Goal: Task Accomplishment & Management: Complete application form

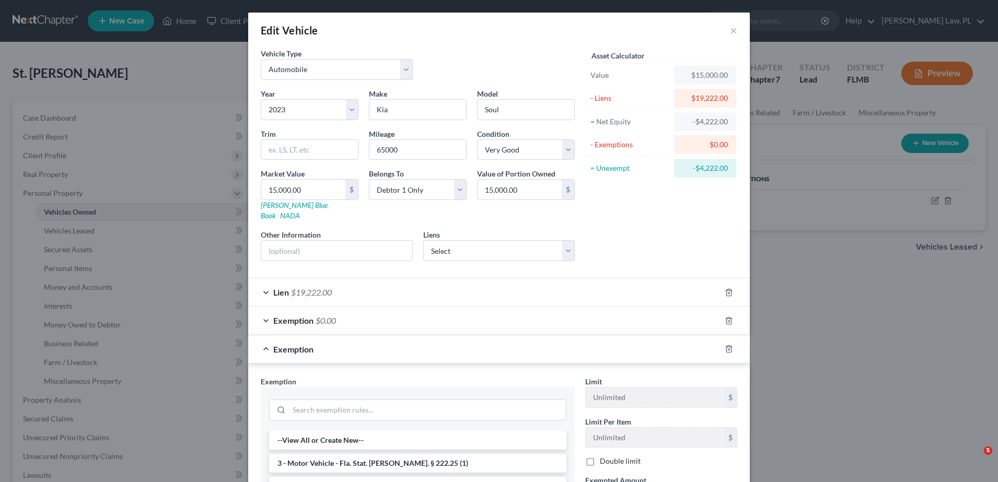
select select "0"
select select "3"
select select "1"
select select "0"
click at [730, 34] on button "×" at bounding box center [733, 30] width 7 height 13
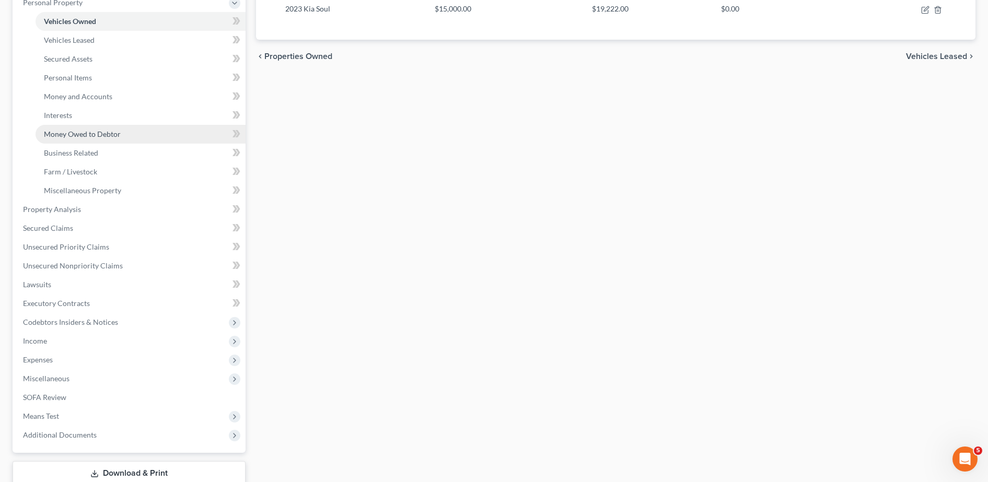
scroll to position [193, 0]
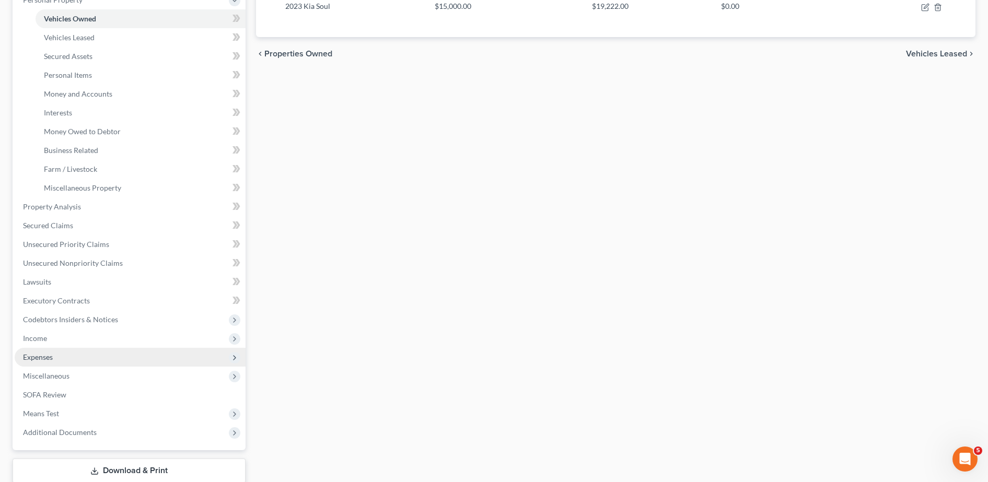
click at [76, 349] on span "Expenses" at bounding box center [130, 357] width 231 height 19
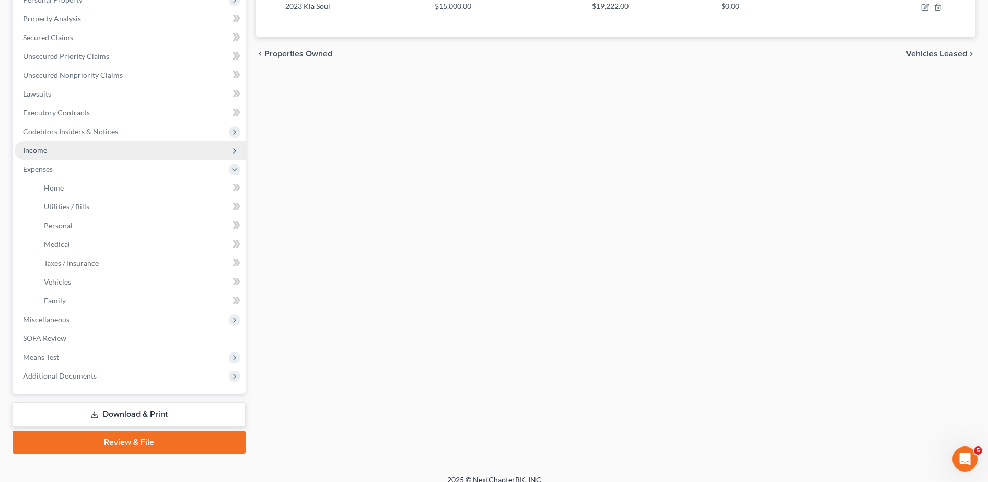
click at [85, 152] on span "Income" at bounding box center [130, 150] width 231 height 19
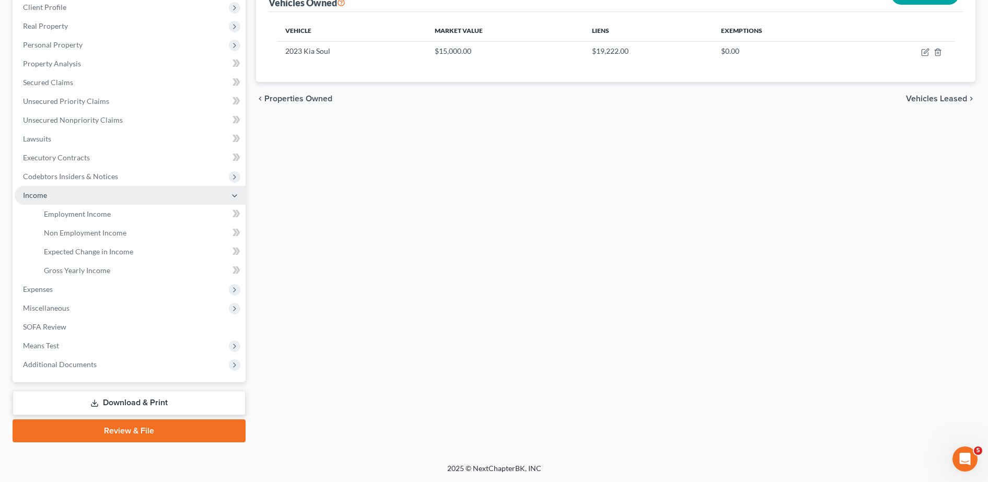
scroll to position [148, 0]
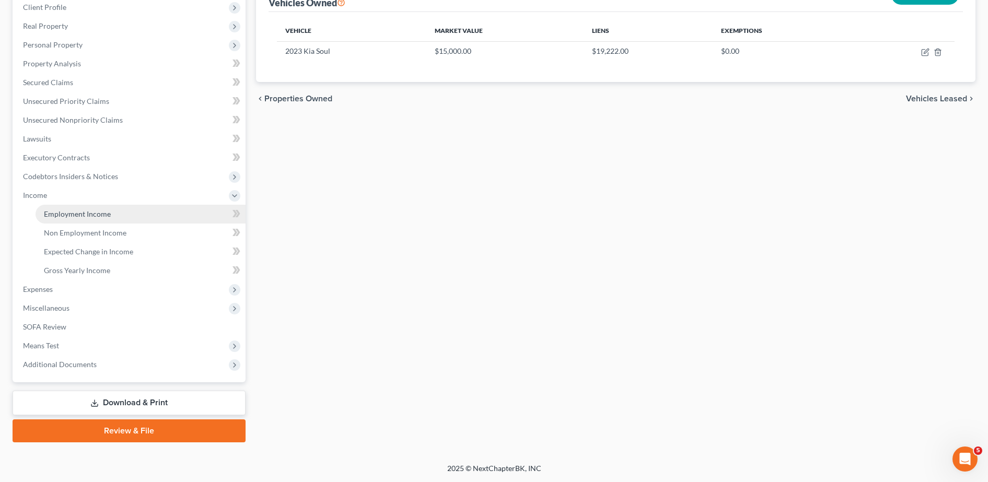
click at [89, 215] on span "Employment Income" at bounding box center [77, 213] width 67 height 9
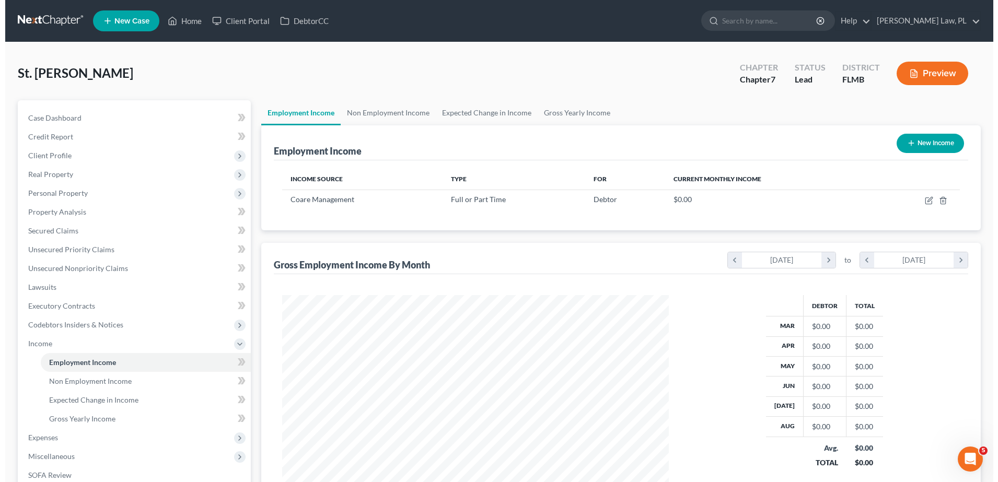
scroll to position [193, 407]
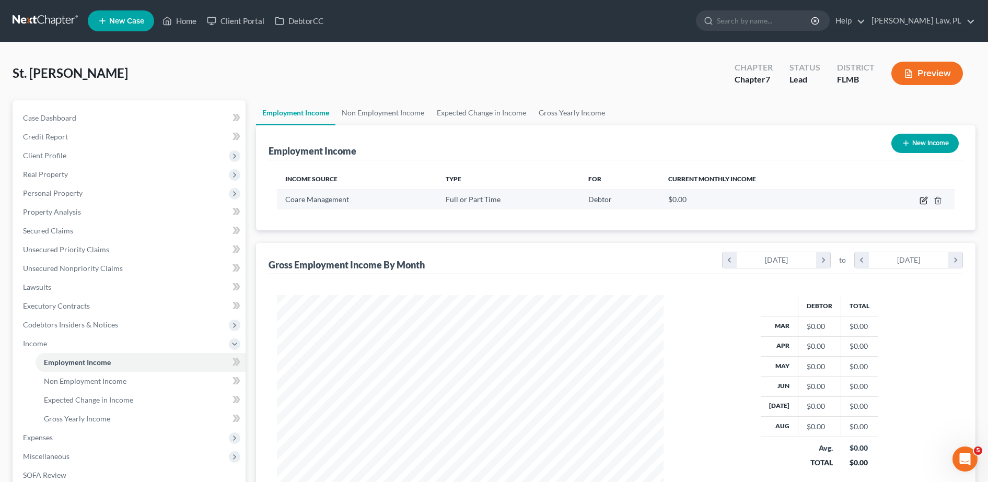
click at [926, 199] on icon "button" at bounding box center [923, 200] width 8 height 8
select select "0"
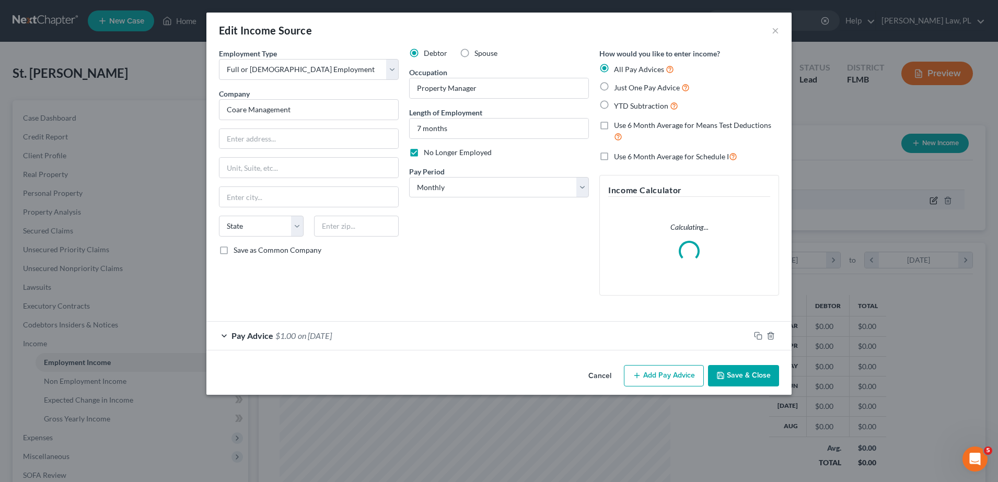
scroll to position [195, 412]
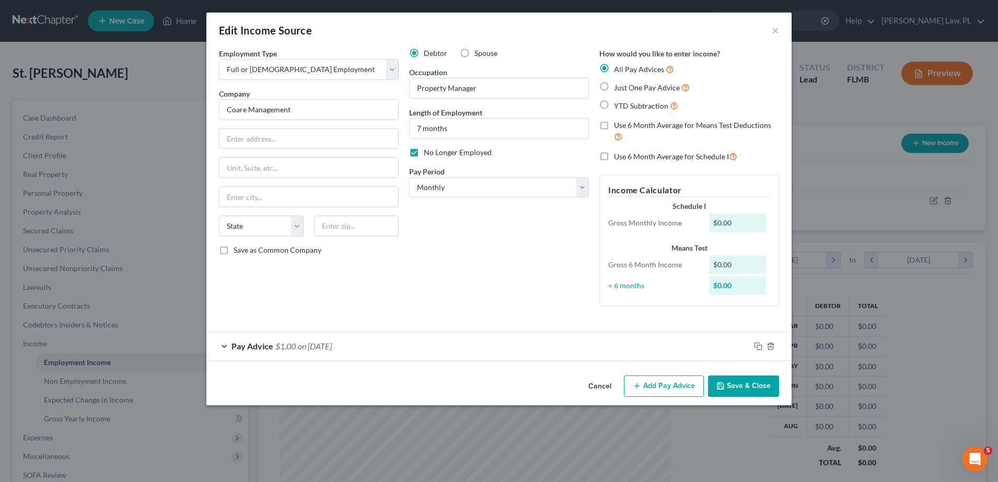
click at [563, 358] on div "Pay Advice $1.00 on [DATE]" at bounding box center [477, 346] width 543 height 28
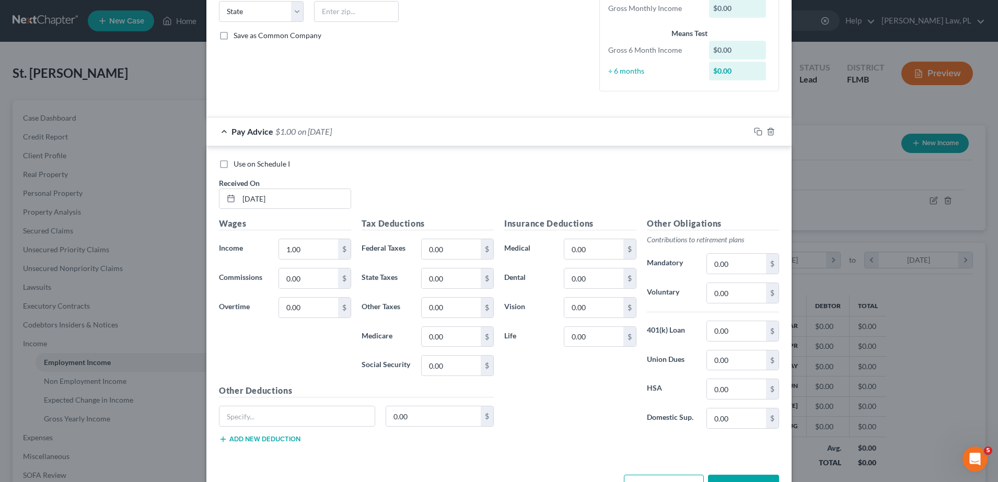
scroll to position [230, 0]
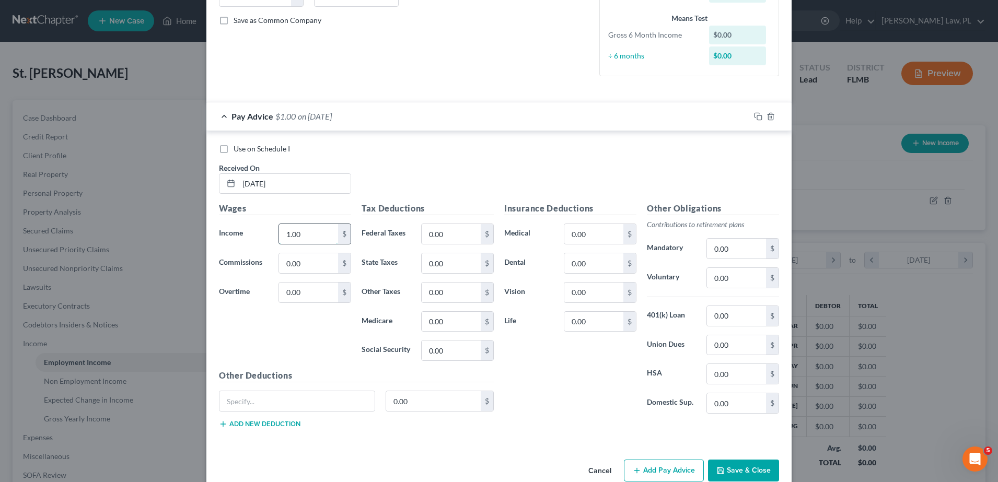
click at [321, 226] on input "1.00" at bounding box center [308, 234] width 59 height 20
type input "2,307.69"
click at [486, 229] on div "$" at bounding box center [486, 234] width 13 height 20
click at [468, 233] on input "0.00" at bounding box center [450, 234] width 59 height 20
type input "198.52"
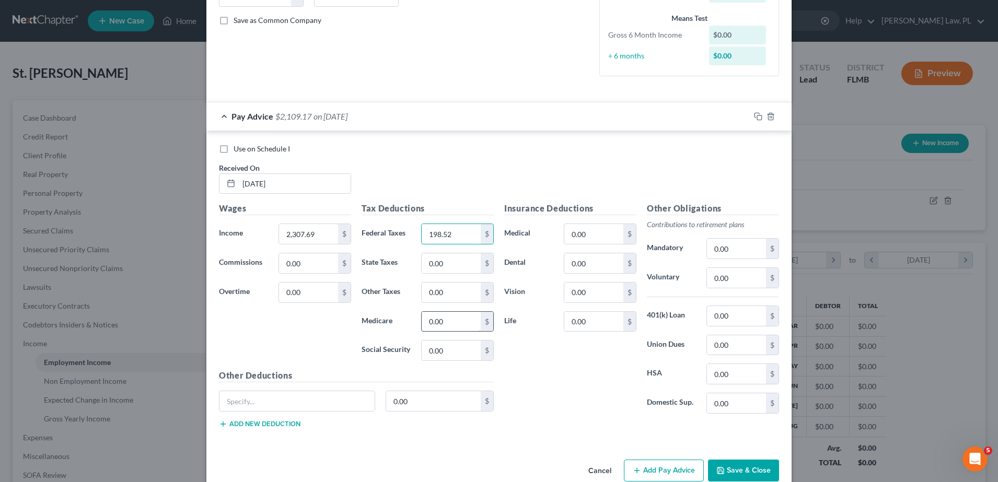
click at [455, 321] on input "0.00" at bounding box center [450, 322] width 59 height 20
type input "33.46"
click at [450, 349] on input "0.00" at bounding box center [450, 351] width 59 height 20
type input "143.08"
click at [580, 228] on input "0.00" at bounding box center [593, 234] width 59 height 20
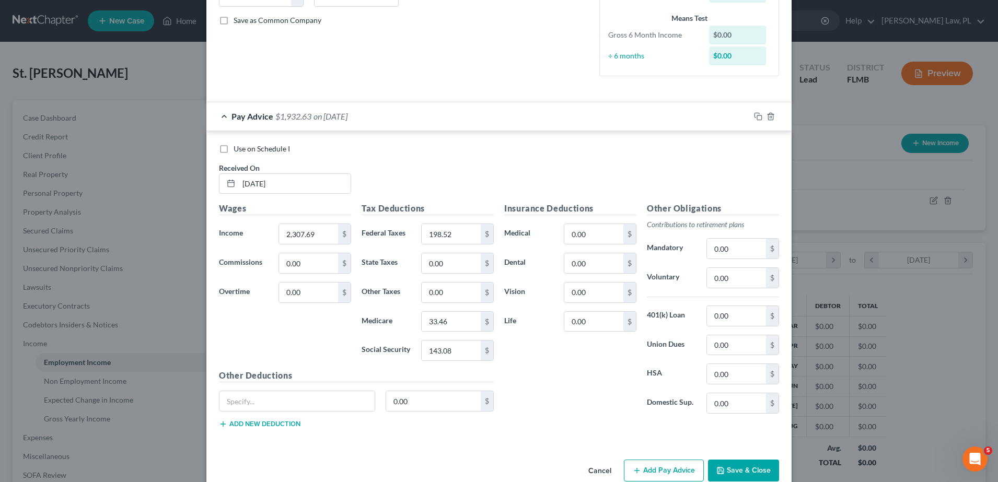
click at [397, 125] on div "Pay Advice $1,932.63 on [DATE]" at bounding box center [477, 116] width 543 height 28
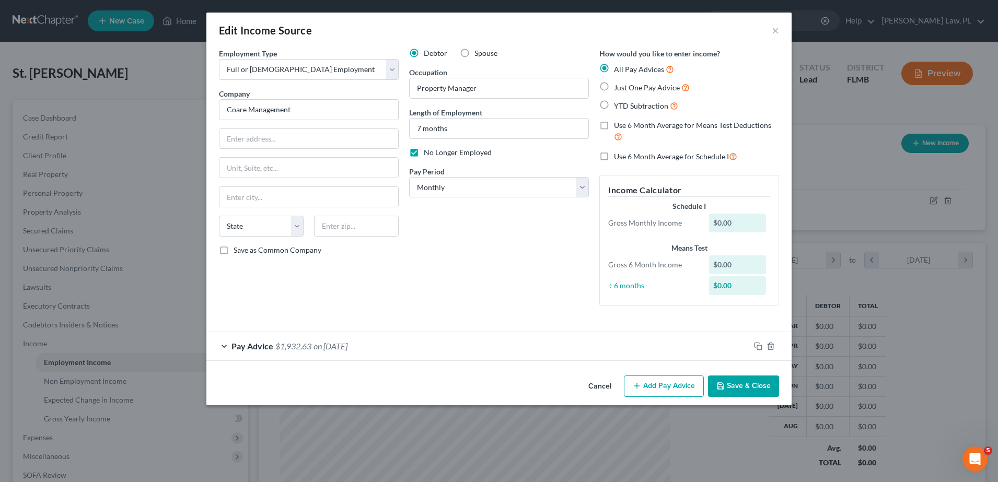
scroll to position [0, 0]
click at [433, 334] on div "Pay Advice $1,932.63 on [DATE]" at bounding box center [477, 346] width 543 height 28
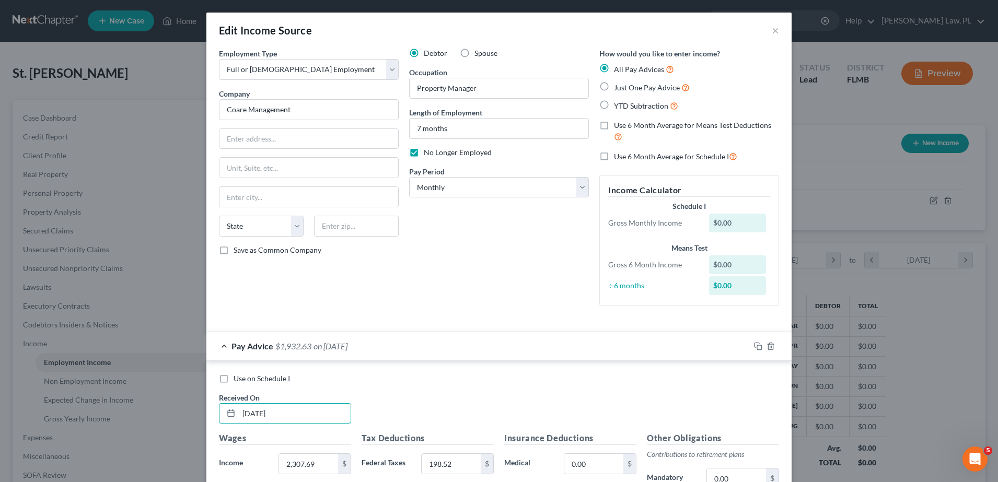
drag, startPoint x: 306, startPoint y: 423, endPoint x: 189, endPoint y: 435, distance: 117.1
click at [189, 435] on div "Edit Income Source × Employment Type * Select Full or [DEMOGRAPHIC_DATA] Employ…" at bounding box center [499, 241] width 998 height 482
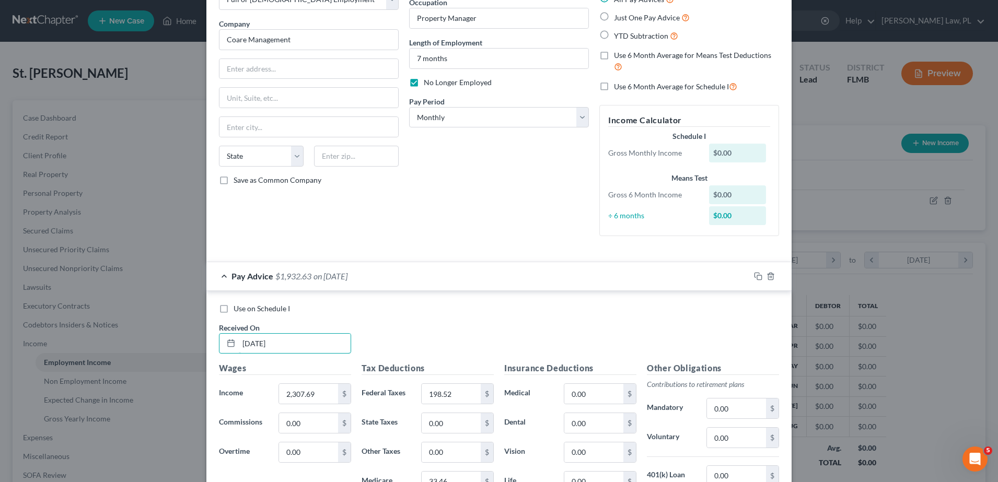
type input "[DATE]"
click at [376, 269] on div "Pay Advice $1,932.63 on [DATE]" at bounding box center [477, 276] width 543 height 28
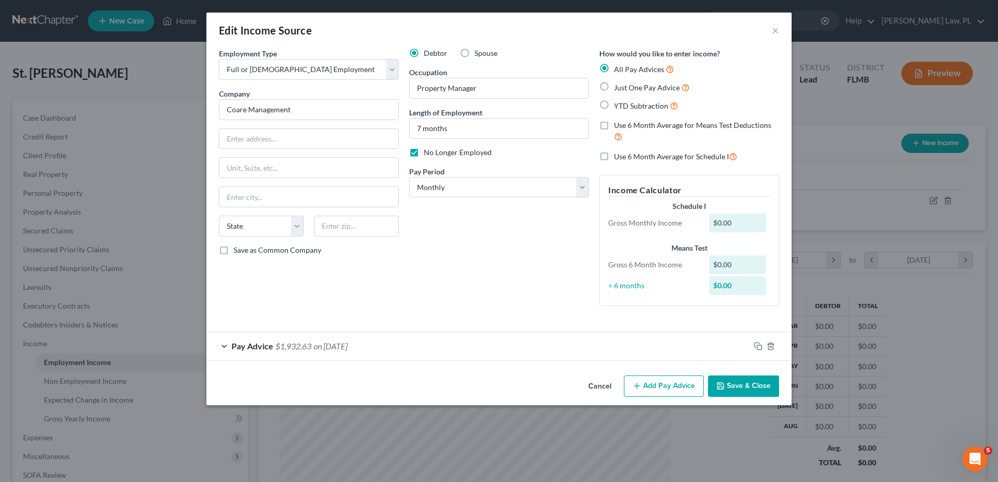
scroll to position [0, 0]
click at [662, 392] on button "Add Pay Advice" at bounding box center [664, 386] width 80 height 22
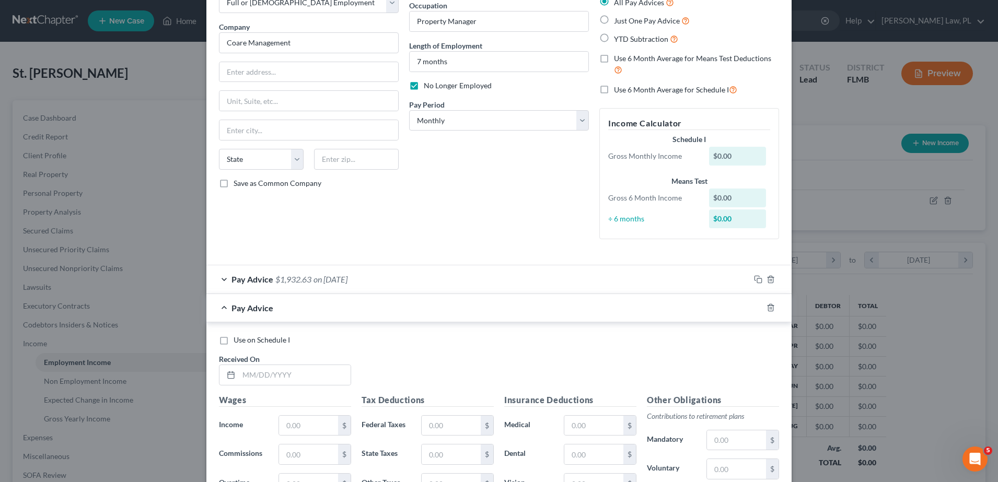
scroll to position [237, 0]
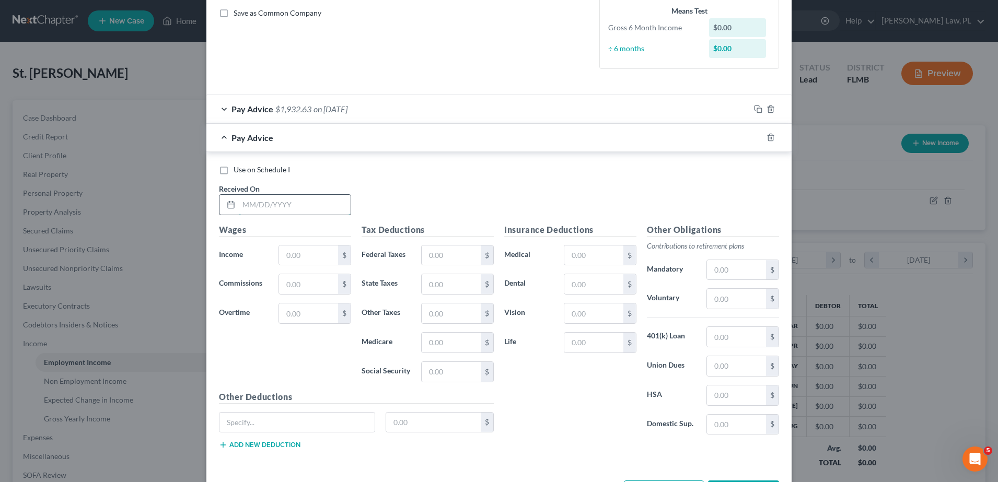
click at [312, 204] on input "text" at bounding box center [295, 205] width 112 height 20
type input "[DATE]"
type input "2,307.69"
click at [441, 249] on input "text" at bounding box center [450, 255] width 59 height 20
type input "198.52"
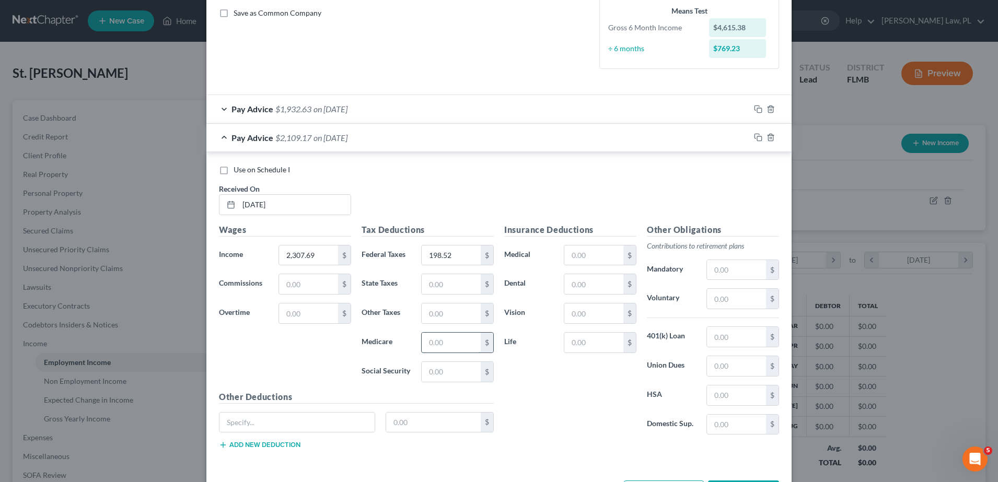
click at [461, 343] on input "text" at bounding box center [450, 343] width 59 height 20
type input "33.46"
click at [455, 368] on input "text" at bounding box center [450, 372] width 59 height 20
type input "143.07"
drag, startPoint x: 454, startPoint y: 171, endPoint x: 397, endPoint y: 135, distance: 67.8
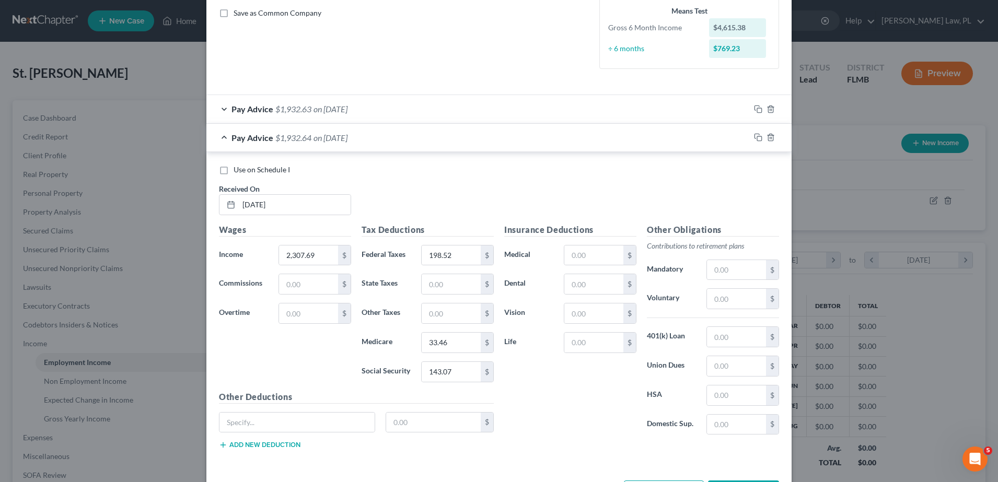
click at [397, 135] on div "Pay Advice $1,932.64 on [DATE]" at bounding box center [477, 138] width 543 height 28
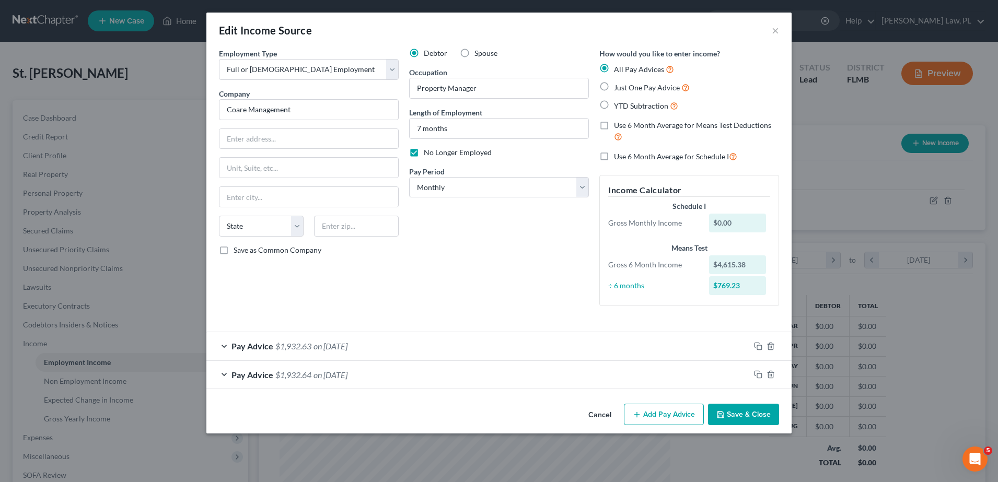
scroll to position [0, 0]
click at [643, 415] on button "Add Pay Advice" at bounding box center [664, 415] width 80 height 22
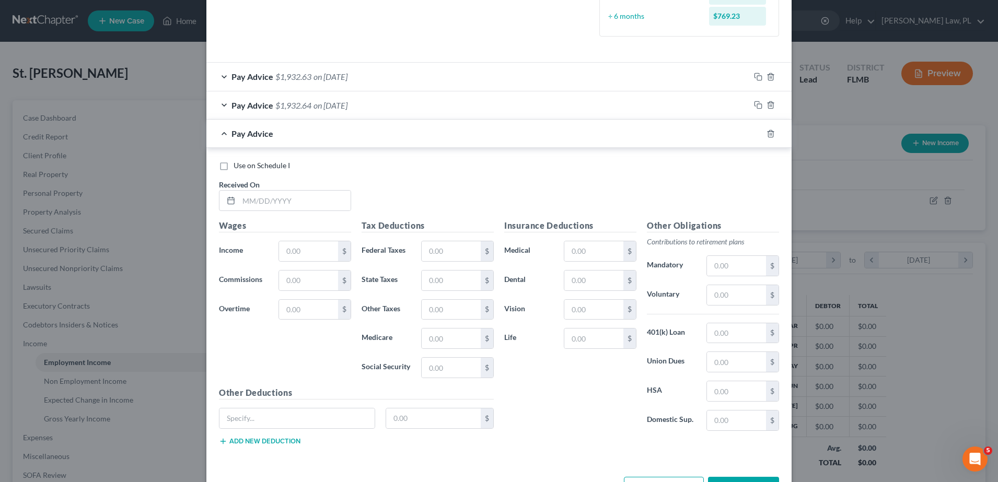
scroll to position [272, 0]
click at [286, 204] on input "text" at bounding box center [295, 199] width 112 height 20
type input "[DATE]"
type input "2,307.69"
click at [451, 245] on input "text" at bounding box center [450, 249] width 59 height 20
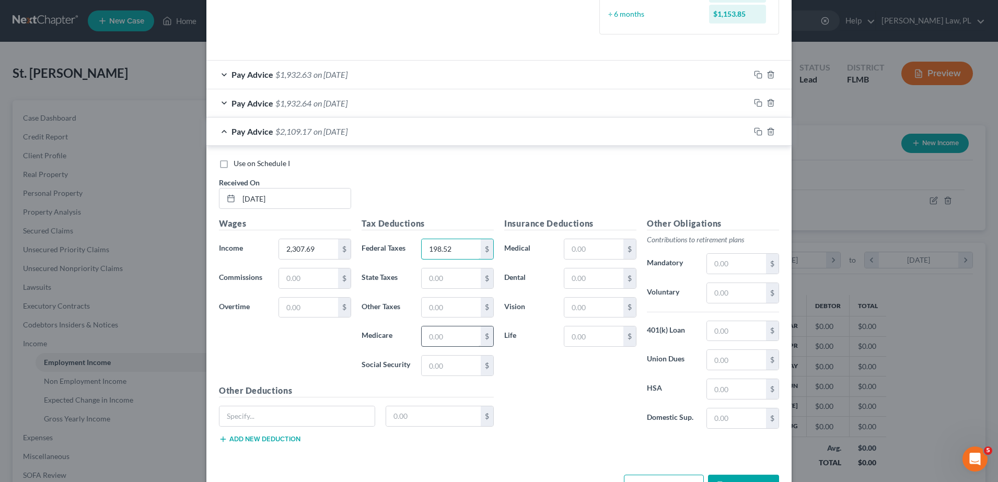
type input "198.52"
click at [449, 354] on div "Tax Deductions Federal Taxes 198.52 $ State Taxes $ Other Taxes $ Medicare $ So…" at bounding box center [427, 300] width 143 height 167
click at [446, 330] on input "text" at bounding box center [450, 336] width 59 height 20
type input "33.47"
click at [445, 368] on input "text" at bounding box center [450, 366] width 59 height 20
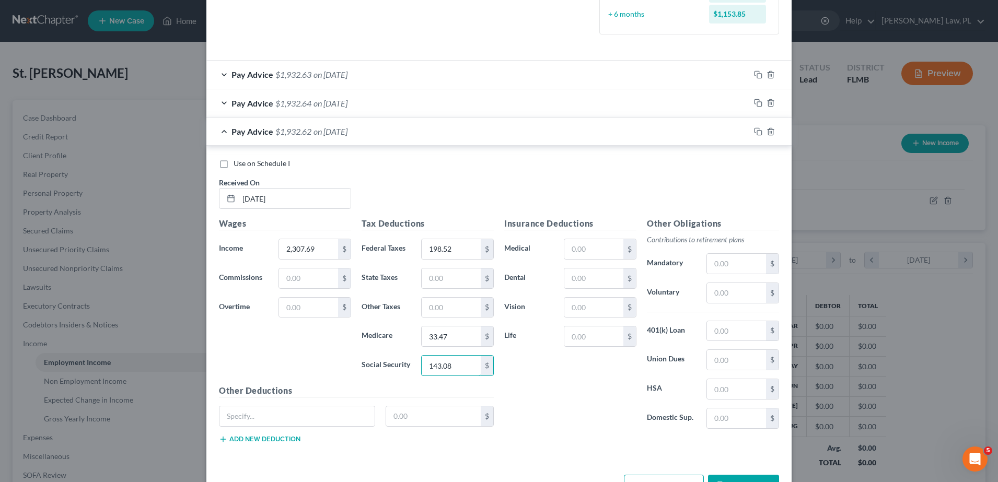
type input "143.08"
click at [567, 383] on div "Insurance Deductions Medical $ Dental $ Vision $ Life $" at bounding box center [570, 327] width 143 height 220
click at [396, 137] on div "Pay Advice $1,932.62 on [DATE]" at bounding box center [477, 132] width 543 height 28
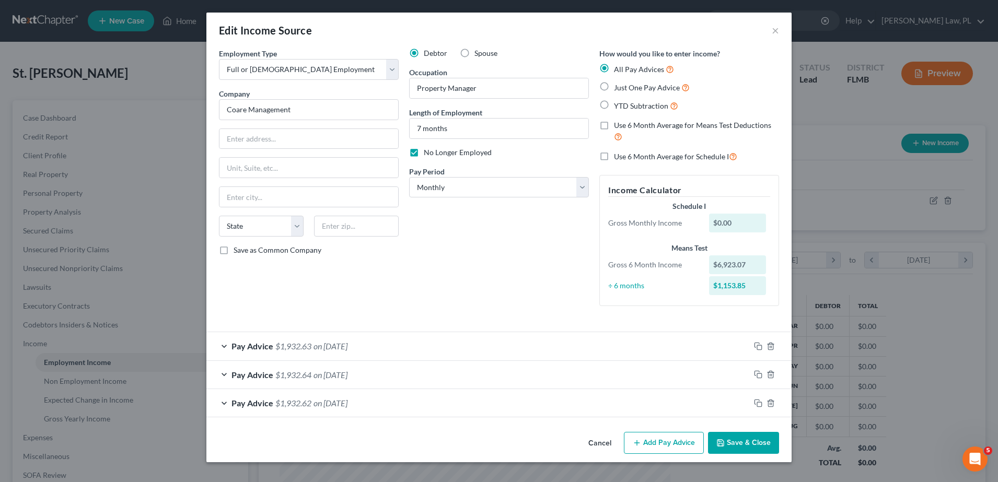
scroll to position [0, 0]
click at [638, 439] on icon "button" at bounding box center [636, 443] width 8 height 8
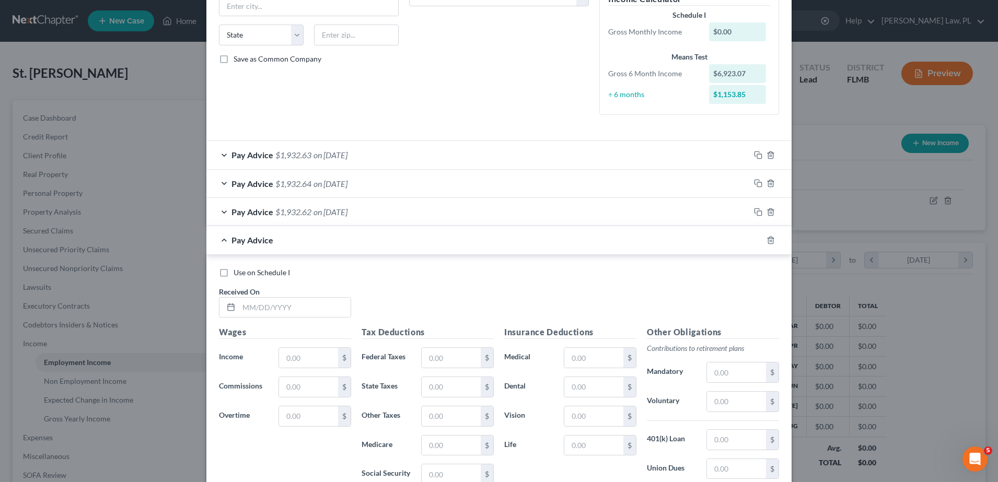
scroll to position [193, 0]
click at [311, 314] on input "text" at bounding box center [295, 306] width 112 height 20
type input "[DATE]"
type input "2,307.69"
click at [767, 239] on icon "button" at bounding box center [770, 238] width 8 height 8
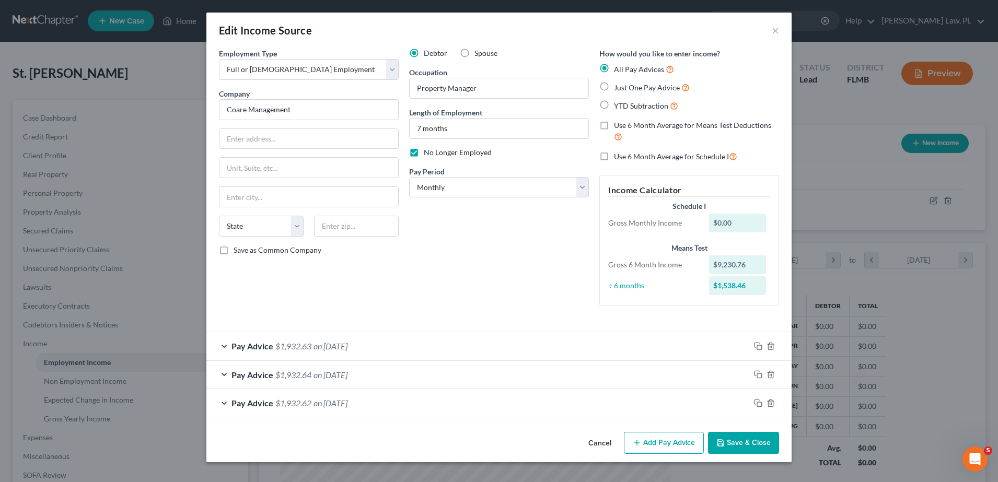
scroll to position [0, 0]
click at [757, 344] on icon "button" at bounding box center [758, 346] width 8 height 8
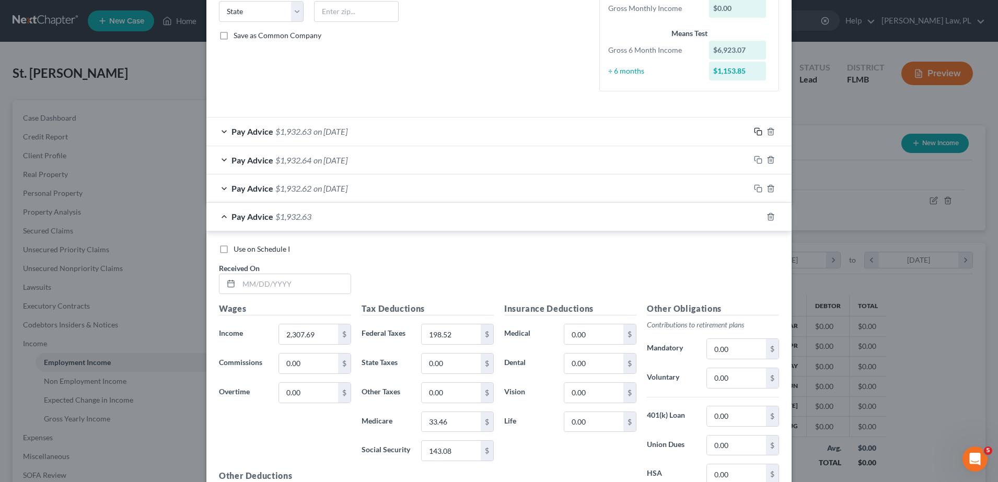
scroll to position [306, 0]
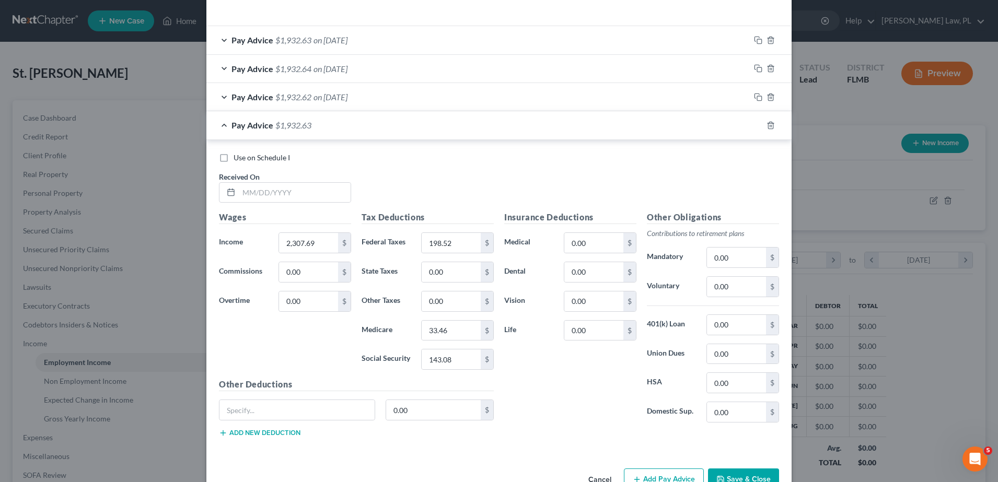
click at [300, 202] on div at bounding box center [285, 192] width 132 height 21
click at [304, 183] on input "text" at bounding box center [295, 193] width 112 height 20
type input "[DATE]"
click at [357, 131] on div "Pay Advice $1,932.63 on [DATE]" at bounding box center [477, 125] width 543 height 28
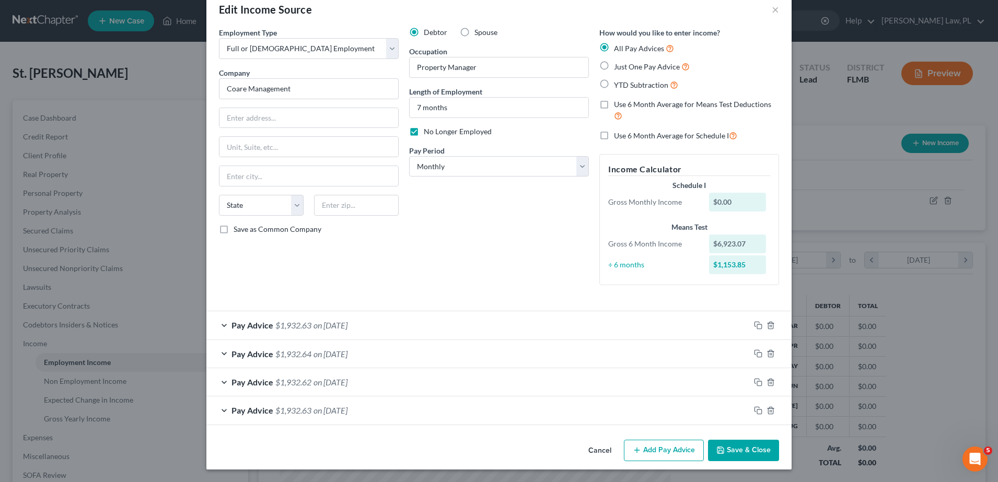
scroll to position [21, 0]
click at [754, 354] on icon "button" at bounding box center [758, 353] width 8 height 8
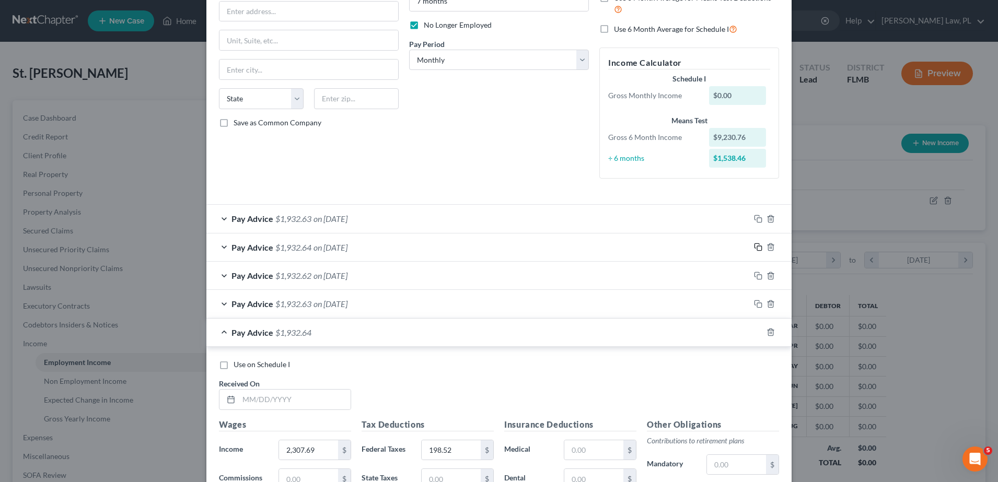
scroll to position [154, 0]
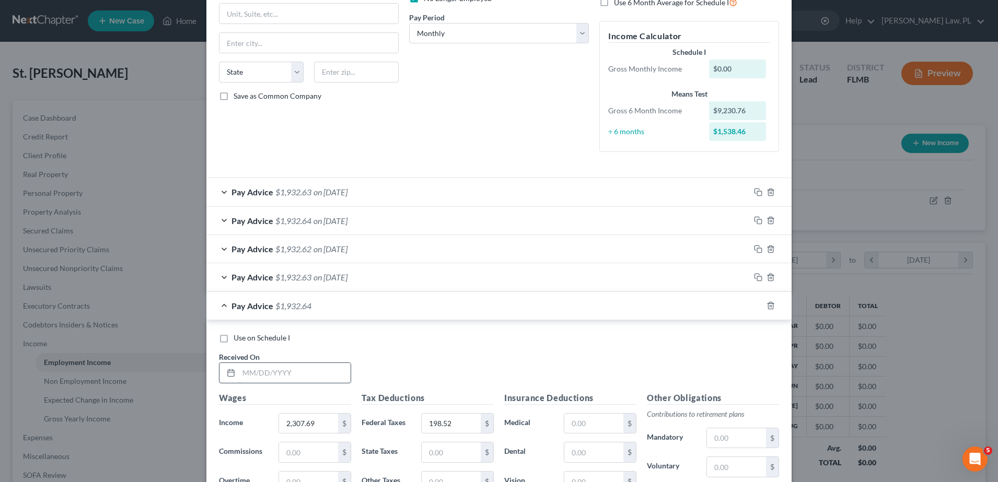
click at [265, 367] on input "text" at bounding box center [295, 373] width 112 height 20
type input "[DATE]"
click at [344, 319] on div "Pay Advice $1,932.64 on [DATE]" at bounding box center [477, 306] width 543 height 28
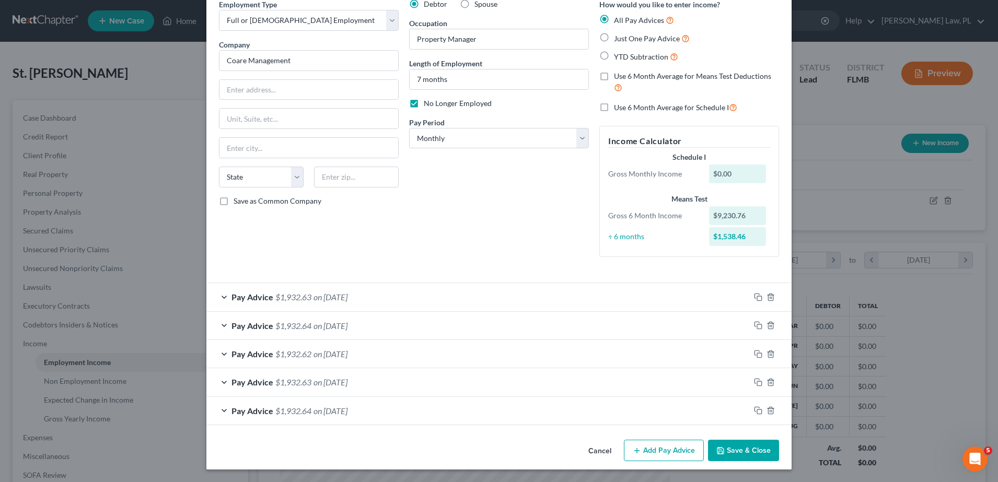
scroll to position [49, 0]
click at [757, 296] on rect "button" at bounding box center [759, 298] width 5 height 5
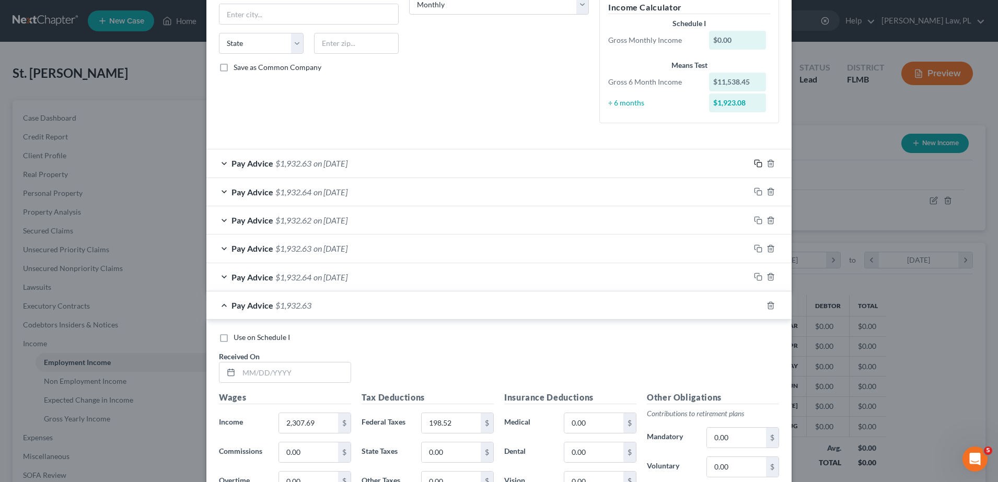
scroll to position [185, 0]
click at [311, 365] on input "text" at bounding box center [295, 370] width 112 height 20
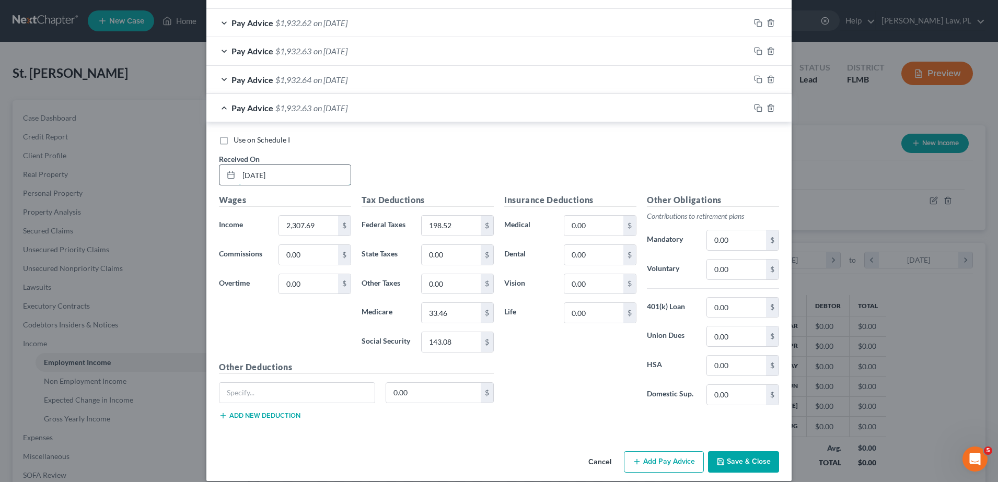
scroll to position [383, 0]
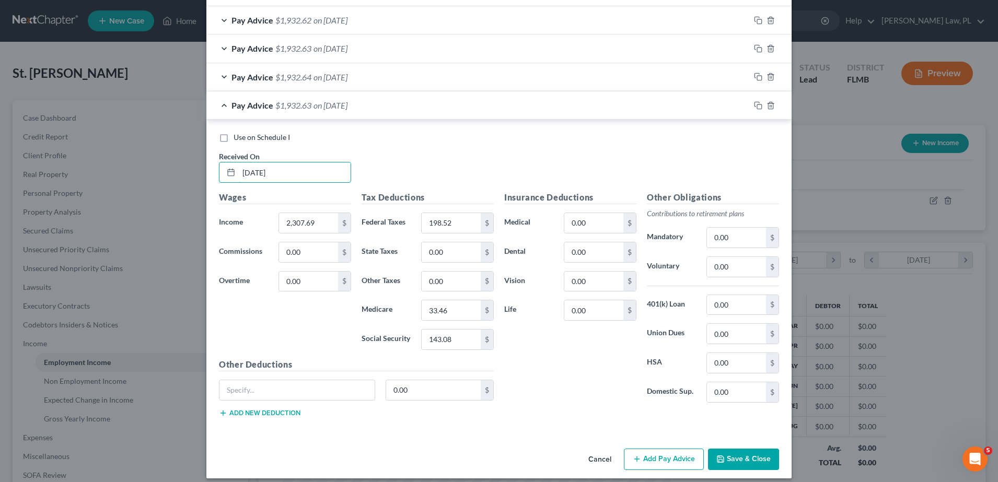
type input "[DATE]"
click at [474, 112] on div "Pay Advice $1,932.63 on [DATE]" at bounding box center [477, 105] width 543 height 28
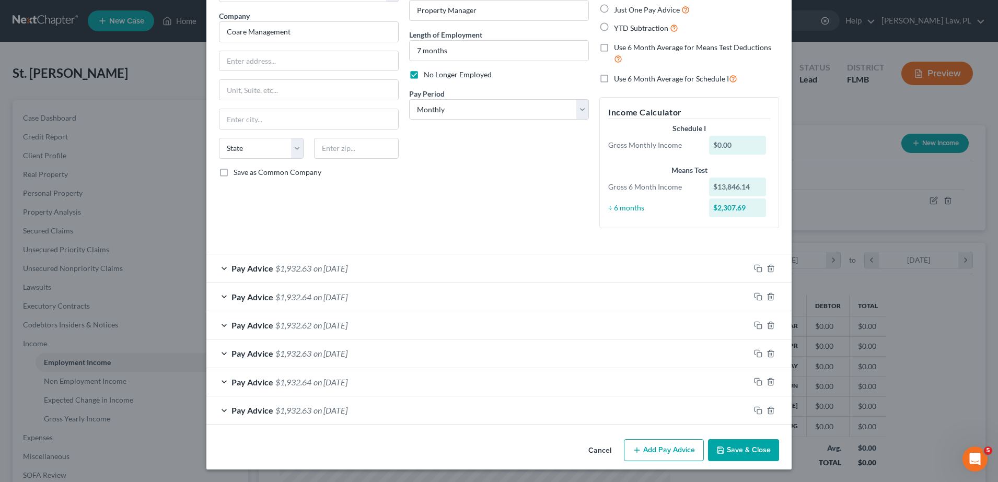
scroll to position [78, 0]
click at [636, 441] on button "Add Pay Advice" at bounding box center [664, 450] width 80 height 22
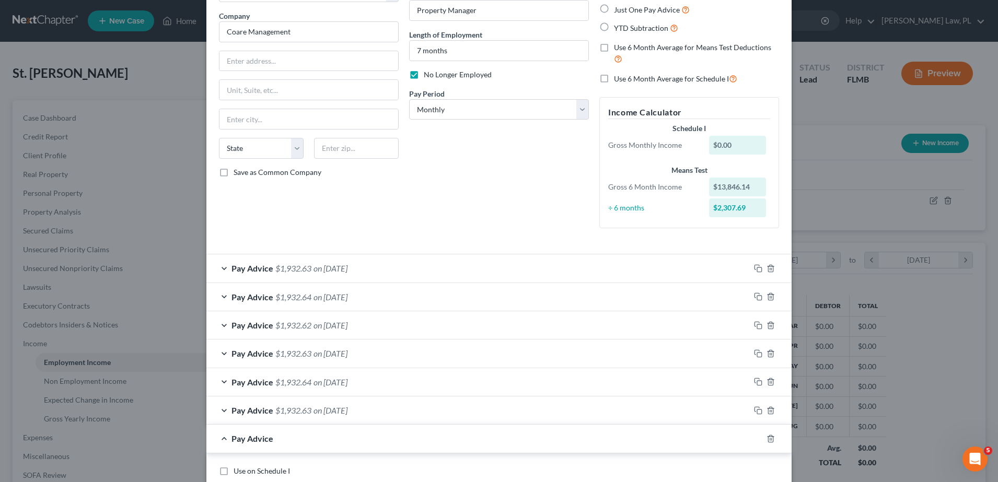
scroll to position [280, 0]
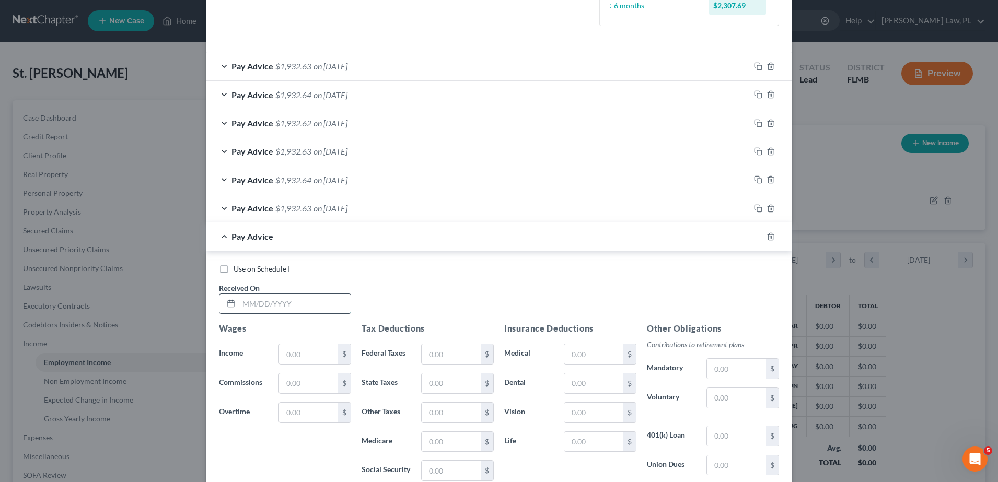
click at [319, 306] on input "text" at bounding box center [295, 304] width 112 height 20
type input "[DATE]"
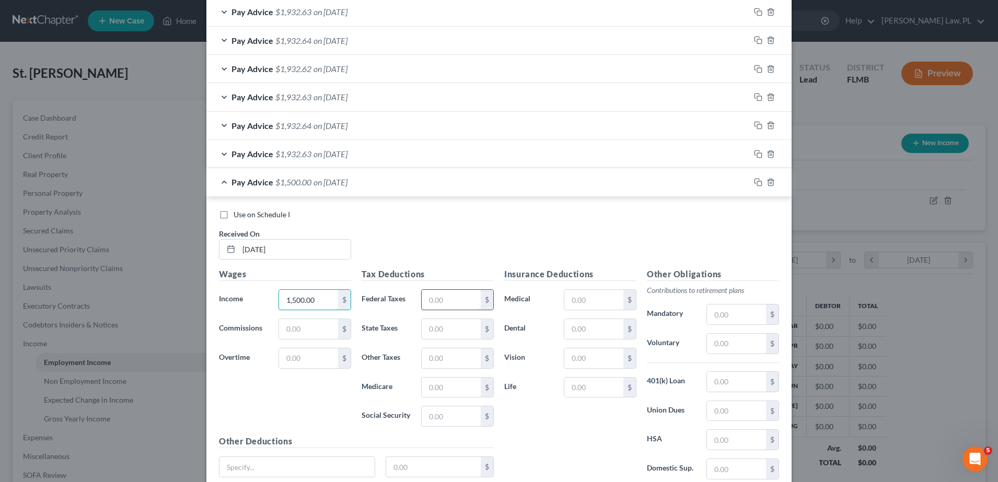
type input "1,500.00"
click at [462, 299] on input "text" at bounding box center [450, 300] width 59 height 20
type input "330.00"
click at [460, 418] on input "text" at bounding box center [450, 416] width 59 height 20
type input "93.00"
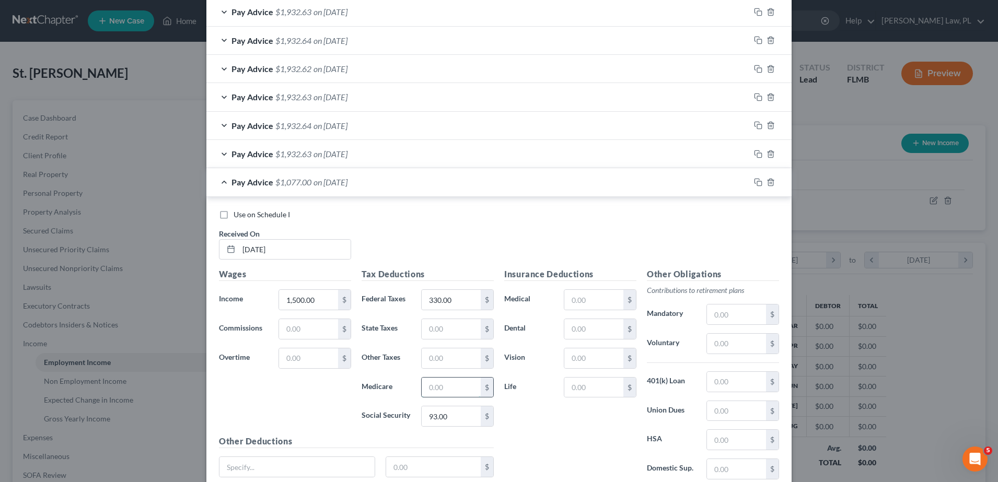
click at [445, 381] on input "text" at bounding box center [450, 388] width 59 height 20
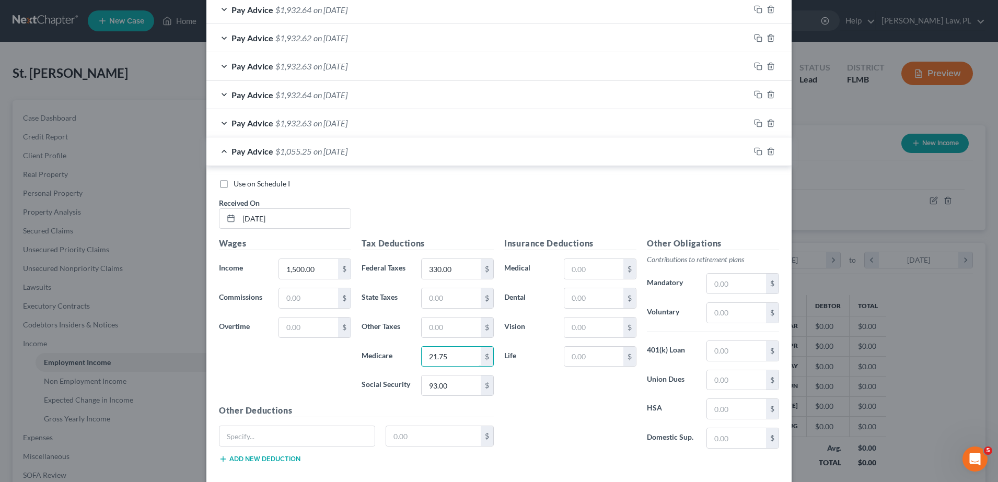
scroll to position [366, 0]
type input "21.75"
click at [525, 154] on div "Pay Advice $1,055.25 on [DATE]" at bounding box center [477, 150] width 543 height 28
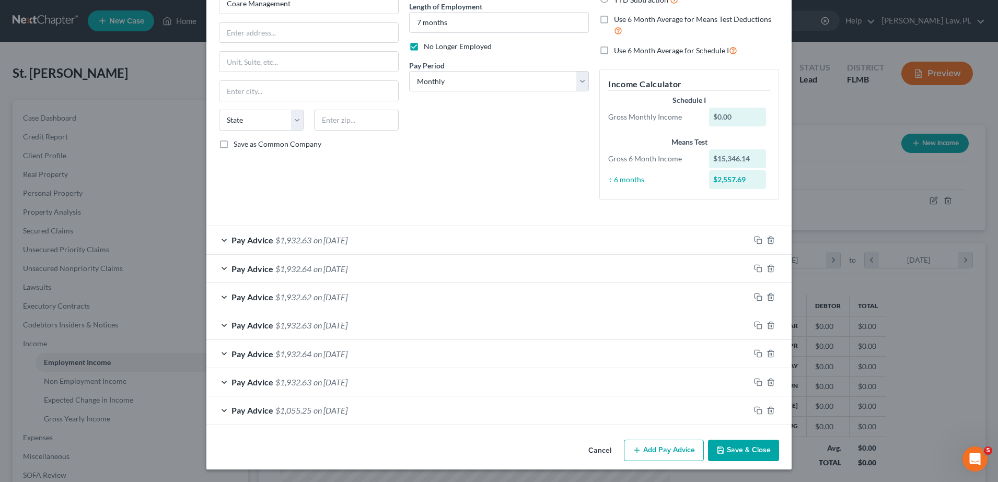
scroll to position [106, 0]
click at [658, 447] on button "Add Pay Advice" at bounding box center [664, 451] width 80 height 22
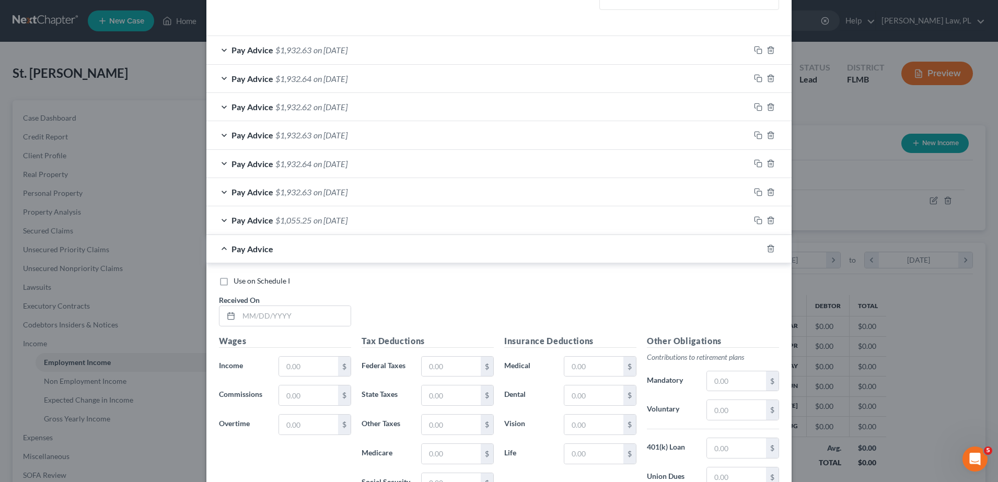
scroll to position [297, 0]
click at [291, 323] on input "text" at bounding box center [295, 316] width 112 height 20
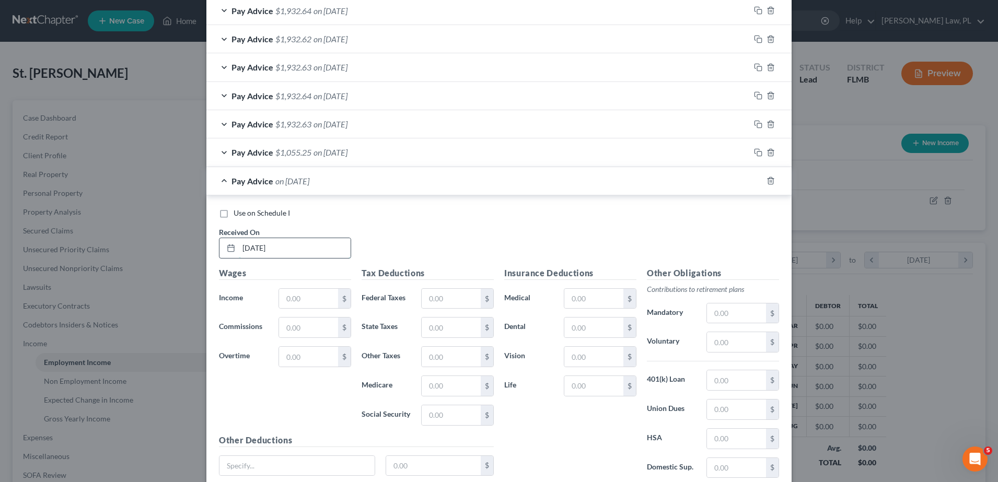
scroll to position [374, 0]
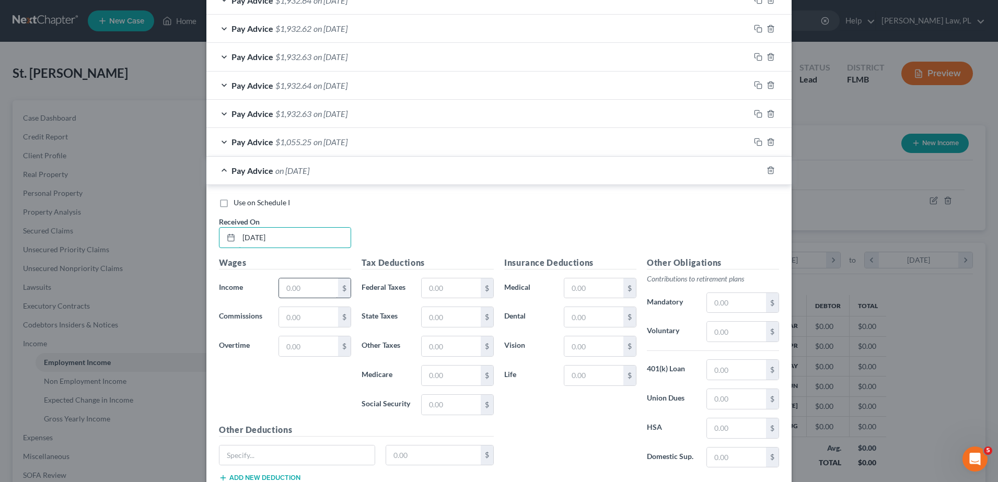
type input "[DATE]"
click at [325, 287] on input "text" at bounding box center [308, 288] width 59 height 20
type input "198.52"
drag, startPoint x: 314, startPoint y: 288, endPoint x: 186, endPoint y: 320, distance: 132.2
click at [186, 320] on div "Edit Income Source × Employment Type * Select Full or [DEMOGRAPHIC_DATA] Employ…" at bounding box center [499, 241] width 998 height 482
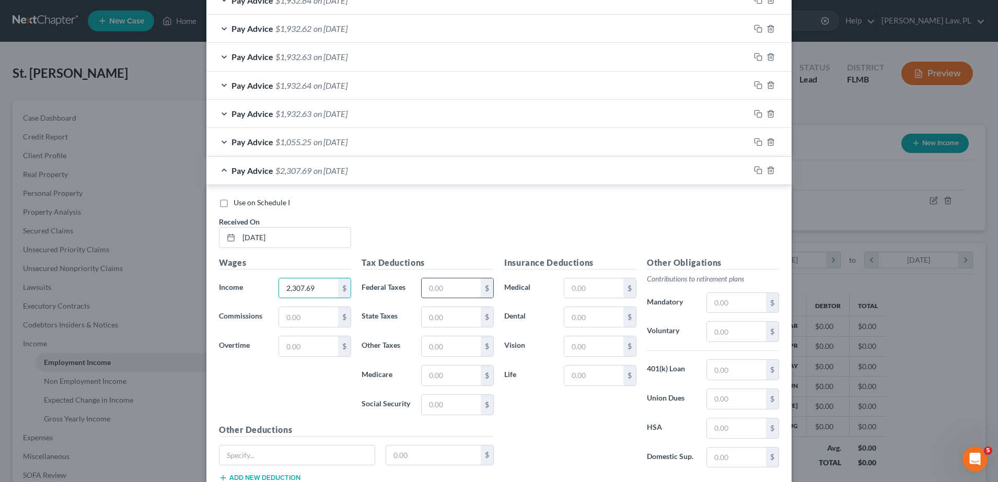
type input "2,307.69"
click at [446, 290] on input "text" at bounding box center [450, 288] width 59 height 20
drag, startPoint x: 446, startPoint y: 290, endPoint x: 449, endPoint y: 378, distance: 87.8
click at [449, 378] on div "Tax Deductions Federal Taxes 198.52 $ State Taxes $ Other Taxes $ Medicare $ So…" at bounding box center [427, 339] width 143 height 167
type input "198.52"
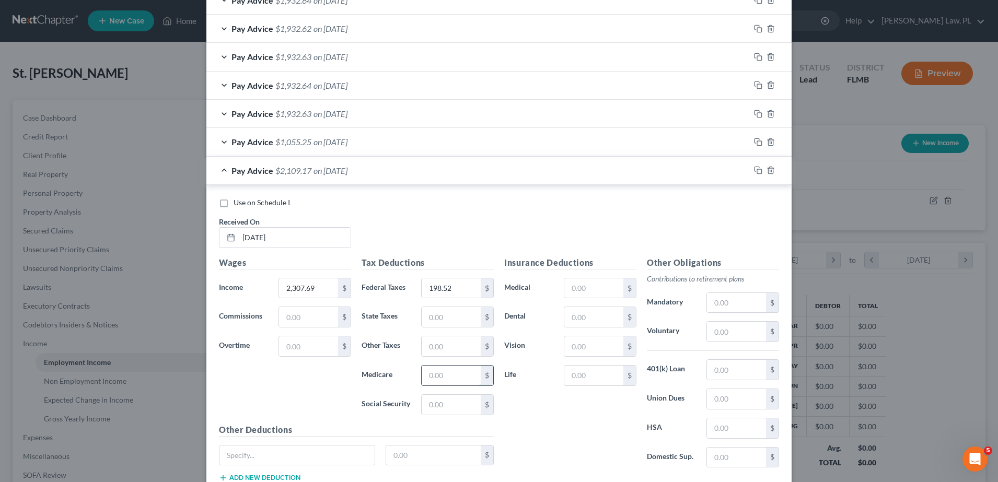
click at [452, 381] on input "text" at bounding box center [450, 376] width 59 height 20
type input "33.46"
click at [455, 394] on div "$" at bounding box center [457, 404] width 73 height 21
click at [453, 406] on input "text" at bounding box center [450, 405] width 59 height 20
type input "143.08"
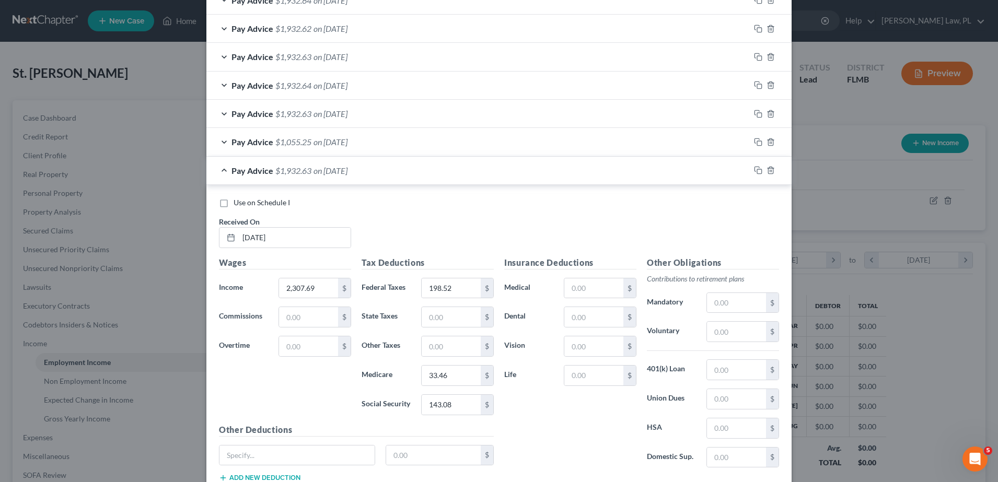
click at [513, 174] on div "Pay Advice $1,932.63 on [DATE]" at bounding box center [477, 171] width 543 height 28
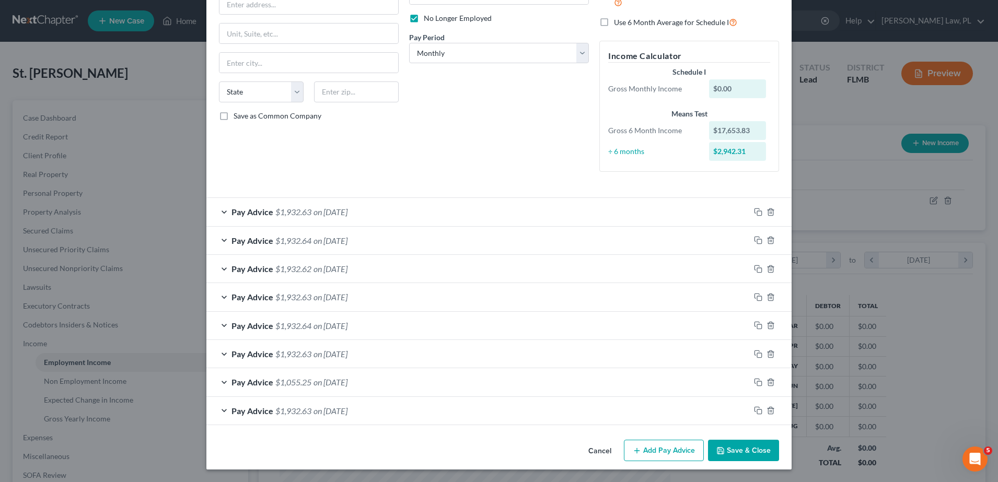
scroll to position [134, 0]
click at [666, 440] on button "Add Pay Advice" at bounding box center [664, 451] width 80 height 22
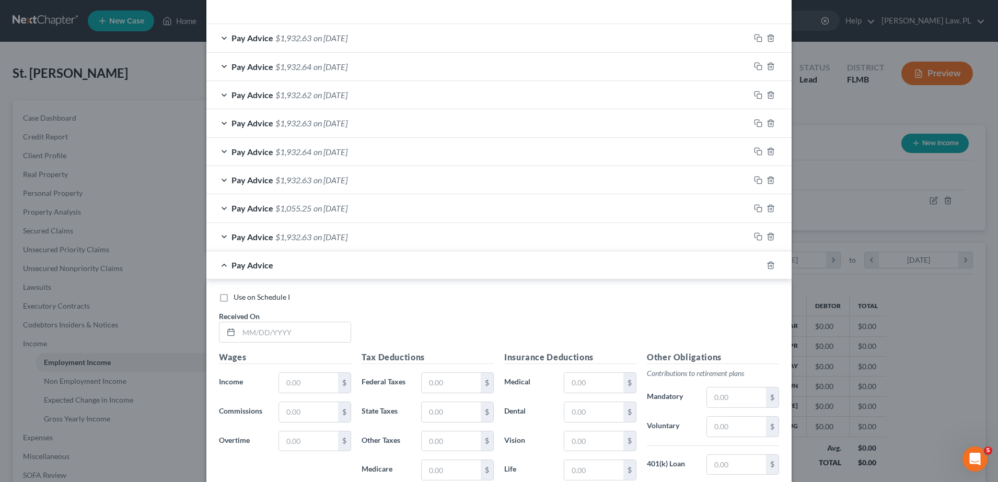
scroll to position [309, 0]
click at [289, 327] on input "text" at bounding box center [295, 332] width 112 height 20
type input "[DATE]"
type input "2,307.69"
click at [459, 379] on input "text" at bounding box center [450, 382] width 59 height 20
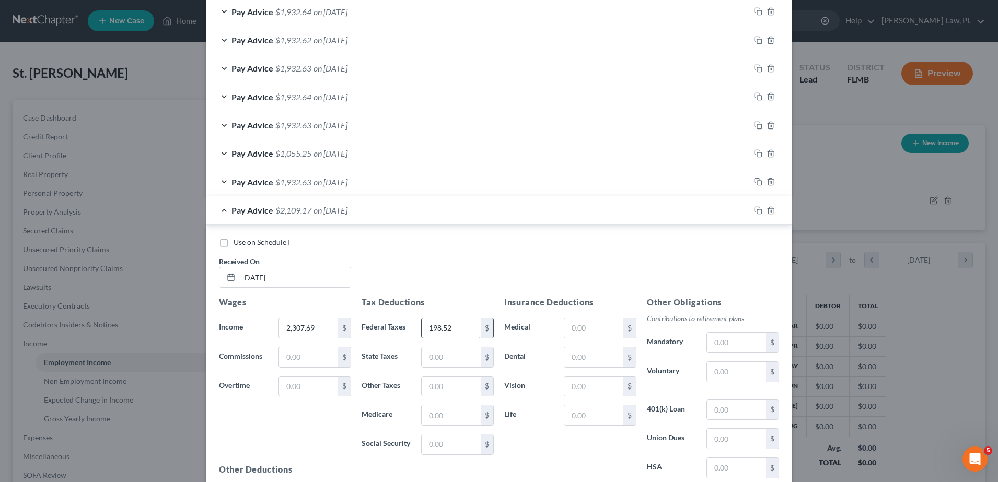
scroll to position [363, 0]
type input "198.52"
click at [449, 419] on input "text" at bounding box center [450, 415] width 59 height 20
type input "33.46"
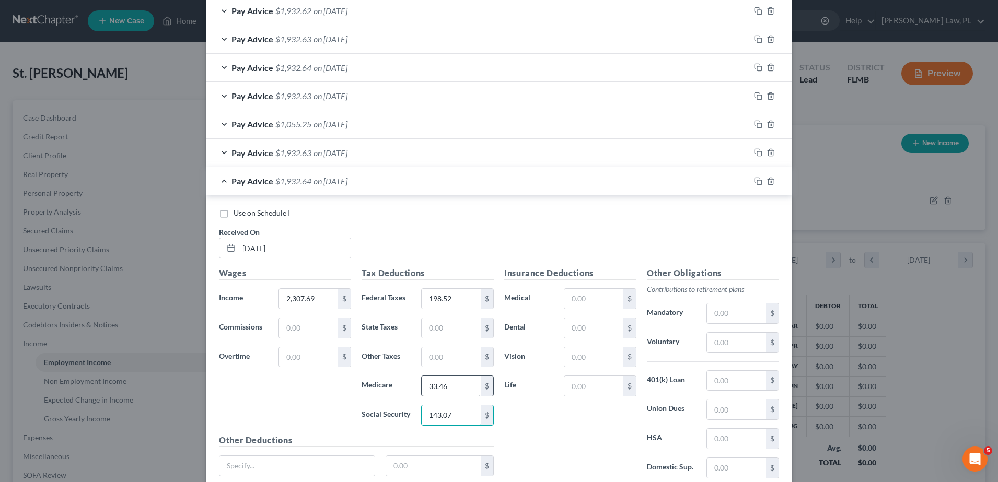
scroll to position [395, 0]
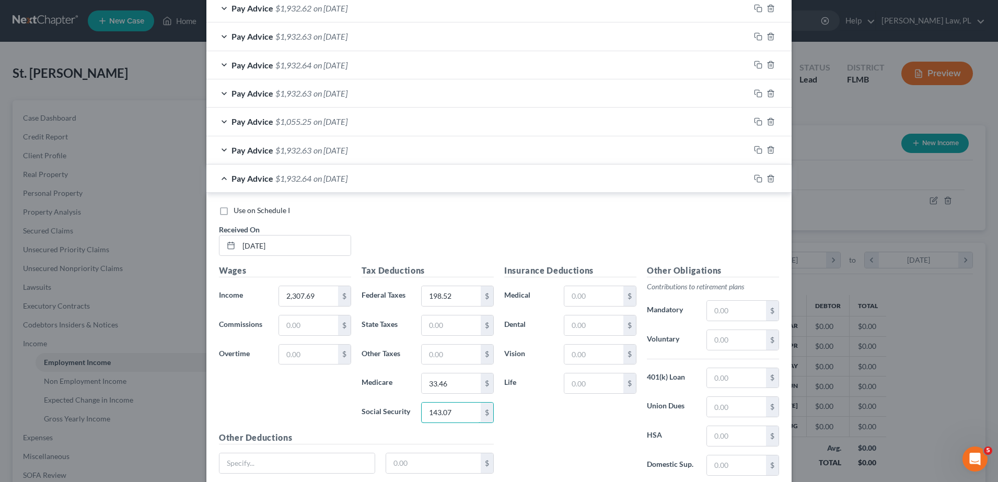
type input "143.07"
click at [432, 182] on div "Pay Advice $1,932.64 on [DATE]" at bounding box center [477, 179] width 543 height 28
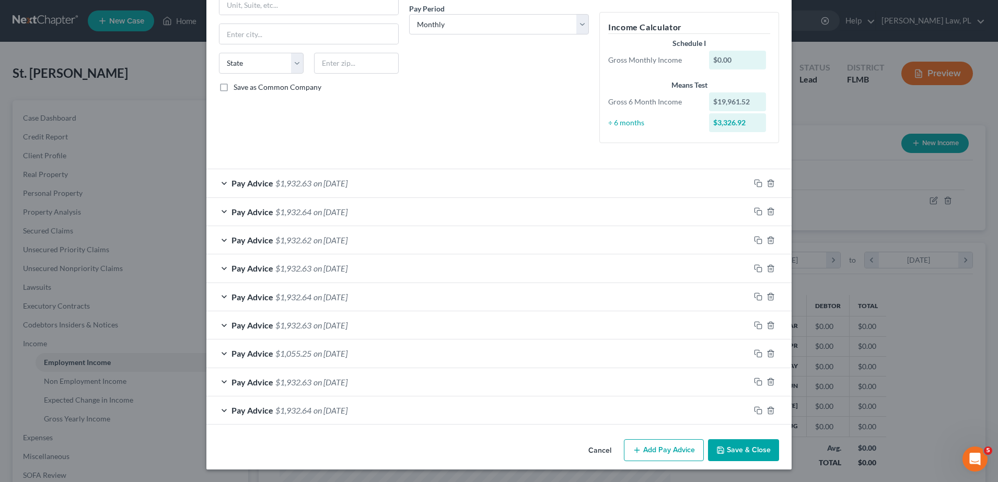
scroll to position [163, 0]
click at [754, 183] on icon "button" at bounding box center [758, 183] width 8 height 8
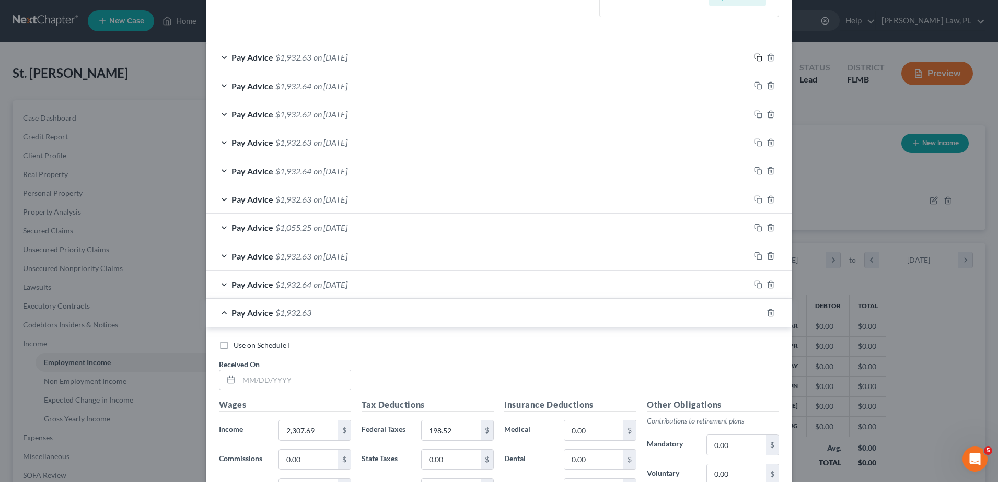
scroll to position [289, 0]
click at [324, 385] on input "text" at bounding box center [295, 380] width 112 height 20
type input "[DATE]"
click at [376, 313] on div "Pay Advice $1,932.63 on [DATE]" at bounding box center [477, 312] width 543 height 28
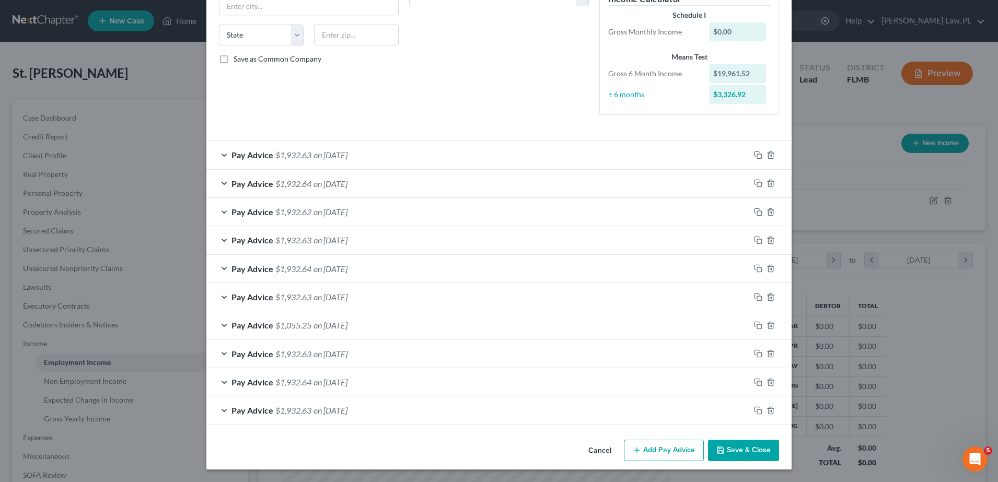
scroll to position [191, 0]
click at [671, 445] on button "Add Pay Advice" at bounding box center [664, 451] width 80 height 22
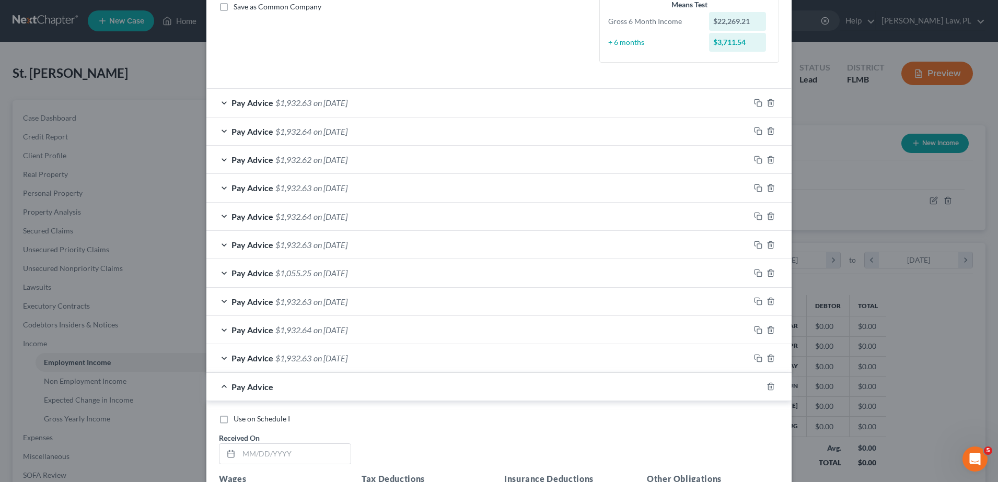
scroll to position [326, 0]
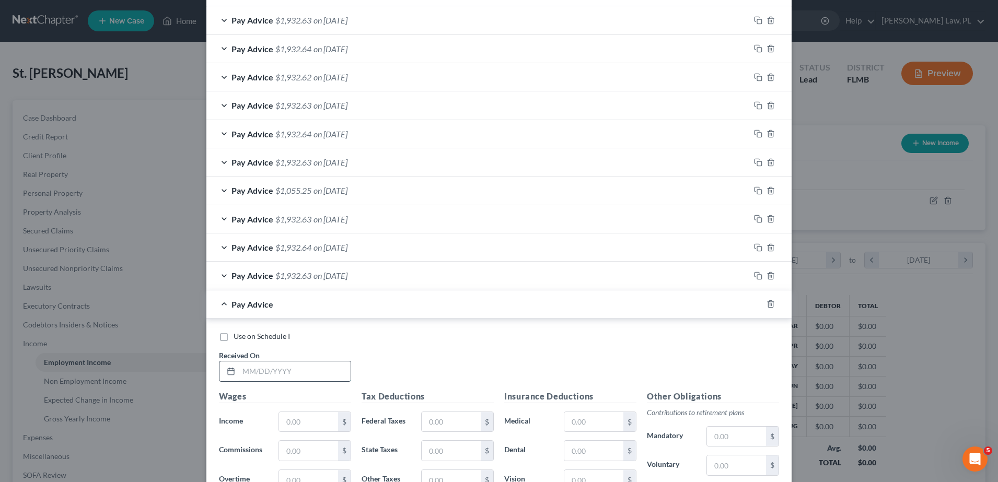
click at [278, 366] on input "text" at bounding box center [295, 371] width 112 height 20
type input "[DATE]"
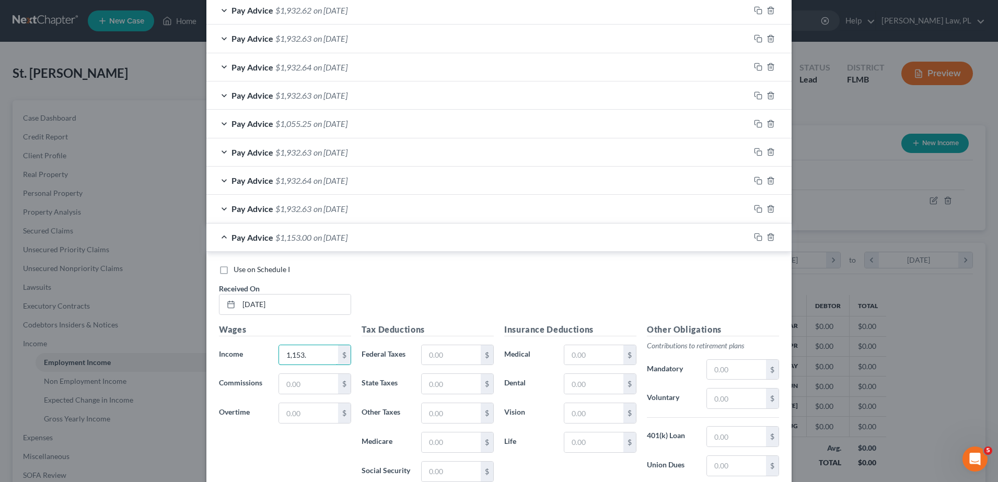
scroll to position [394, 0]
type input "1,153.00"
click at [406, 285] on div "Use on Schedule I Received On * [DATE]" at bounding box center [499, 292] width 570 height 59
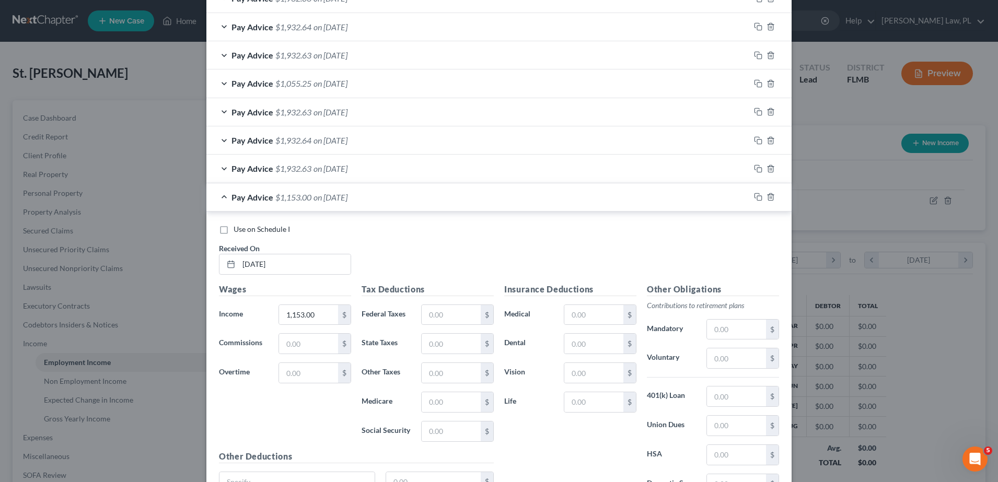
scroll to position [490, 0]
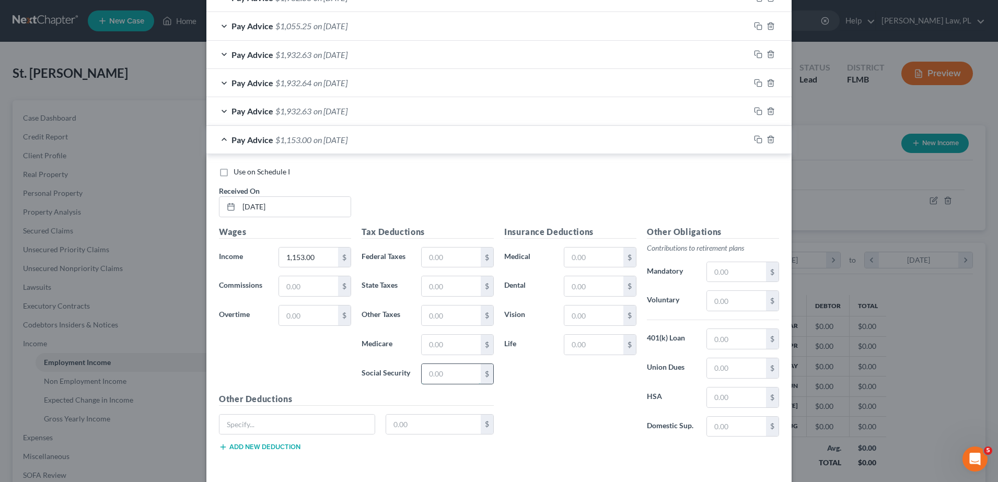
click at [461, 375] on input "text" at bounding box center [450, 374] width 59 height 20
type input "71.54"
click at [453, 360] on div "Tax Deductions Federal Taxes $ State Taxes $ Other Taxes $ Medicare $ Social Se…" at bounding box center [427, 309] width 143 height 167
click at [451, 356] on div "Tax Deductions Federal Taxes $ State Taxes $ Other Taxes $ Medicare $ Social Se…" at bounding box center [427, 309] width 143 height 167
click at [444, 352] on input "text" at bounding box center [450, 345] width 59 height 20
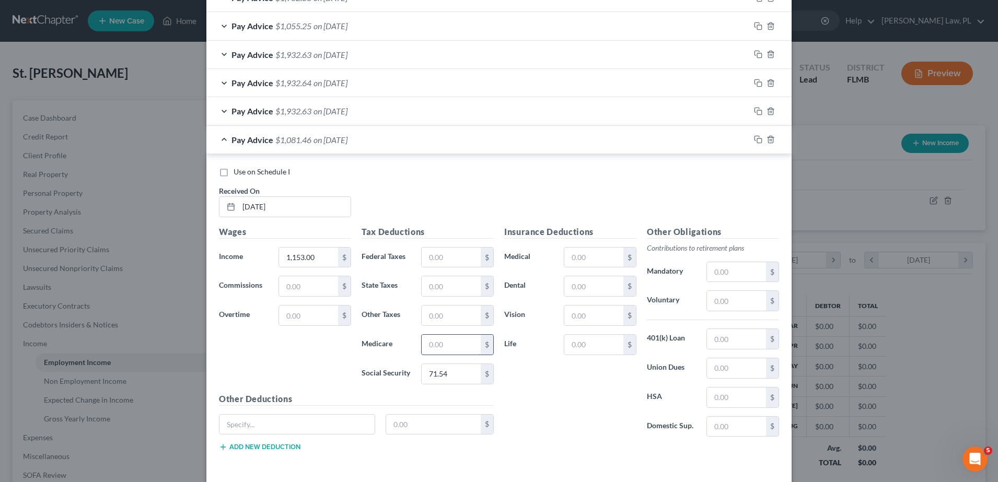
click at [433, 344] on input "text" at bounding box center [450, 345] width 59 height 20
type input "16.74"
click at [440, 250] on input "text" at bounding box center [450, 258] width 59 height 20
type input "60.06"
click at [426, 204] on div "Use on Schedule I Received On * [DATE]" at bounding box center [499, 196] width 570 height 59
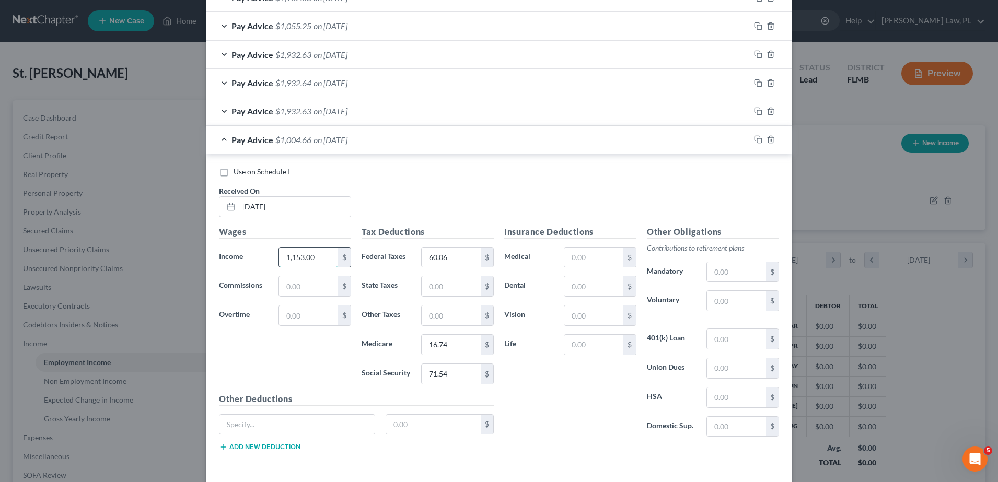
click at [319, 260] on input "1,153.00" at bounding box center [308, 258] width 59 height 20
click at [317, 260] on input "1,153.00" at bounding box center [308, 258] width 59 height 20
click at [313, 257] on input "1,153.00" at bounding box center [308, 258] width 59 height 20
type input "1,153.85"
click at [408, 188] on div "Use on Schedule I Received On * [DATE]" at bounding box center [499, 196] width 570 height 59
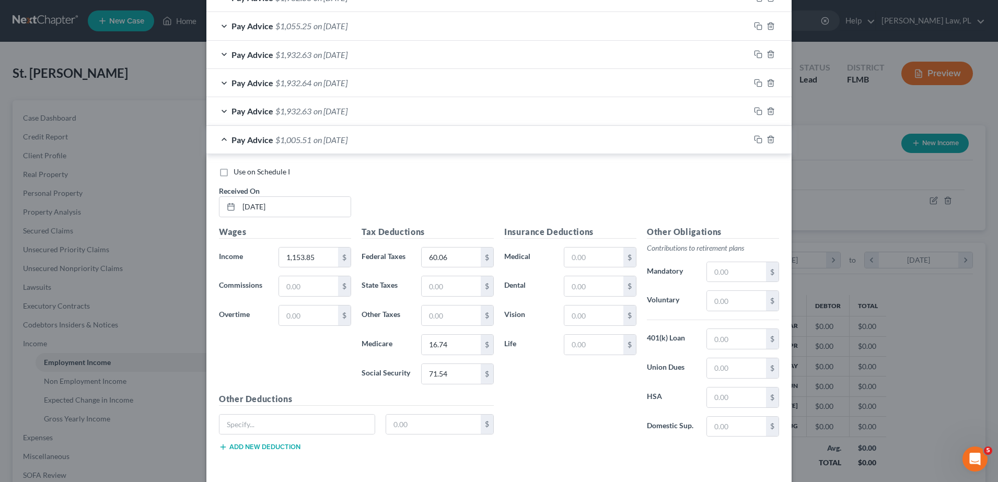
click at [375, 138] on div "Pay Advice $1,005.51 on [DATE]" at bounding box center [477, 140] width 543 height 28
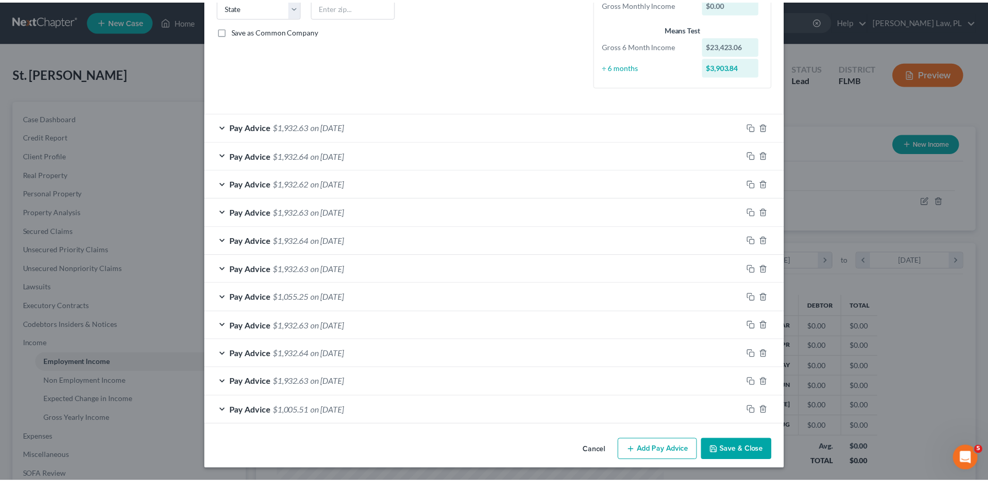
scroll to position [219, 0]
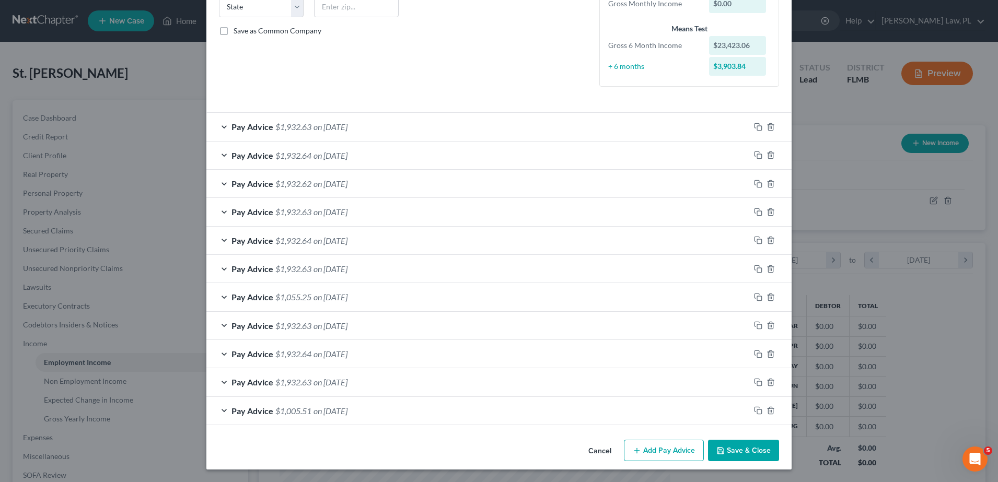
click at [737, 453] on button "Save & Close" at bounding box center [743, 451] width 71 height 22
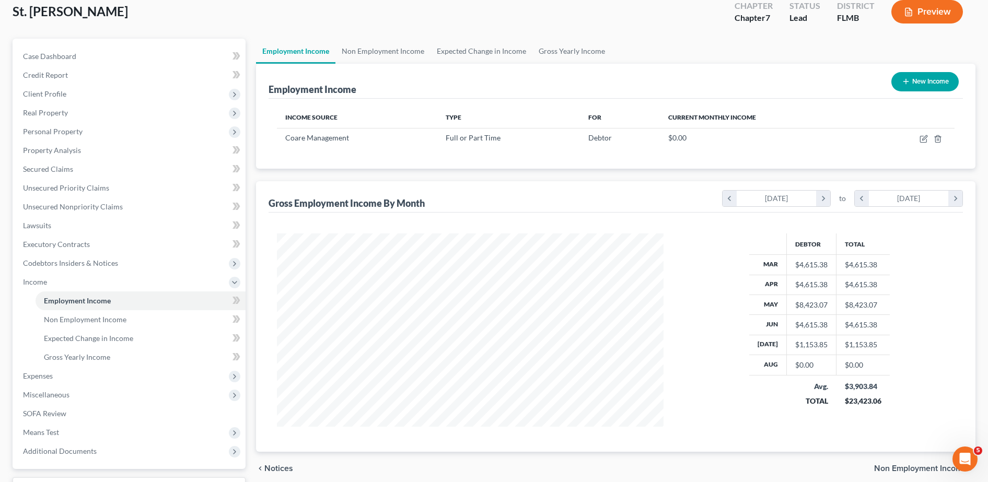
scroll to position [62, 0]
click at [118, 321] on span "Non Employment Income" at bounding box center [85, 318] width 83 height 9
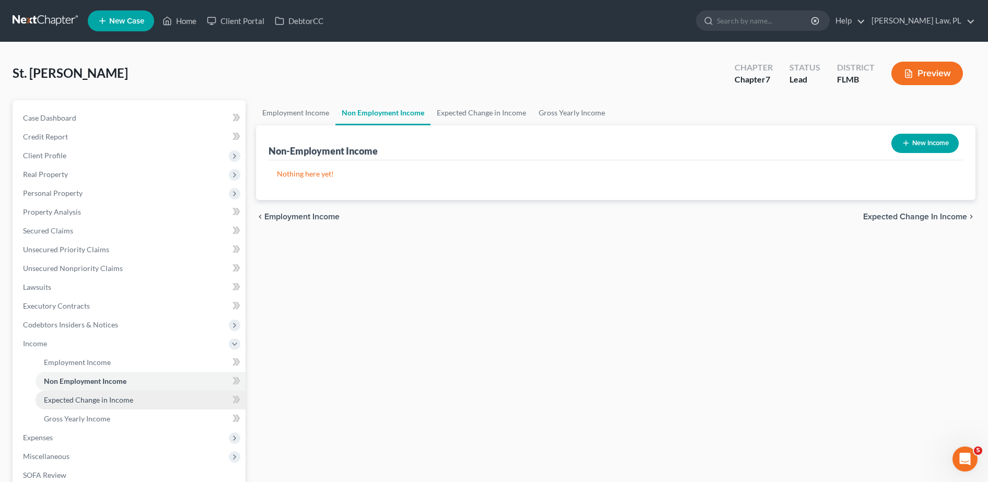
click at [108, 394] on link "Expected Change in Income" at bounding box center [141, 400] width 210 height 19
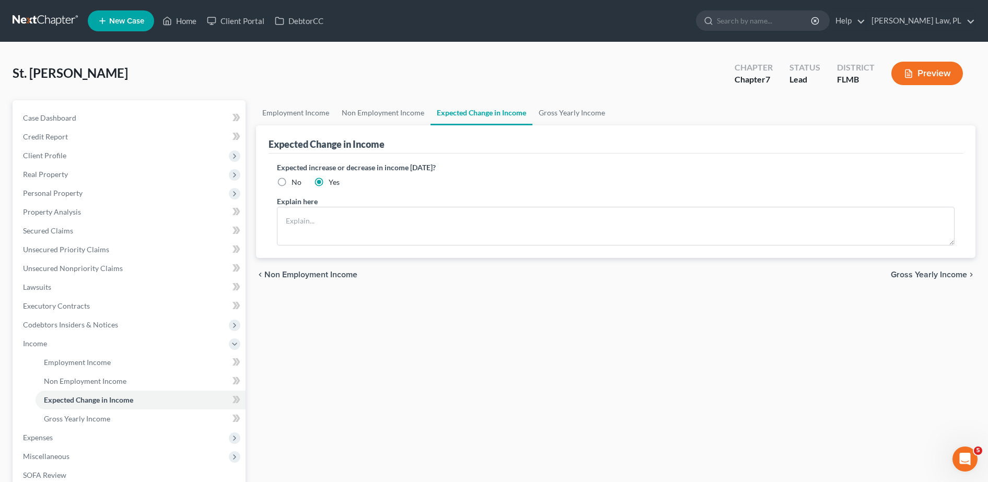
click at [659, 407] on div "Employment Income Non Employment Income Expected Change in Income Gross Yearly …" at bounding box center [616, 345] width 730 height 490
click at [102, 417] on span "Gross Yearly Income" at bounding box center [77, 418] width 66 height 9
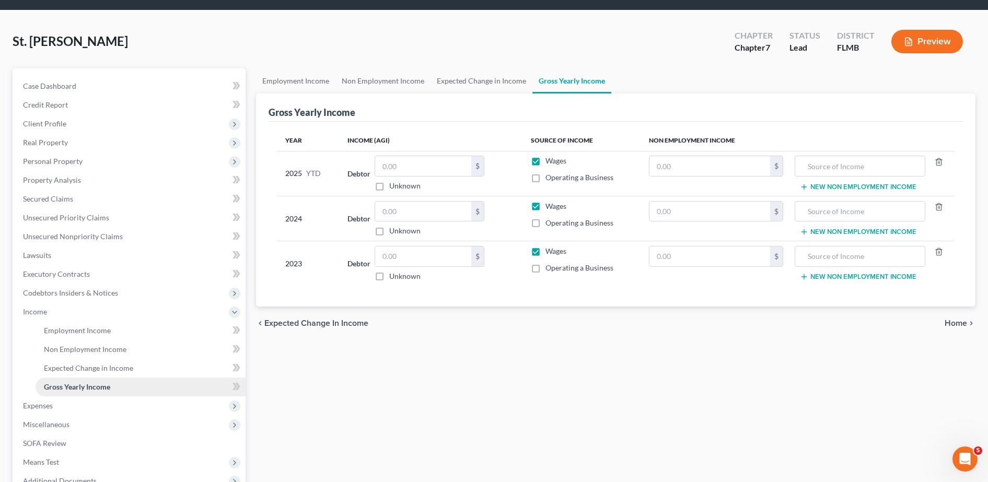
scroll to position [37, 0]
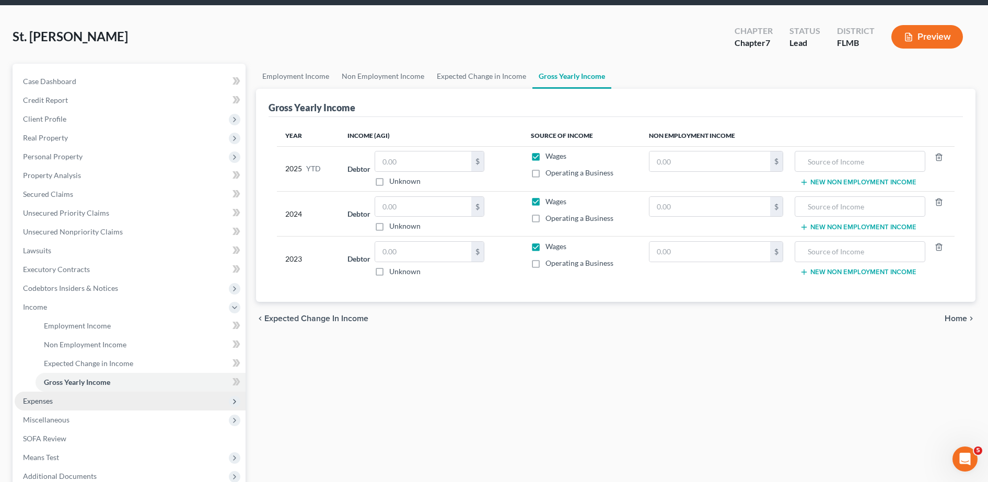
click at [76, 407] on span "Expenses" at bounding box center [130, 401] width 231 height 19
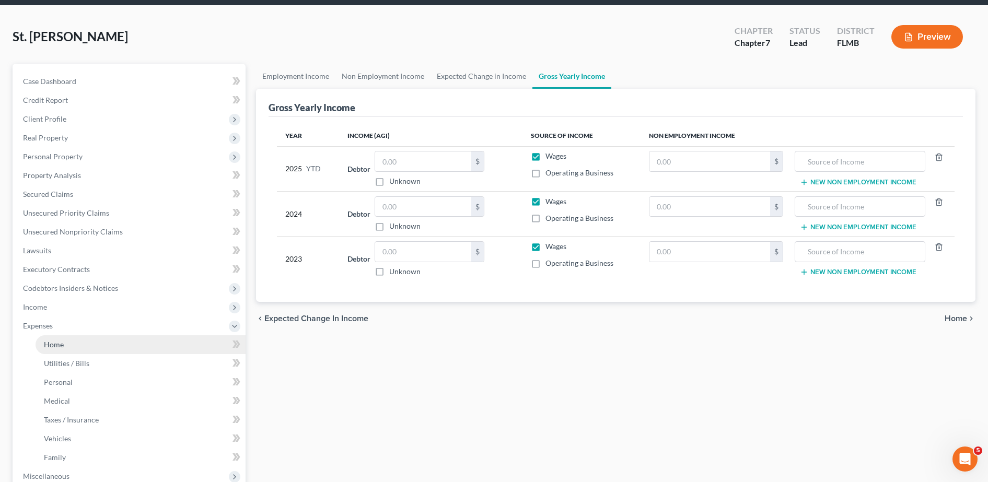
click at [108, 343] on link "Home" at bounding box center [141, 344] width 210 height 19
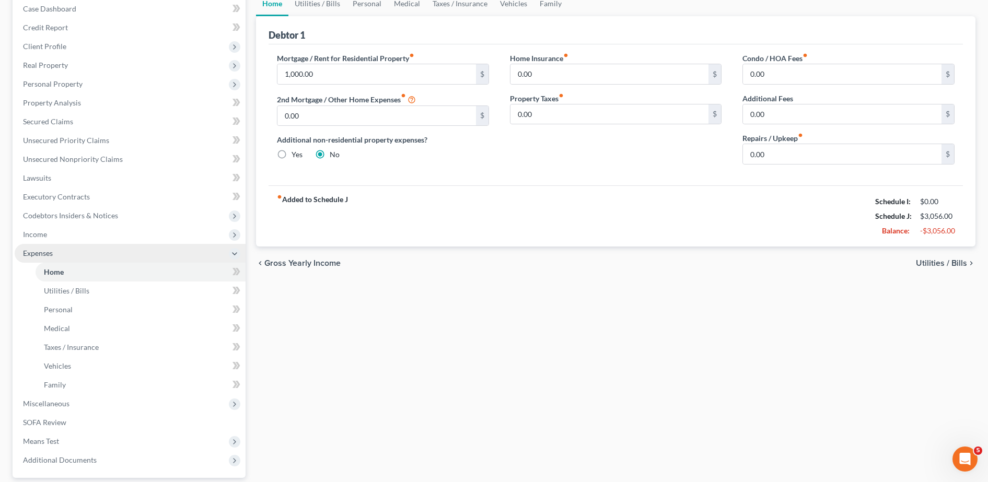
scroll to position [110, 0]
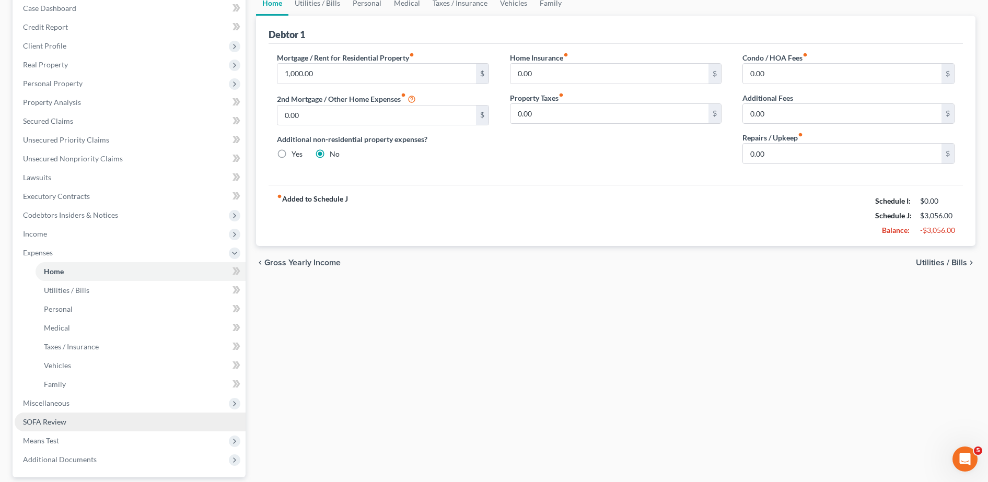
click at [93, 424] on link "SOFA Review" at bounding box center [130, 422] width 231 height 19
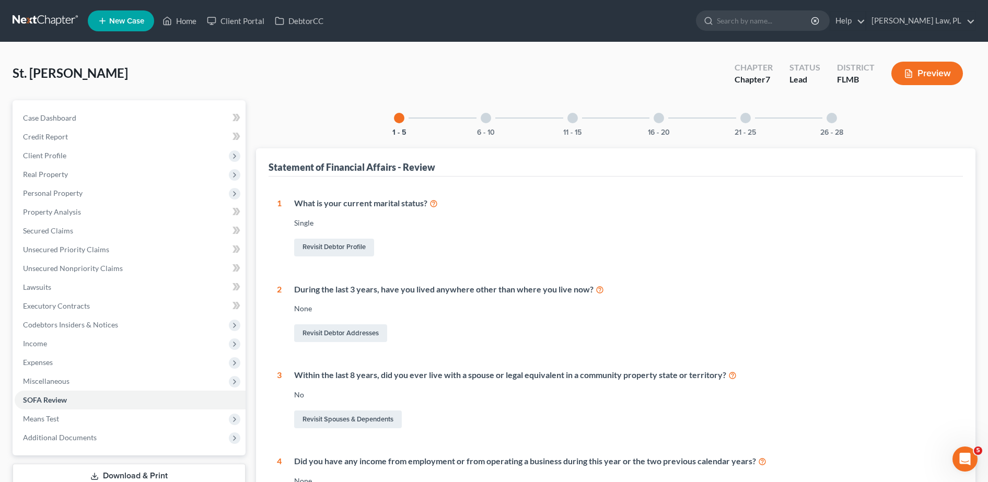
click at [480, 111] on div "6 - 10" at bounding box center [486, 118] width 36 height 36
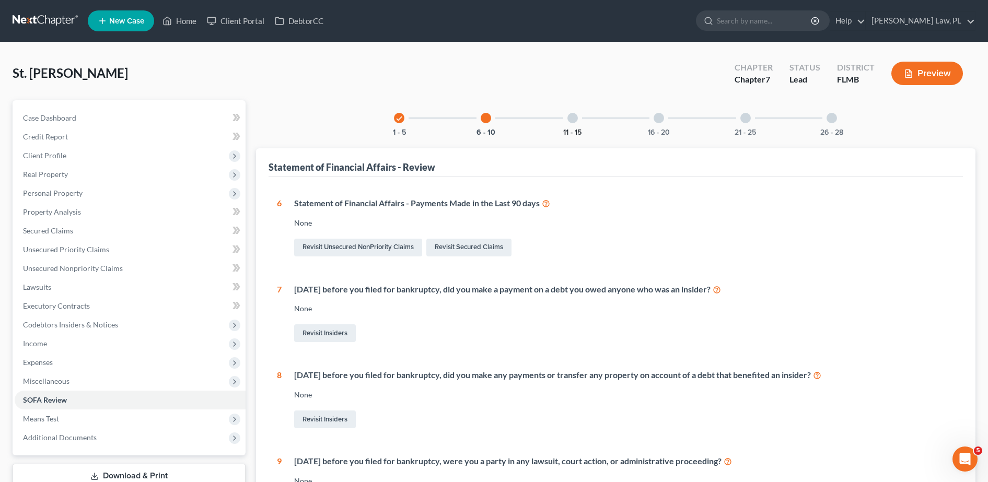
click at [576, 129] on button "11 - 15" at bounding box center [572, 132] width 18 height 7
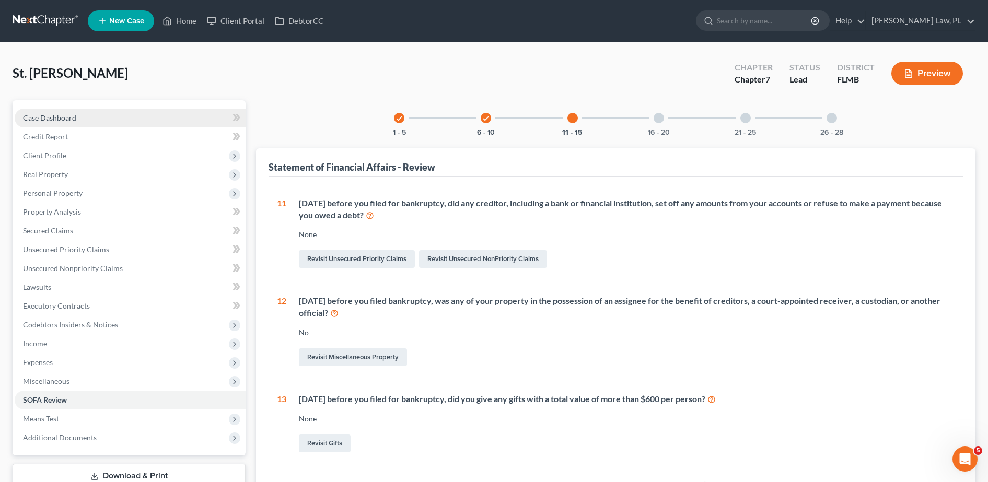
click at [166, 122] on link "Case Dashboard" at bounding box center [130, 118] width 231 height 19
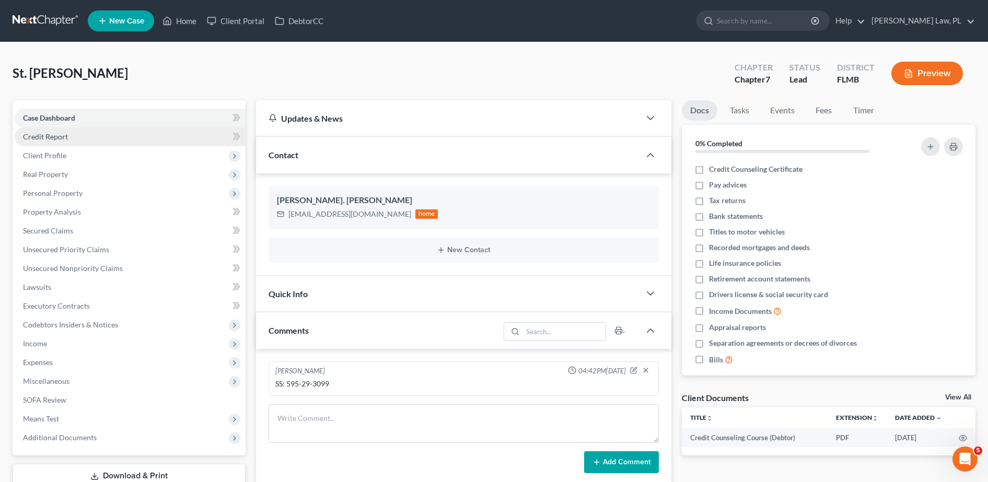
click at [121, 138] on link "Credit Report" at bounding box center [130, 136] width 231 height 19
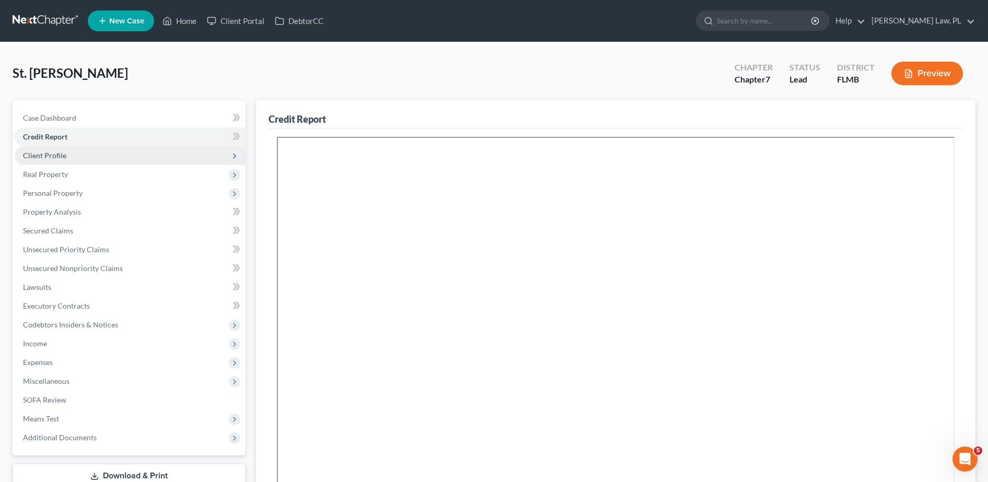
click at [86, 158] on span "Client Profile" at bounding box center [130, 155] width 231 height 19
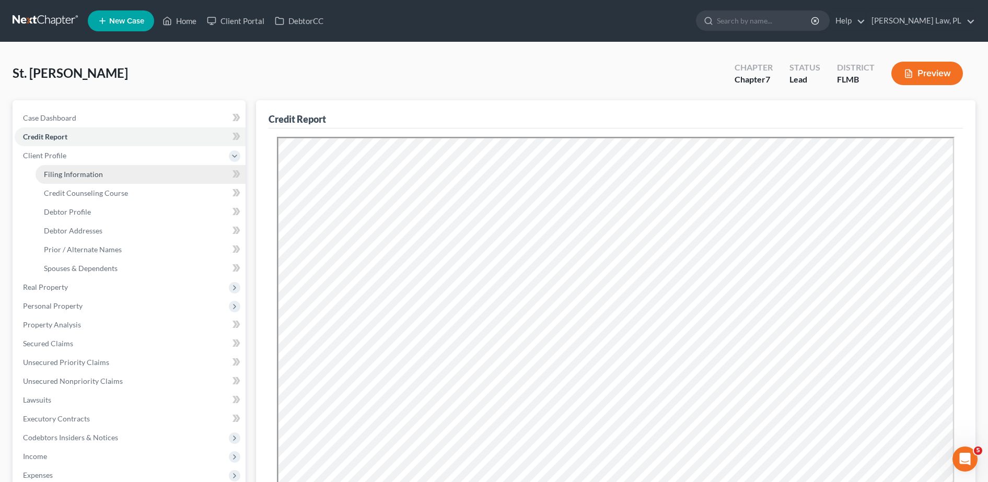
click at [91, 171] on span "Filing Information" at bounding box center [73, 174] width 59 height 9
select select "1"
select select "0"
select select "15"
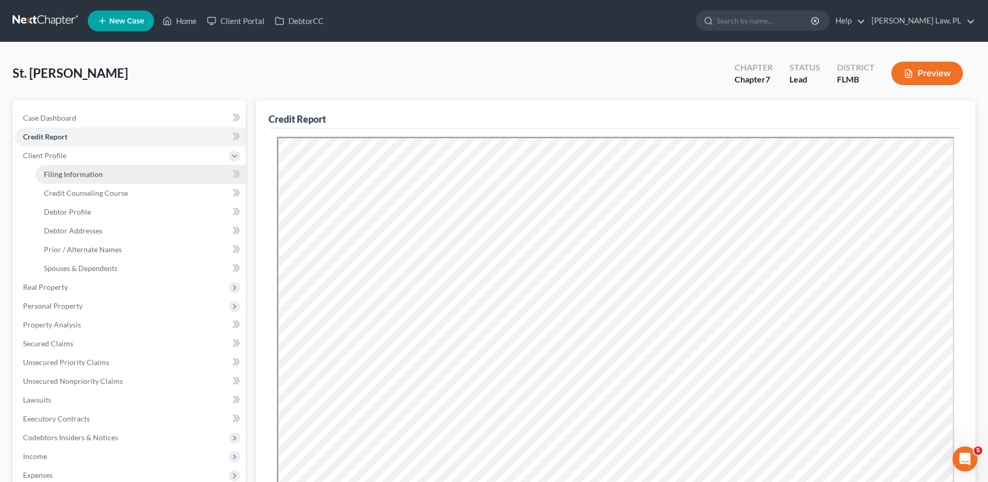
select select "0"
select select "9"
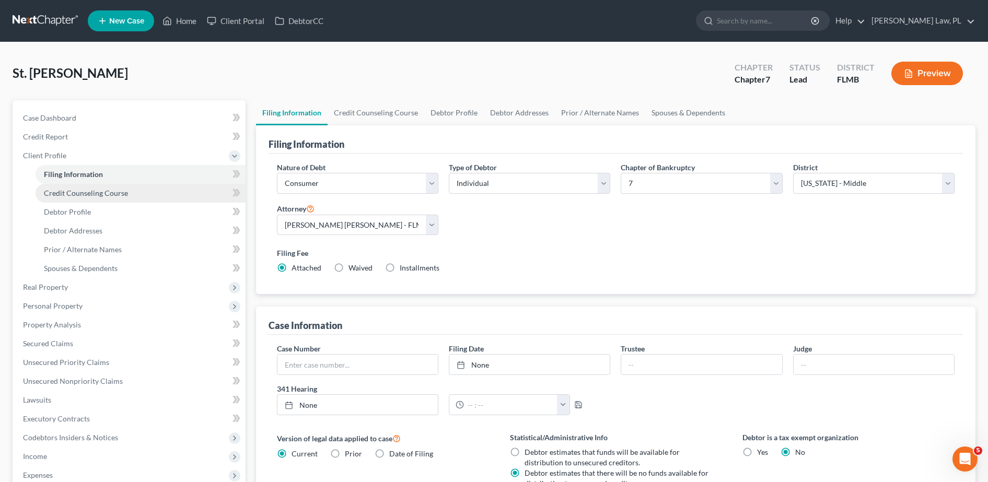
click at [102, 197] on span "Credit Counseling Course" at bounding box center [86, 193] width 84 height 9
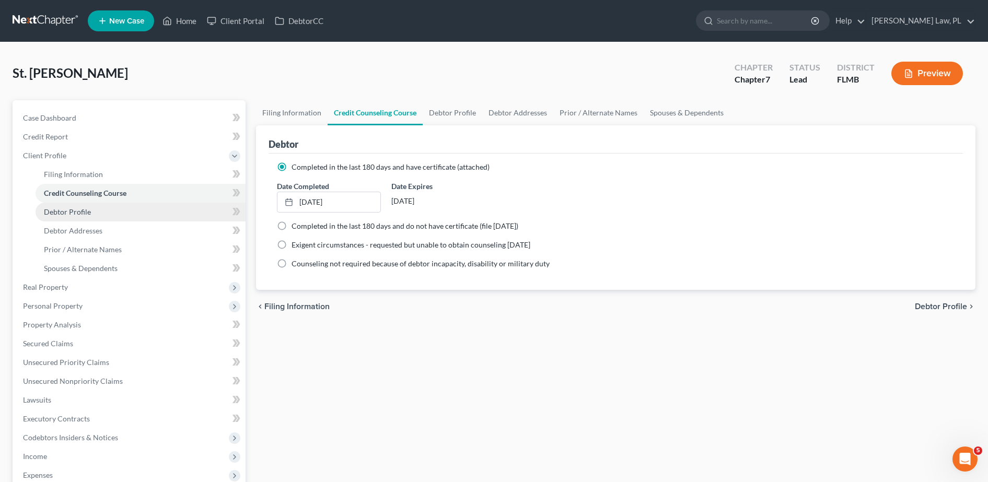
click at [105, 213] on link "Debtor Profile" at bounding box center [141, 212] width 210 height 19
select select "0"
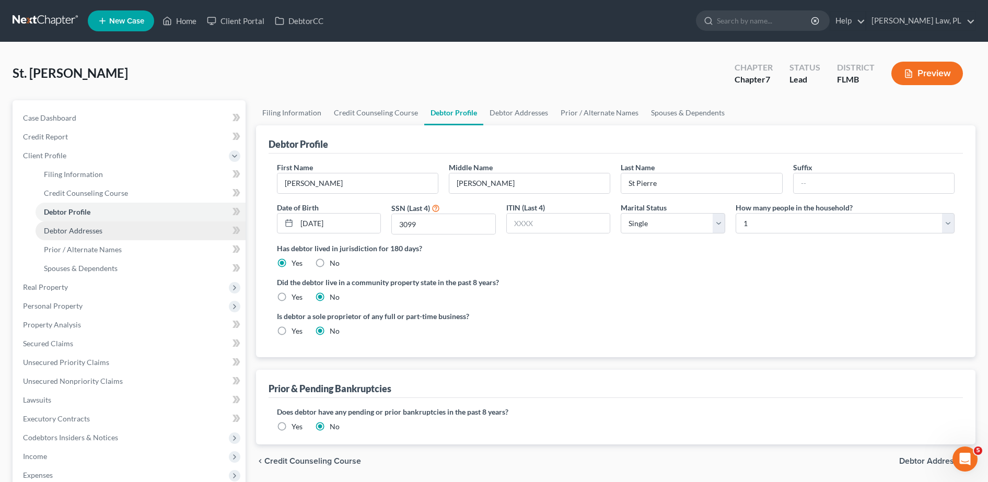
click at [111, 233] on link "Debtor Addresses" at bounding box center [141, 230] width 210 height 19
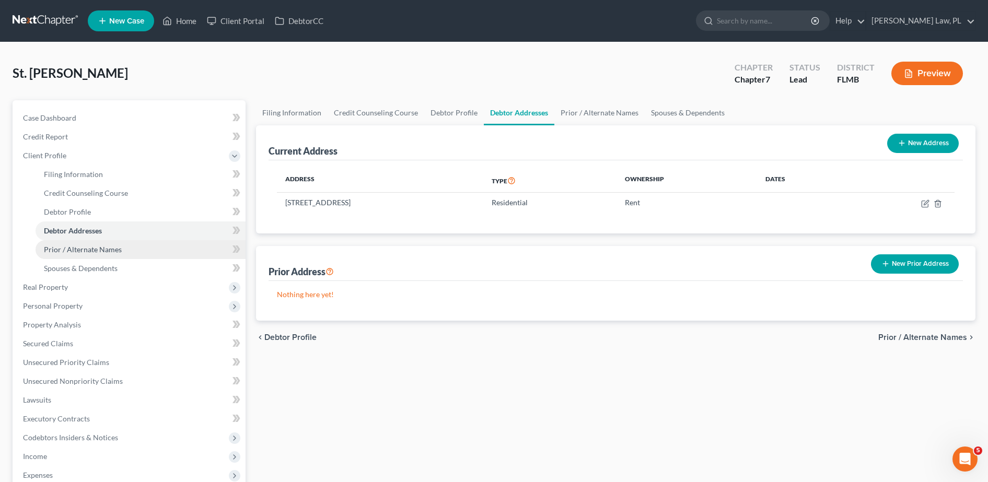
click at [114, 251] on span "Prior / Alternate Names" at bounding box center [83, 249] width 78 height 9
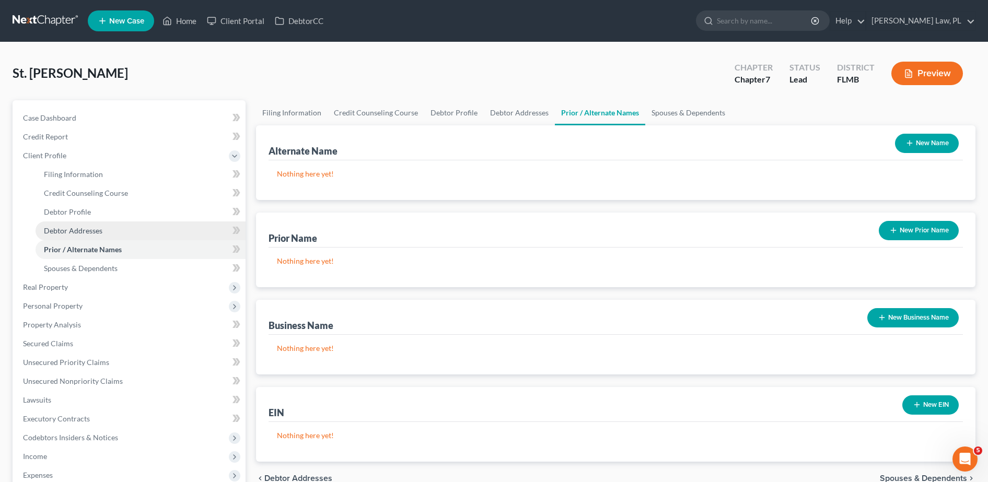
click at [105, 236] on link "Debtor Addresses" at bounding box center [141, 230] width 210 height 19
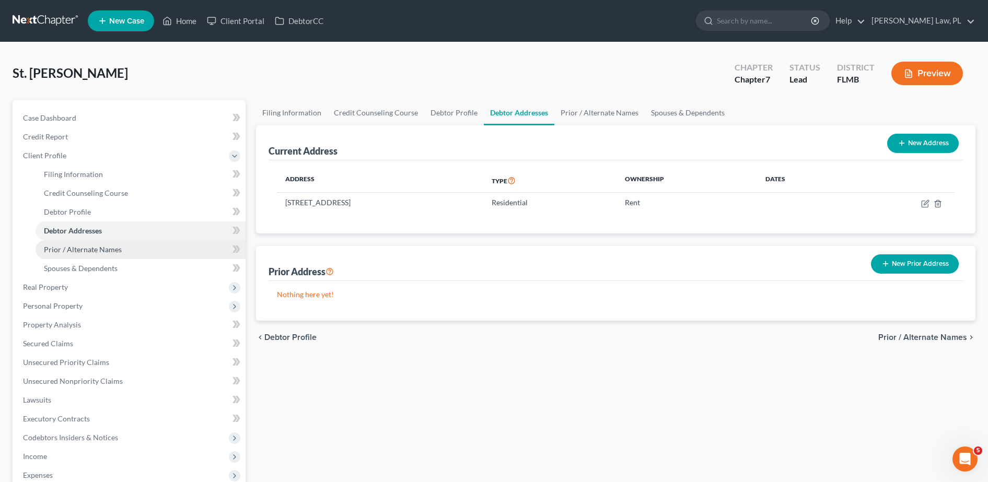
click at [112, 247] on span "Prior / Alternate Names" at bounding box center [83, 249] width 78 height 9
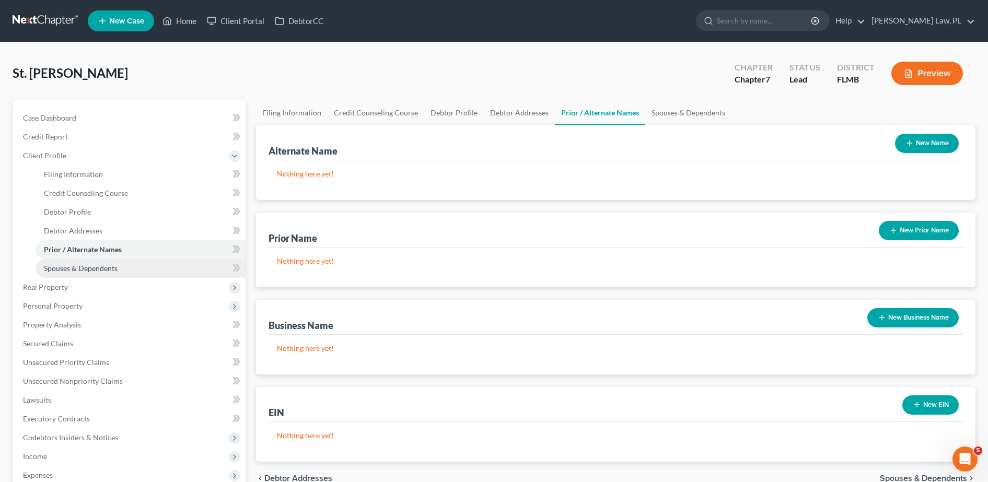
click at [115, 264] on span "Spouses & Dependents" at bounding box center [81, 268] width 74 height 9
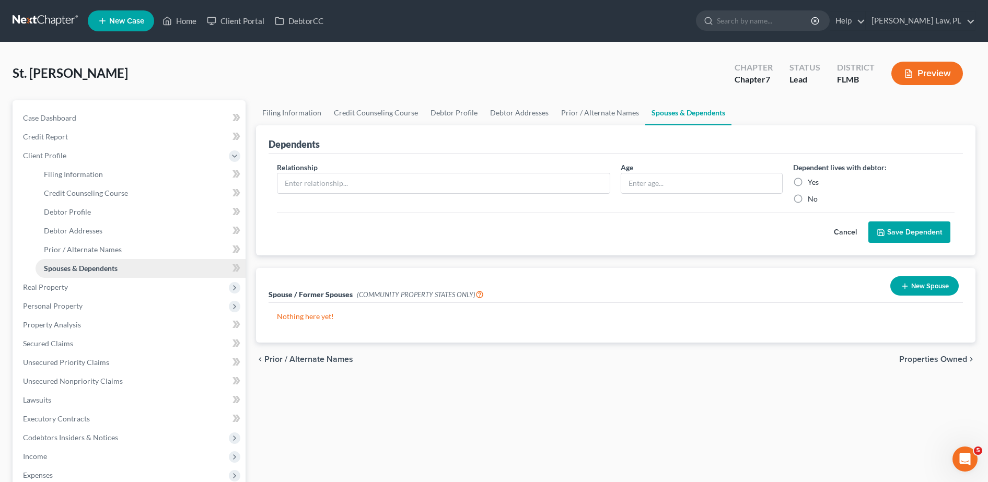
drag, startPoint x: 95, startPoint y: 281, endPoint x: 97, endPoint y: 265, distance: 16.3
click at [95, 281] on span "Real Property" at bounding box center [130, 287] width 231 height 19
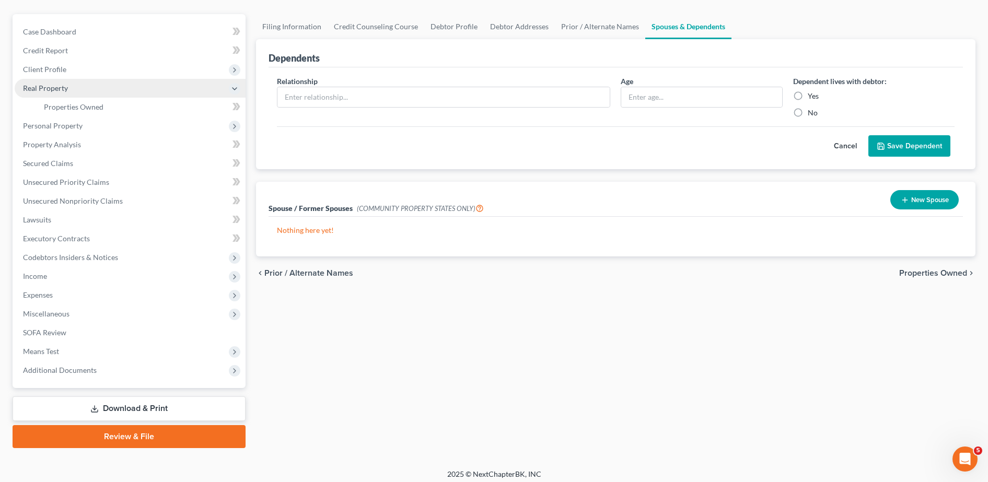
scroll to position [92, 0]
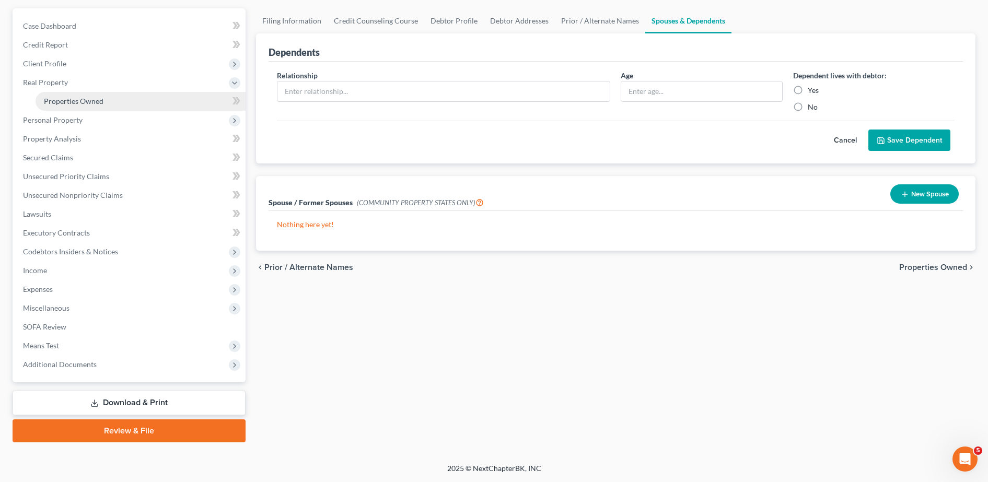
click at [126, 102] on link "Properties Owned" at bounding box center [141, 101] width 210 height 19
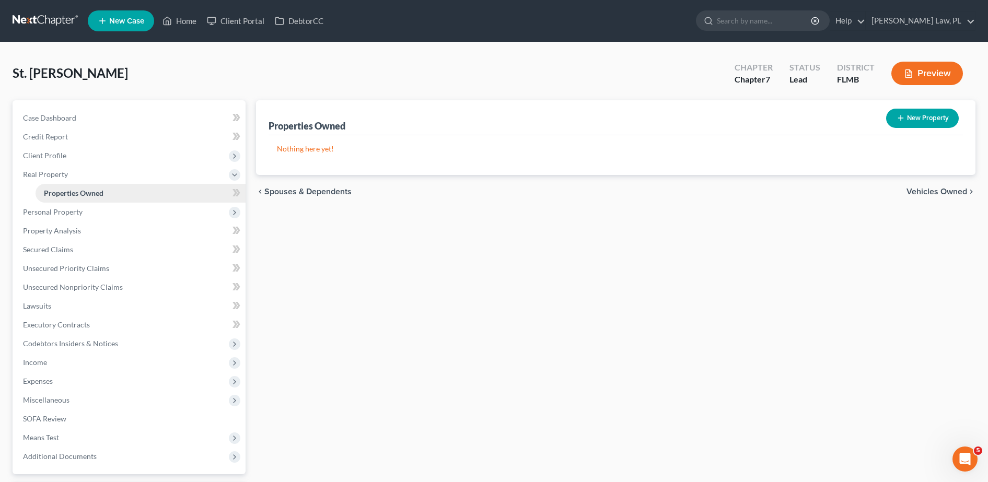
scroll to position [26, 0]
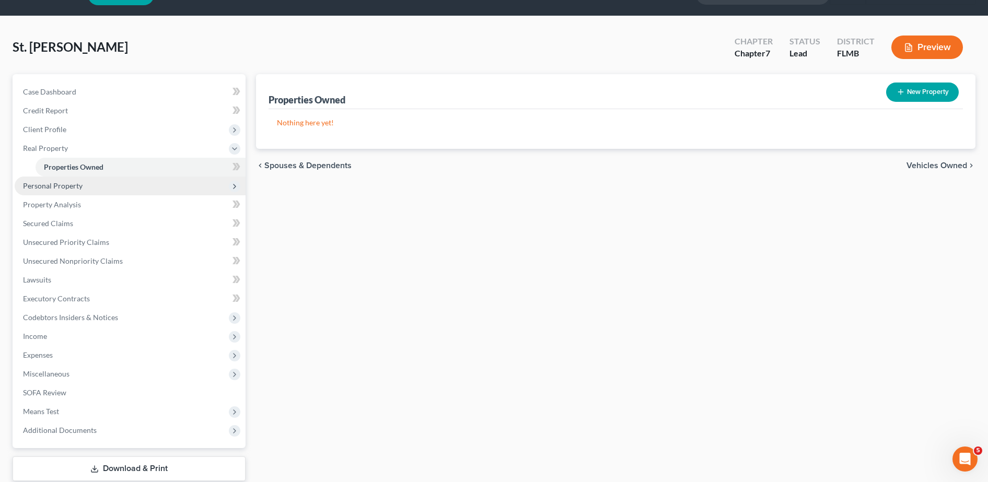
click at [122, 182] on span "Personal Property" at bounding box center [130, 186] width 231 height 19
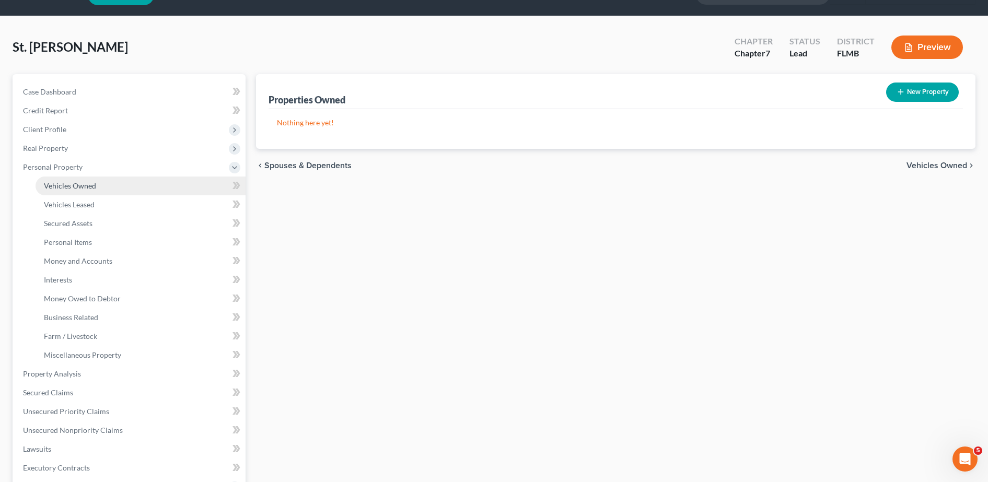
click at [124, 187] on link "Vehicles Owned" at bounding box center [141, 186] width 210 height 19
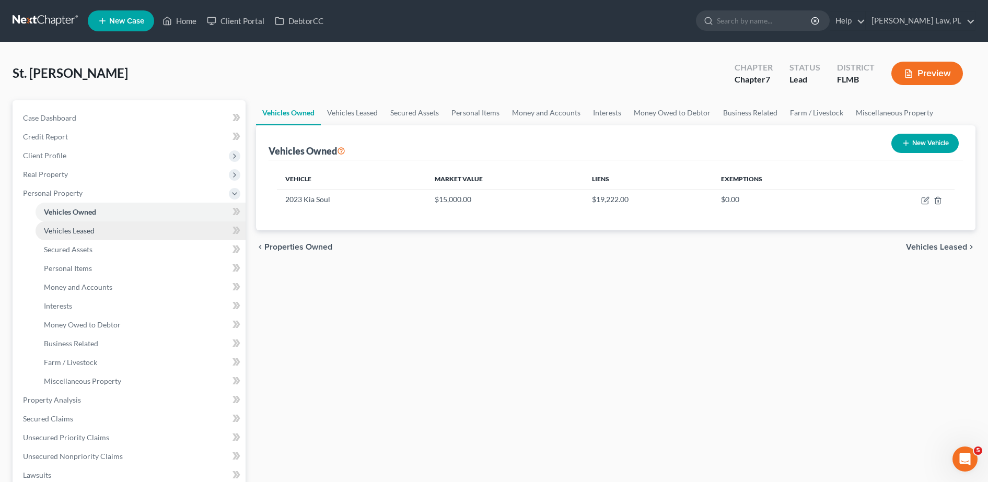
click at [123, 229] on link "Vehicles Leased" at bounding box center [141, 230] width 210 height 19
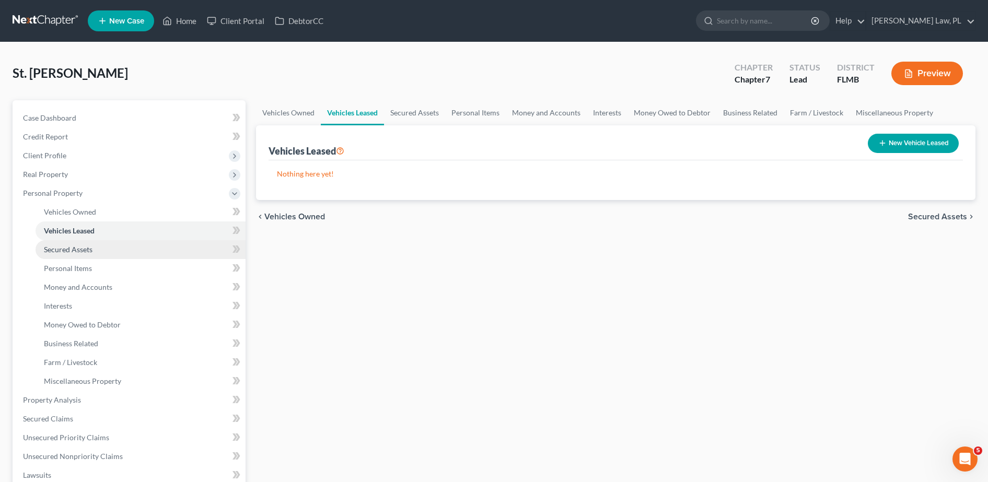
click at [109, 250] on link "Secured Assets" at bounding box center [141, 249] width 210 height 19
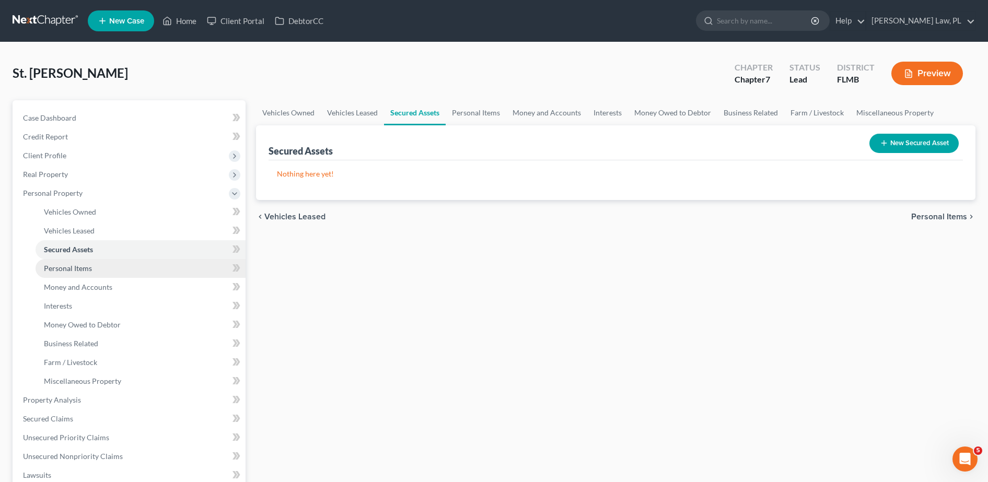
click at [110, 271] on link "Personal Items" at bounding box center [141, 268] width 210 height 19
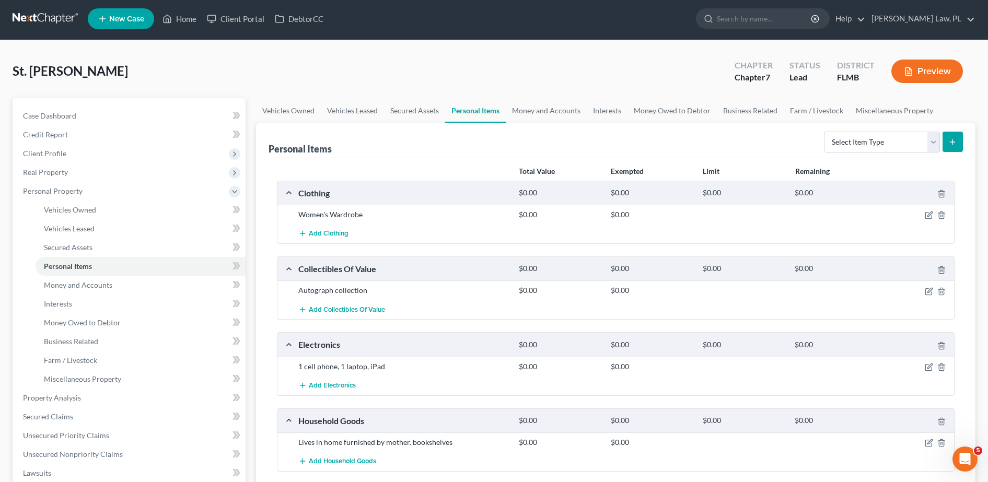
scroll to position [1, 0]
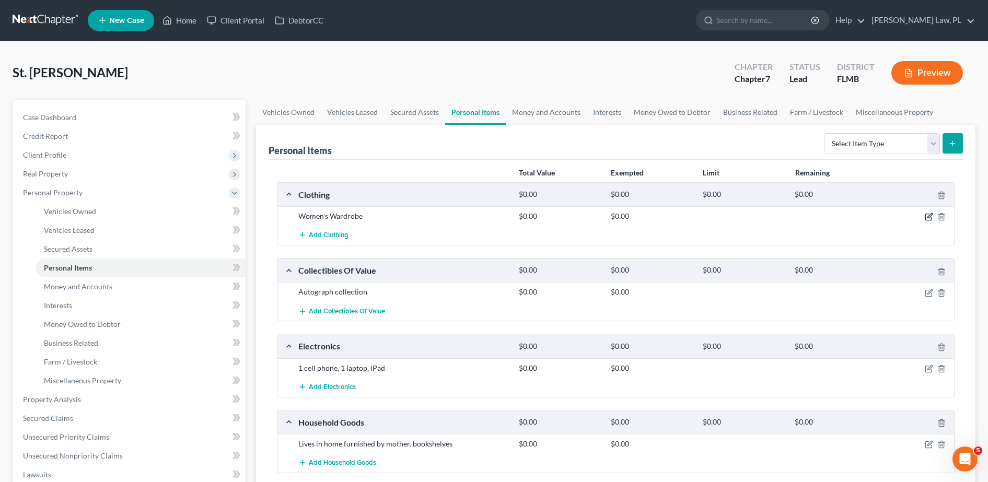
click at [932, 216] on icon "button" at bounding box center [928, 217] width 8 height 8
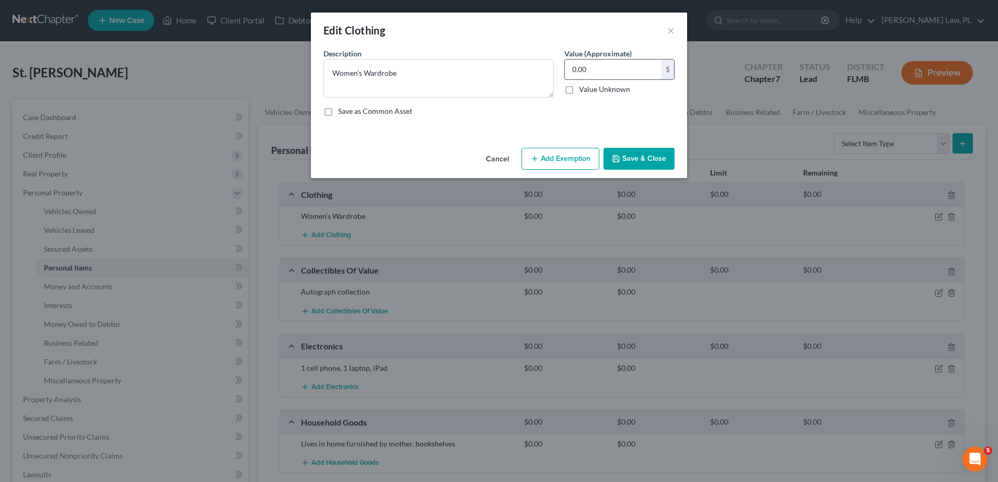
click at [597, 72] on input "0.00" at bounding box center [613, 70] width 97 height 20
type input "100.00"
click at [573, 155] on button "Add Exemption" at bounding box center [560, 159] width 78 height 22
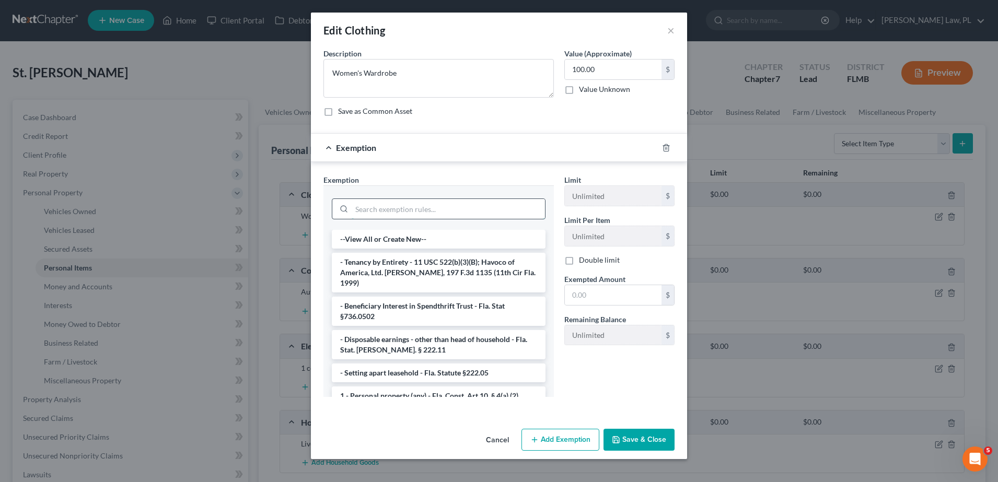
click at [408, 207] on input "search" at bounding box center [447, 209] width 193 height 20
type input "["
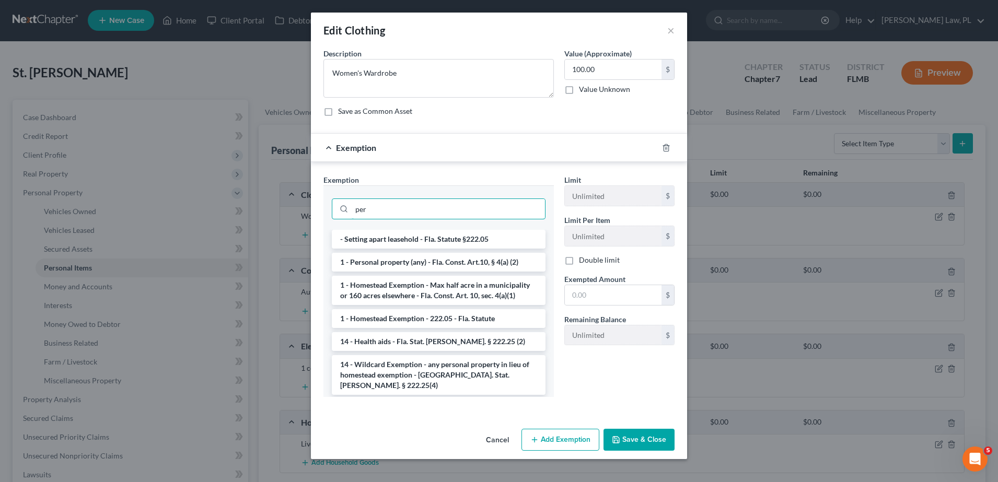
type input "per"
click at [420, 268] on li "1 - Personal property (any) - Fla. Const. Art.10, § 4(a) (2)" at bounding box center [439, 262] width 214 height 19
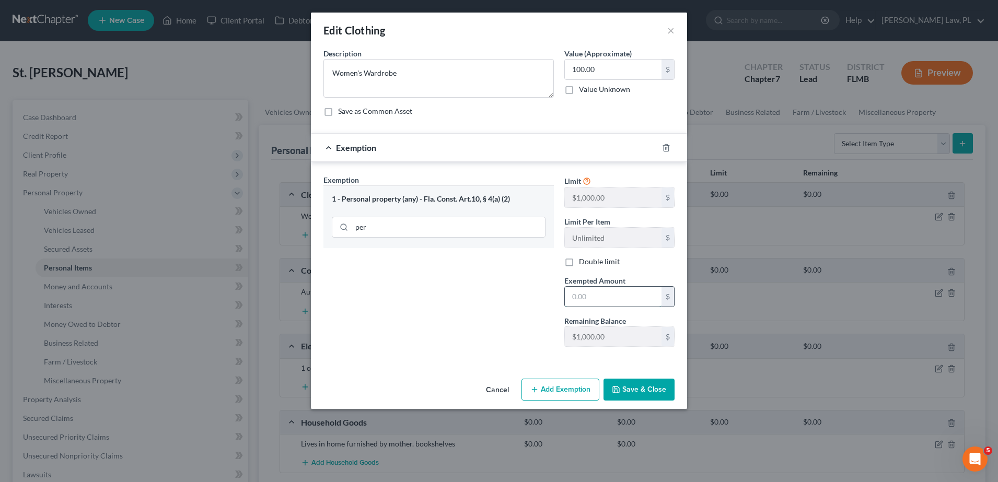
click at [612, 294] on input "text" at bounding box center [613, 297] width 97 height 20
type input "100.00"
click at [644, 389] on button "Save & Close" at bounding box center [638, 390] width 71 height 22
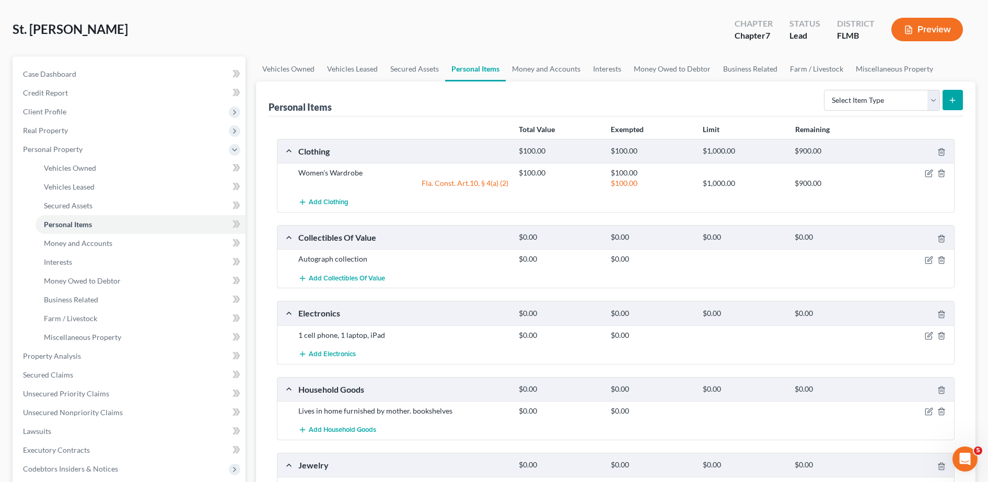
scroll to position [56, 0]
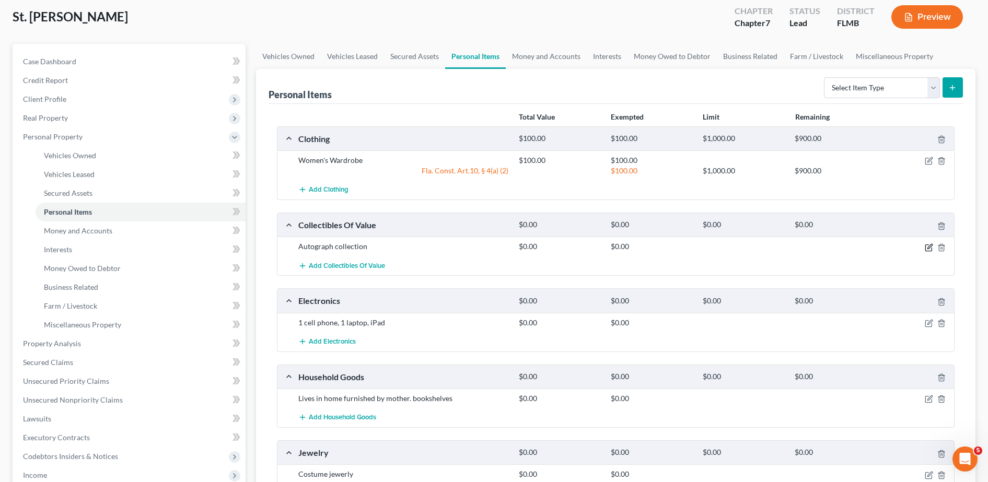
click at [927, 248] on icon "button" at bounding box center [928, 247] width 8 height 8
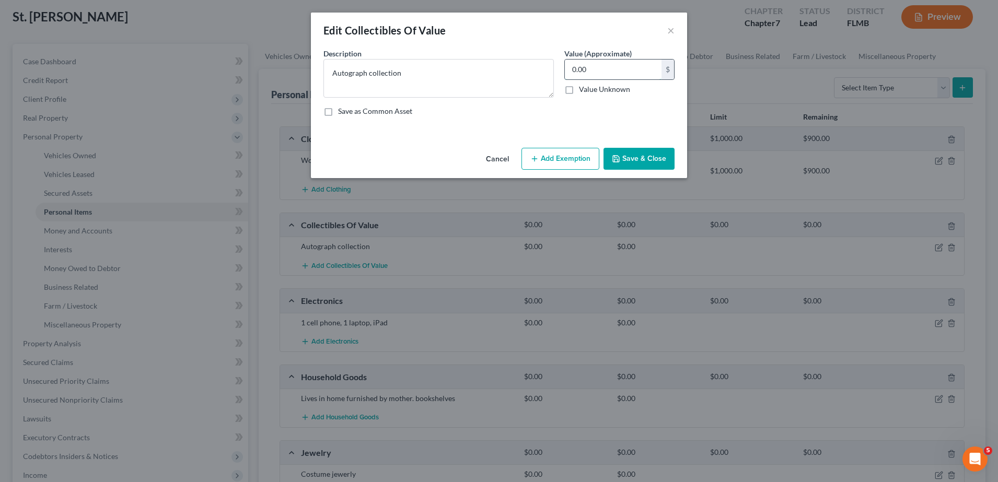
click at [616, 62] on input "0.00" at bounding box center [613, 70] width 97 height 20
type input "200.00"
click at [585, 163] on button "Add Exemption" at bounding box center [560, 159] width 78 height 22
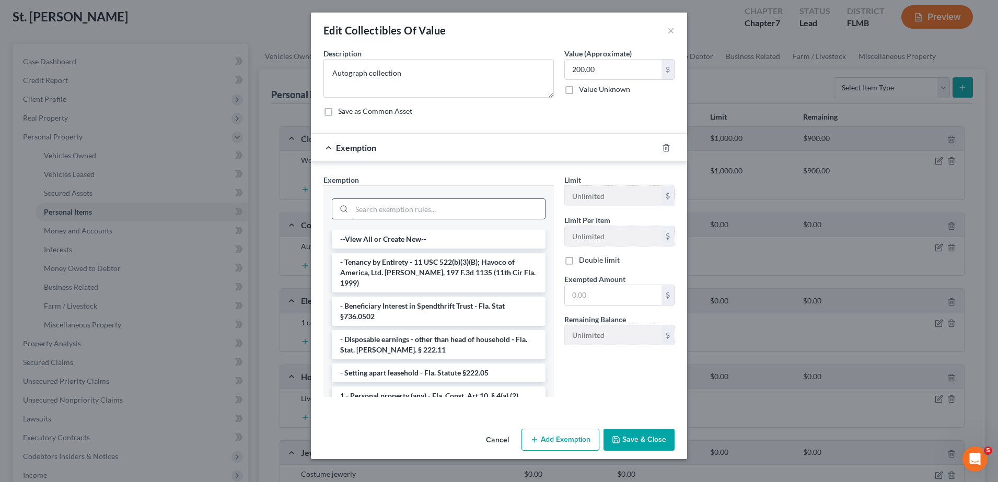
click at [429, 216] on input "search" at bounding box center [447, 209] width 193 height 20
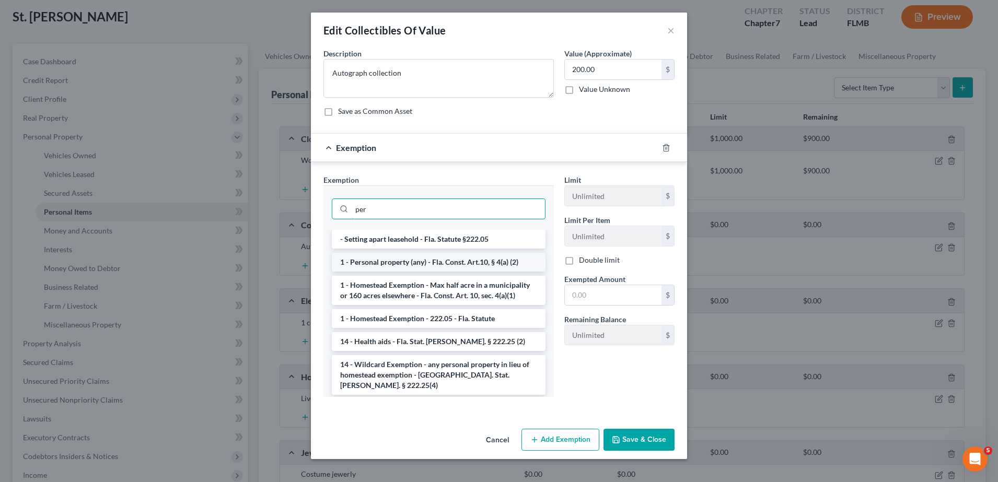
type input "per"
click at [440, 260] on li "1 - Personal property (any) - Fla. Const. Art.10, § 4(a) (2)" at bounding box center [439, 262] width 214 height 19
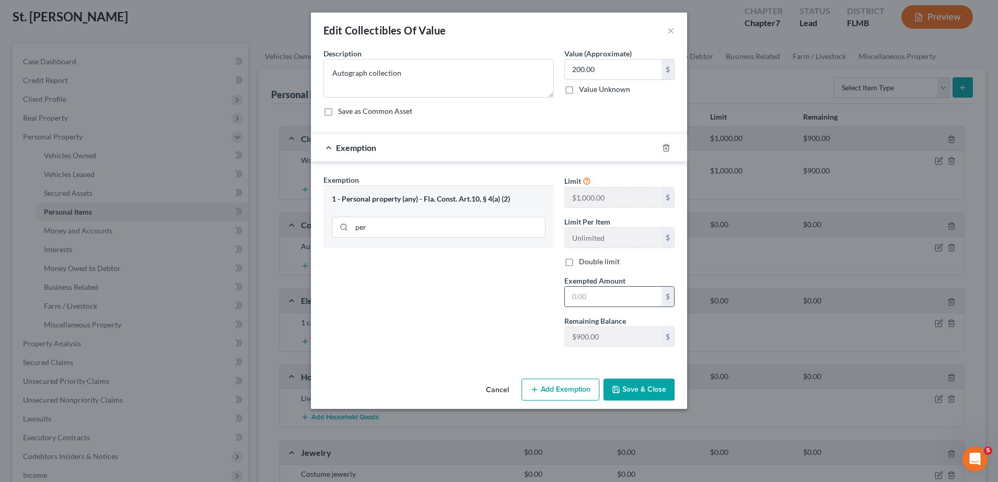
click at [623, 298] on input "text" at bounding box center [613, 297] width 97 height 20
type input "100.00"
click at [652, 396] on button "Save & Close" at bounding box center [638, 390] width 71 height 22
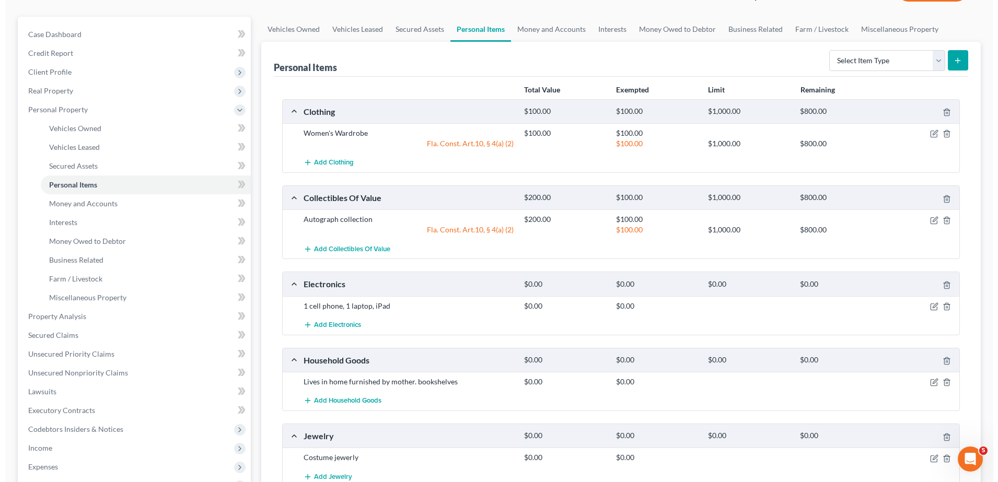
scroll to position [84, 0]
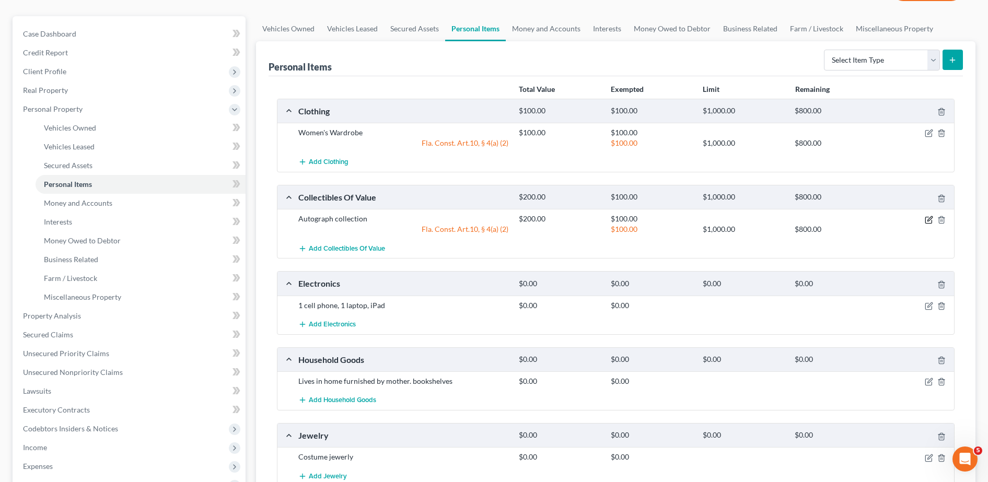
click at [926, 219] on icon "button" at bounding box center [928, 220] width 8 height 8
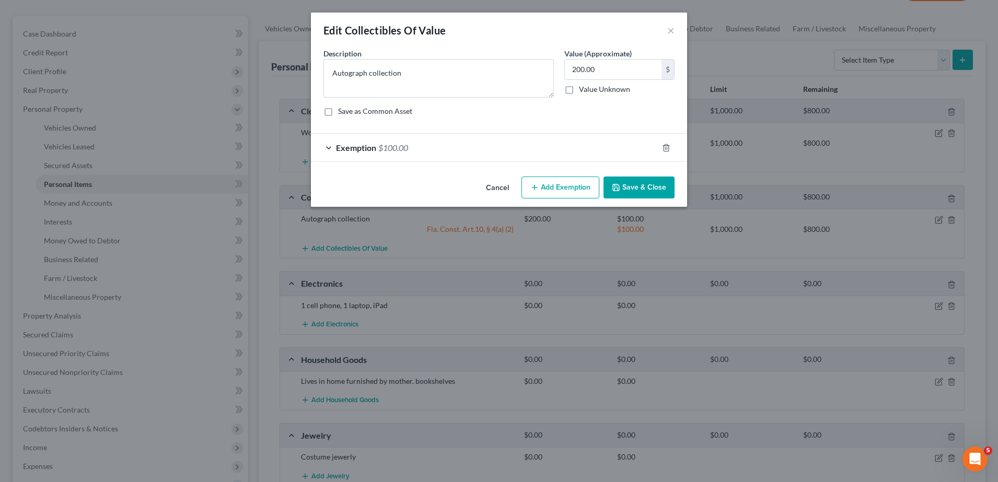
click at [535, 138] on div "Exemption $100.00" at bounding box center [484, 148] width 347 height 28
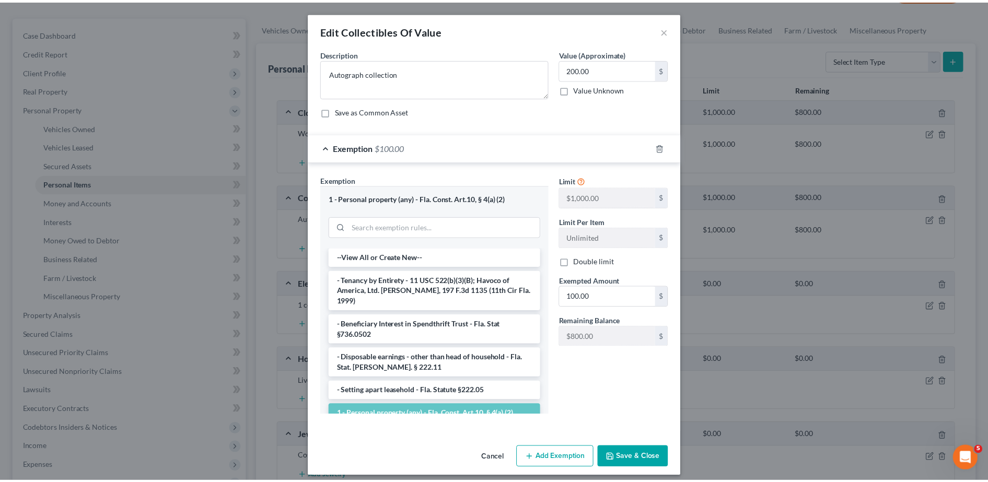
scroll to position [7, 0]
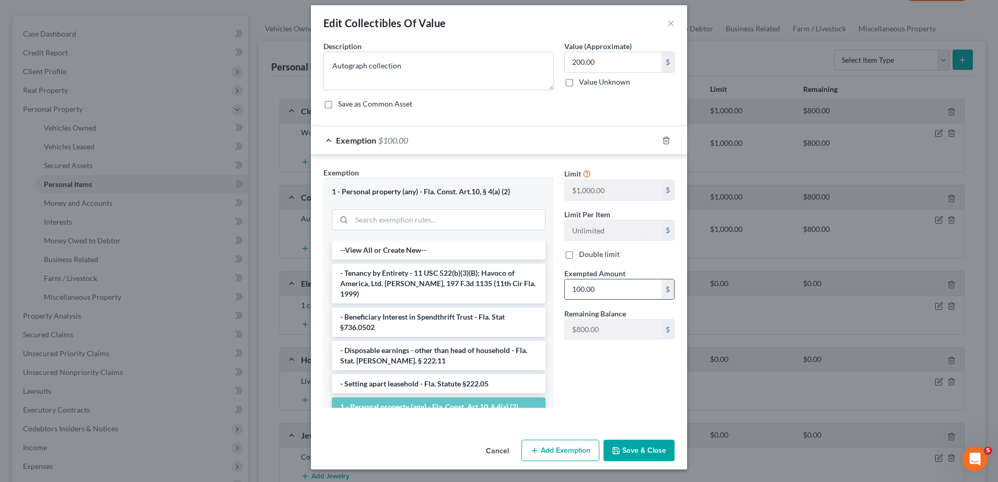
click at [599, 291] on input "100.00" at bounding box center [613, 289] width 97 height 20
type input "200.00"
click at [638, 452] on button "Save & Close" at bounding box center [638, 451] width 71 height 22
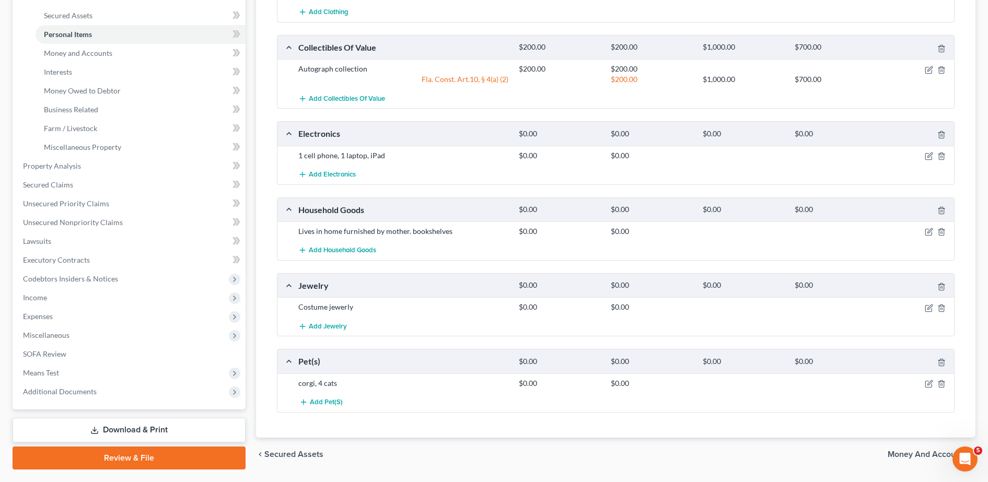
scroll to position [263, 0]
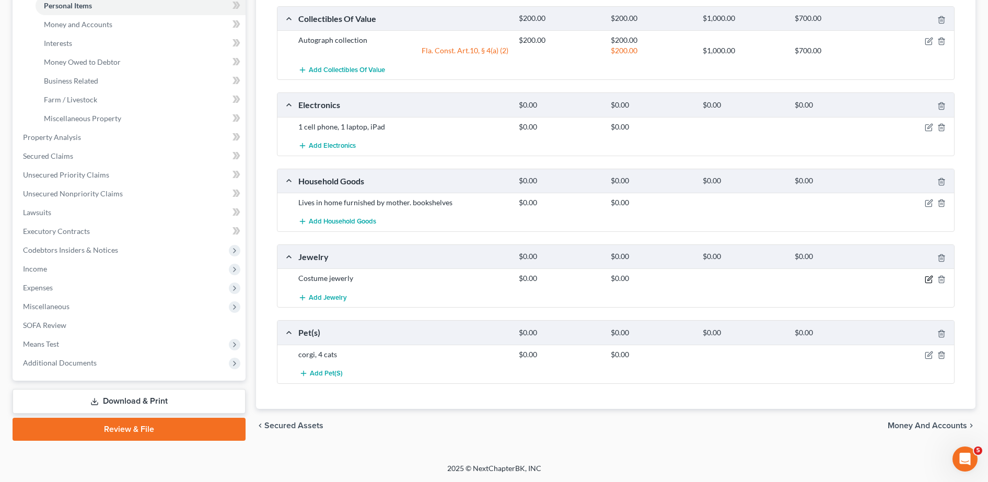
click at [930, 279] on icon "button" at bounding box center [929, 278] width 5 height 5
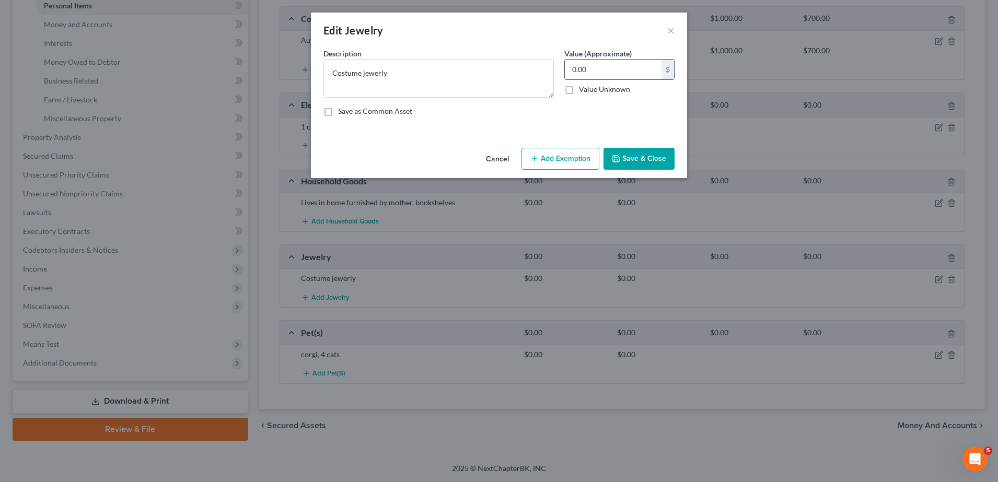
click at [606, 80] on div "0.00 $ Value Unknown" at bounding box center [619, 77] width 110 height 36
click at [578, 52] on label "Value (Approximate)" at bounding box center [597, 53] width 67 height 11
click at [591, 64] on input "0.00" at bounding box center [613, 70] width 97 height 20
type input "20.00"
click at [547, 167] on button "Add Exemption" at bounding box center [560, 159] width 78 height 22
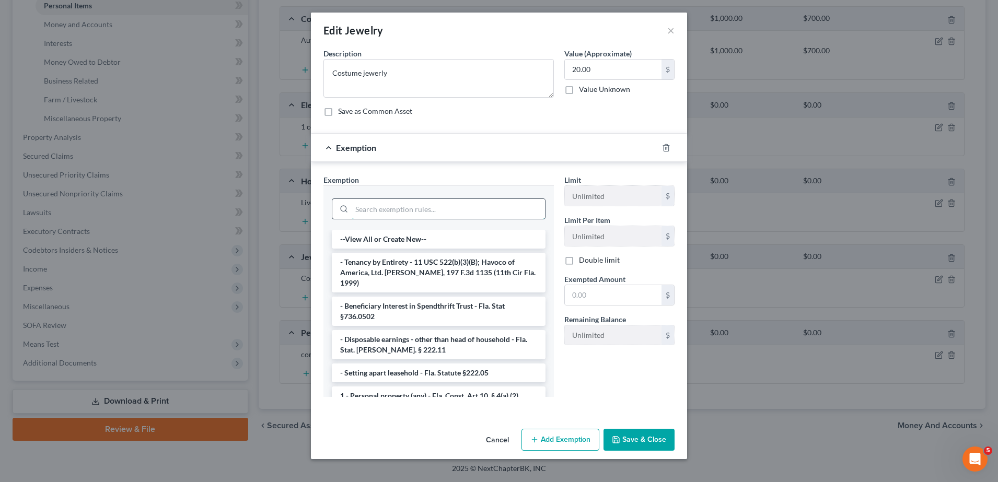
click at [468, 200] on input "search" at bounding box center [447, 209] width 193 height 20
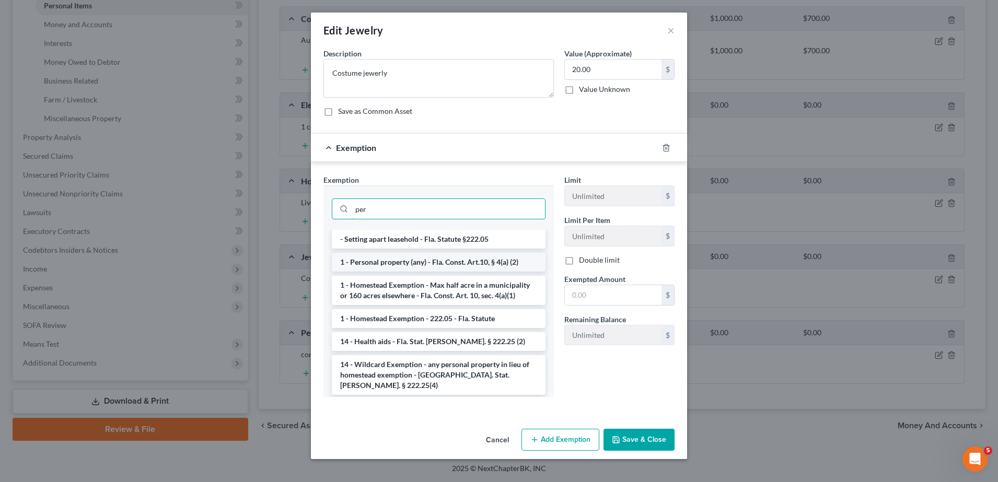
type input "per"
click at [418, 263] on li "1 - Personal property (any) - Fla. Const. Art.10, § 4(a) (2)" at bounding box center [439, 262] width 214 height 19
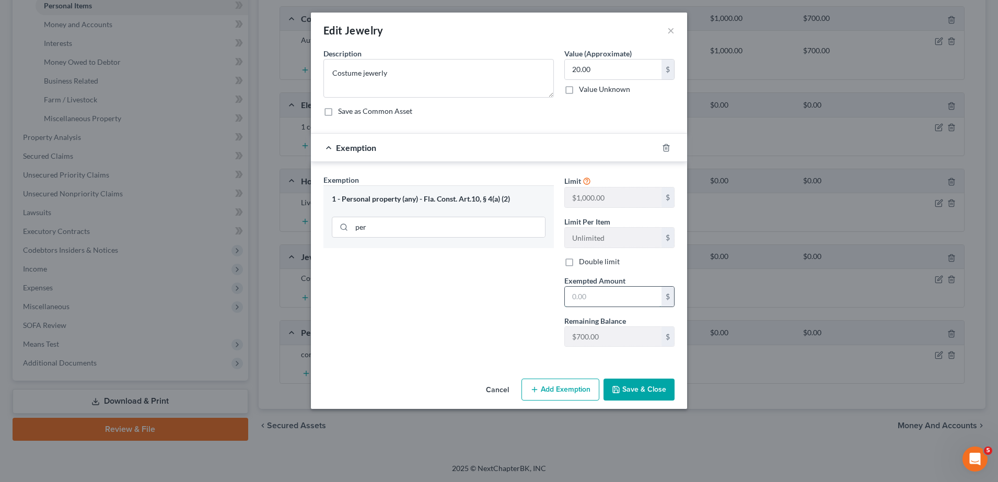
click at [586, 295] on input "text" at bounding box center [613, 297] width 97 height 20
type input "20.00"
click at [632, 395] on button "Save & Close" at bounding box center [638, 390] width 71 height 22
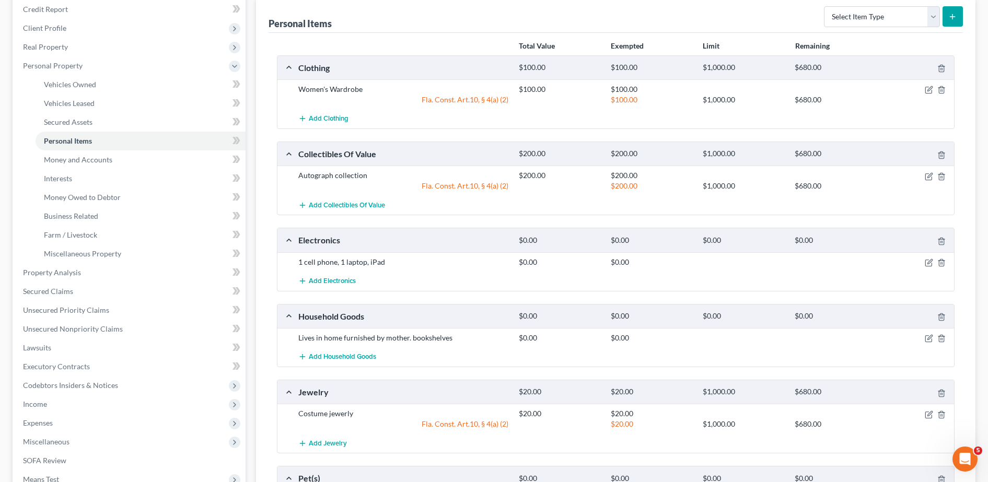
scroll to position [128, 0]
click at [878, 227] on div "Electronics $0.00 $0.00 $0.00 $0.00 1 cell phone, 1 laptop, iPad $0.00 $0.00 Ad…" at bounding box center [615, 258] width 677 height 63
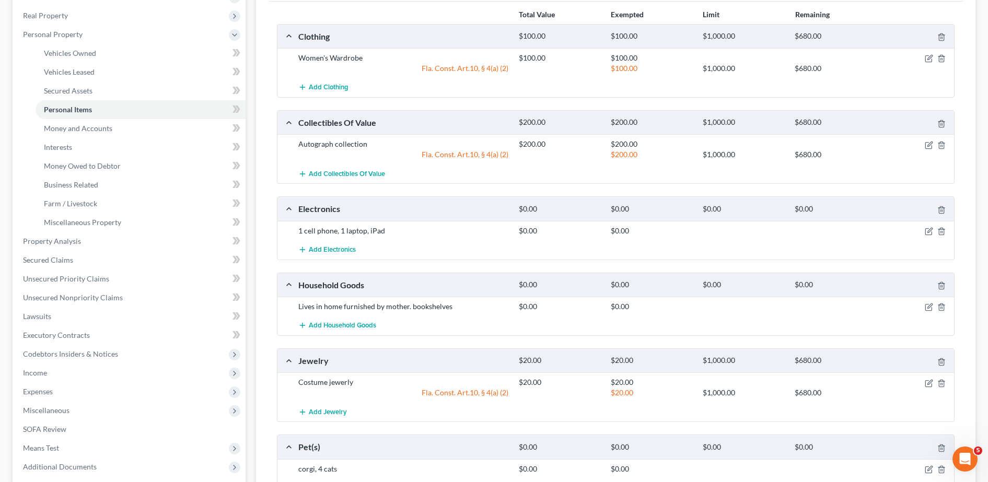
scroll to position [163, 0]
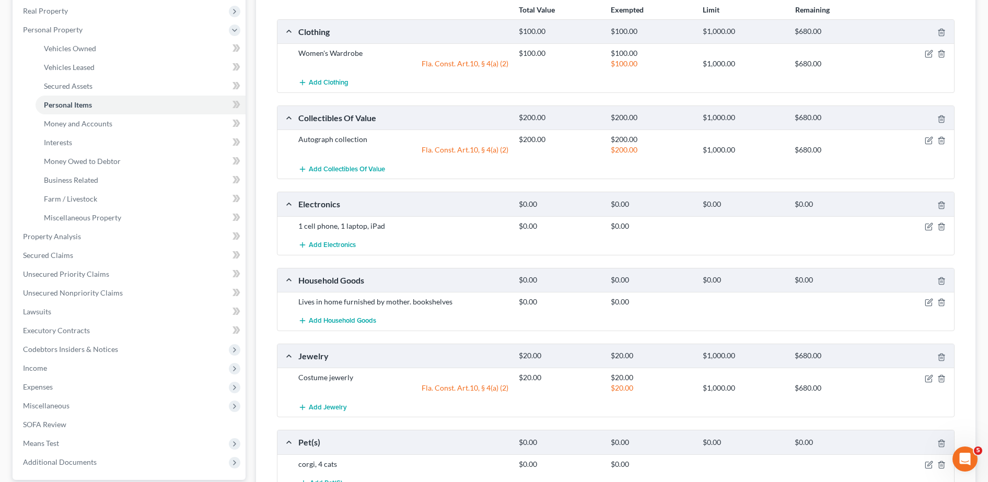
click at [923, 224] on div at bounding box center [918, 226] width 74 height 10
click at [928, 225] on icon "button" at bounding box center [928, 226] width 8 height 8
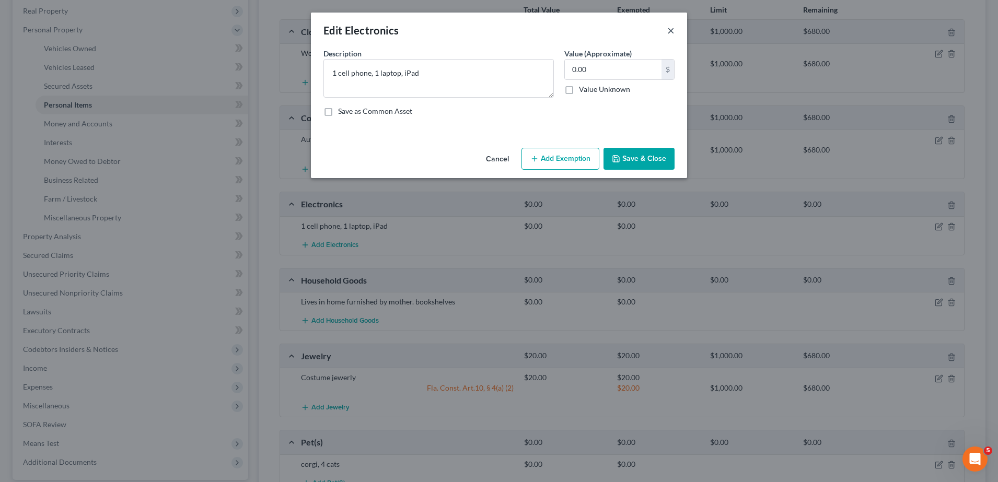
click at [672, 31] on button "×" at bounding box center [670, 30] width 7 height 13
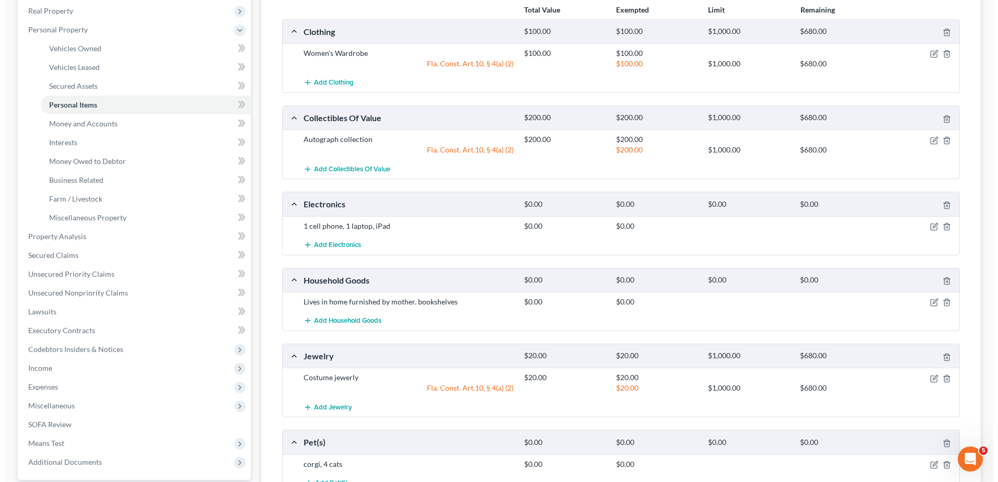
scroll to position [254, 0]
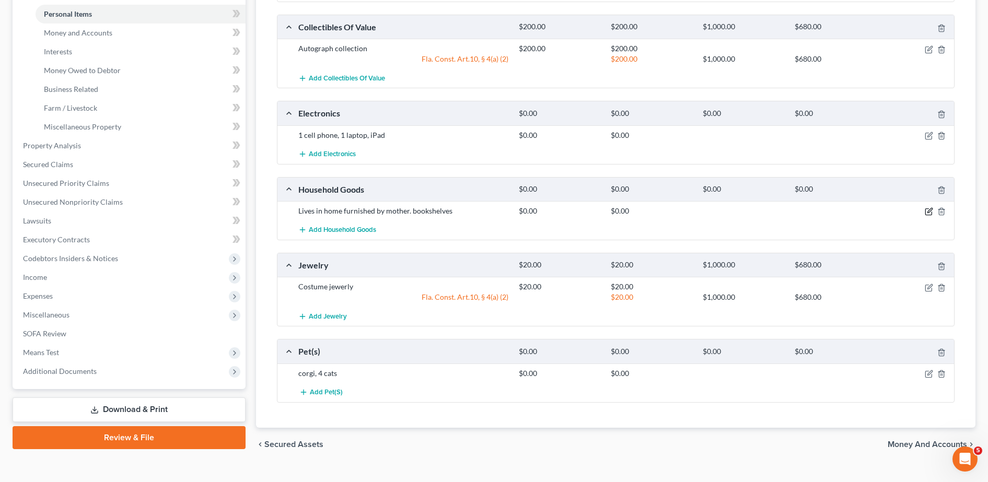
click at [929, 213] on icon "button" at bounding box center [928, 211] width 8 height 8
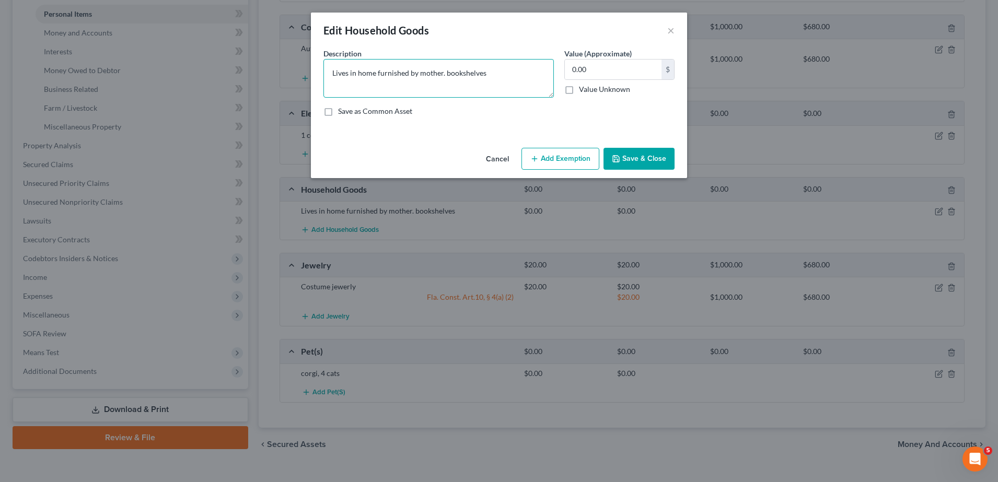
click at [396, 78] on textarea "Lives in home furnished by mother. bookshelves" at bounding box center [438, 78] width 230 height 39
click at [441, 76] on textarea "Lives in home furnished by mother. bookshelves" at bounding box center [438, 78] width 230 height 39
type textarea "Lives in home furnished by mother, bookshelves"
click at [616, 68] on input "0.00" at bounding box center [613, 70] width 97 height 20
type input "3"
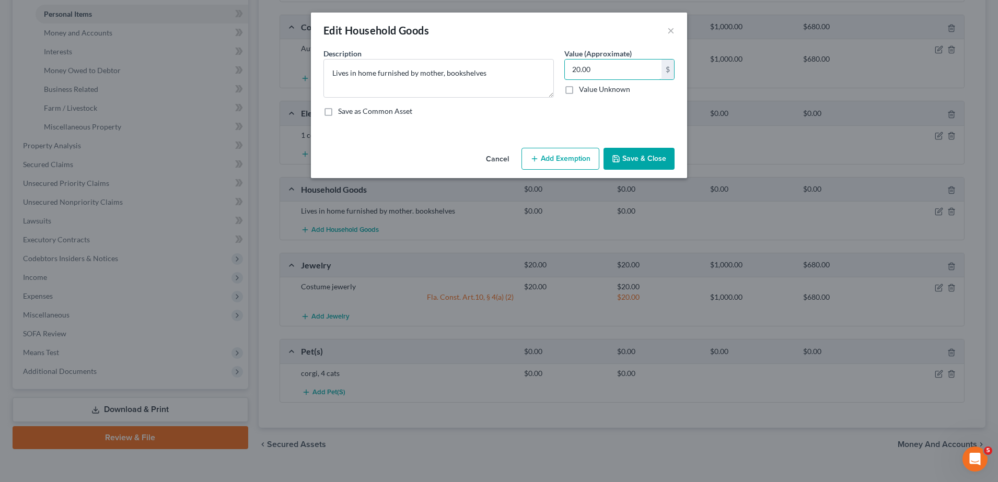
type input "20.00"
click at [574, 170] on div "Cancel Add Exemption Save & Close" at bounding box center [499, 161] width 376 height 34
click at [559, 158] on button "Add Exemption" at bounding box center [560, 159] width 78 height 22
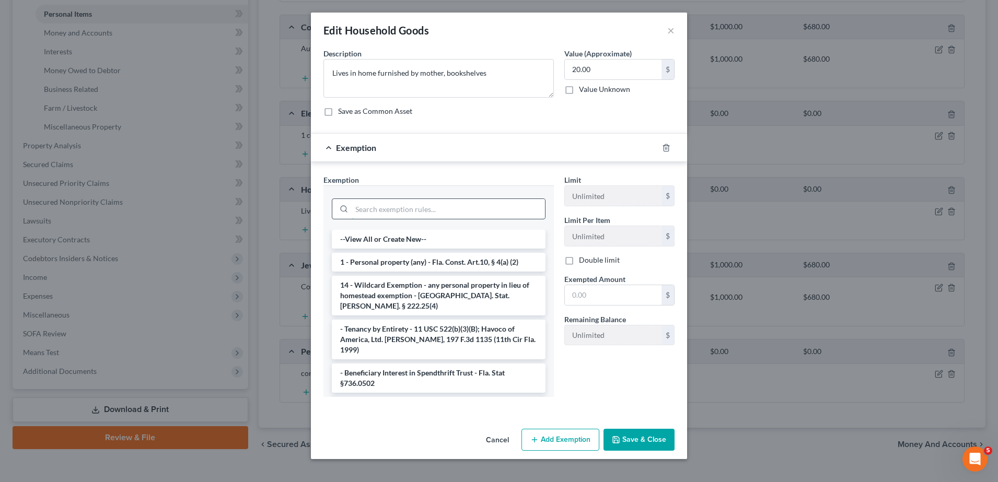
click at [401, 204] on input "search" at bounding box center [447, 209] width 193 height 20
type input "p"
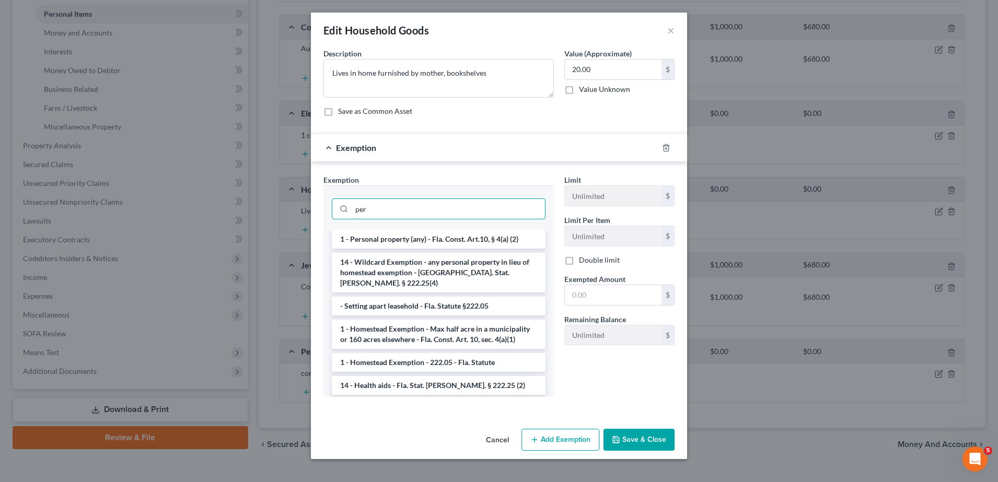
type input "per"
click at [423, 235] on li "1 - Personal property (any) - Fla. Const. Art.10, § 4(a) (2)" at bounding box center [439, 239] width 214 height 19
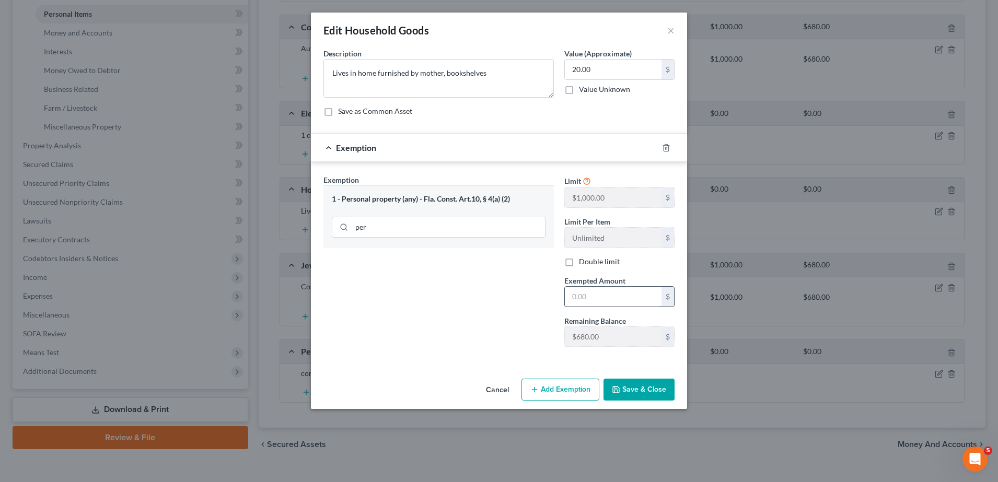
click at [599, 294] on input "text" at bounding box center [613, 297] width 97 height 20
type input "20.00"
click at [581, 396] on button "Add Exemption" at bounding box center [560, 390] width 78 height 22
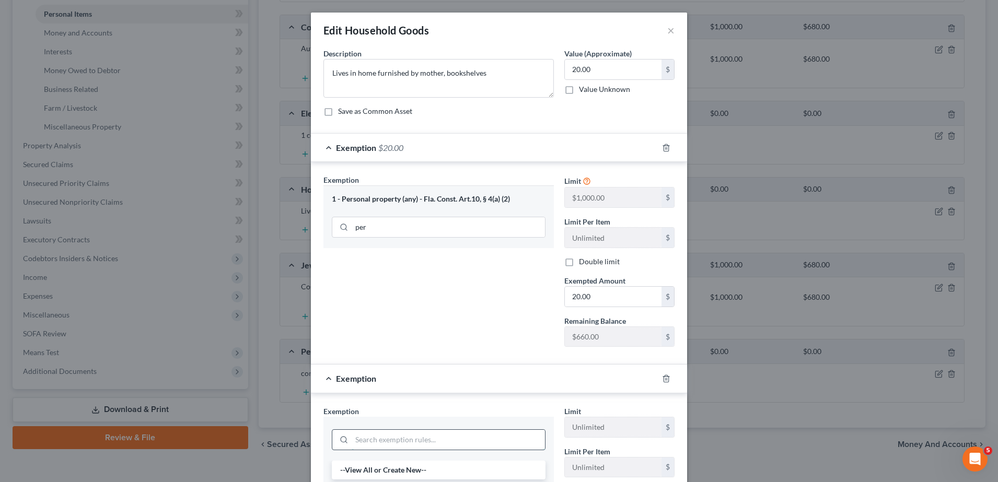
click at [382, 439] on input "search" at bounding box center [447, 440] width 193 height 20
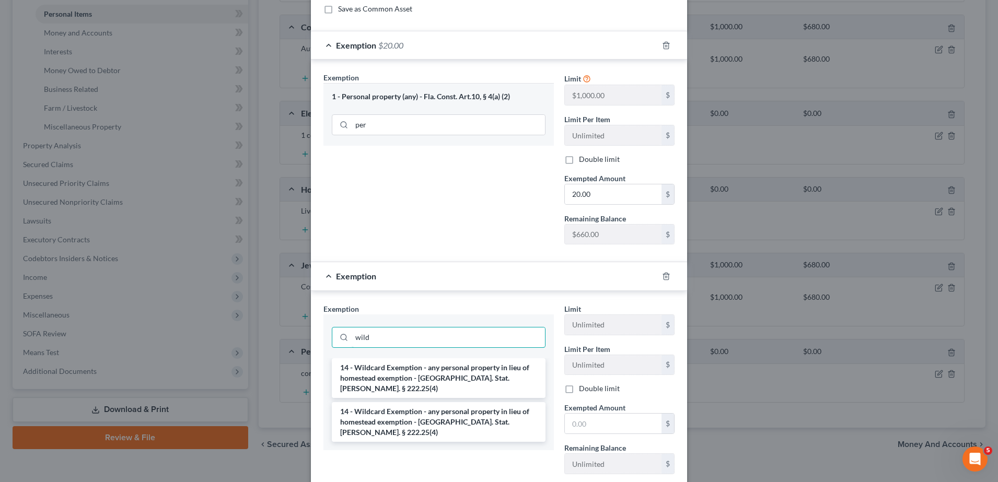
type input "wild"
click at [400, 380] on li "14 - Wildcard Exemption - any personal property in lieu of homestead exemption …" at bounding box center [439, 378] width 214 height 40
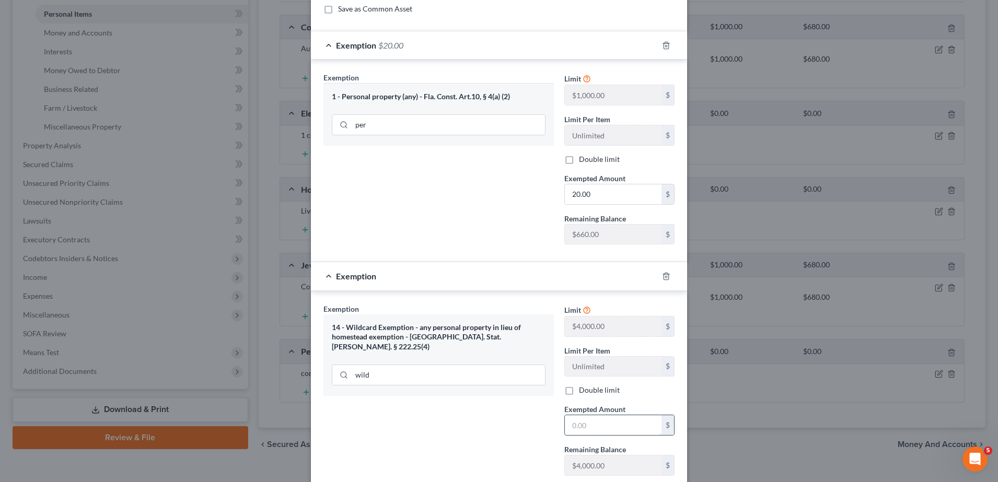
click at [584, 424] on input "text" at bounding box center [613, 425] width 97 height 20
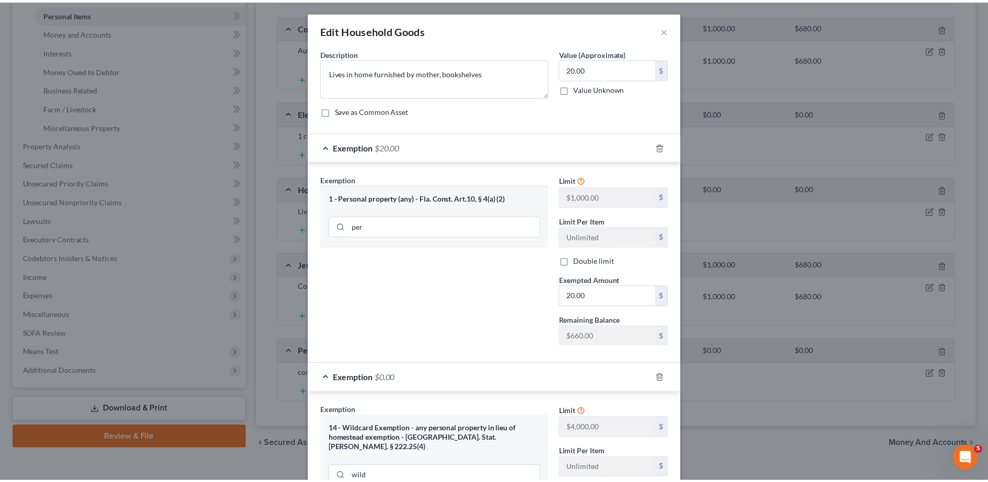
scroll to position [171, 0]
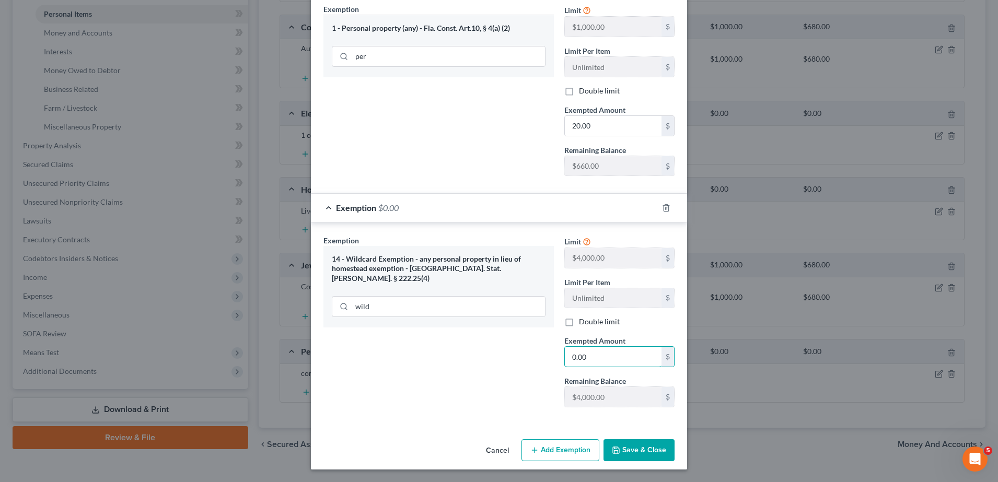
type input "0.00"
click at [644, 449] on button "Save & Close" at bounding box center [638, 450] width 71 height 22
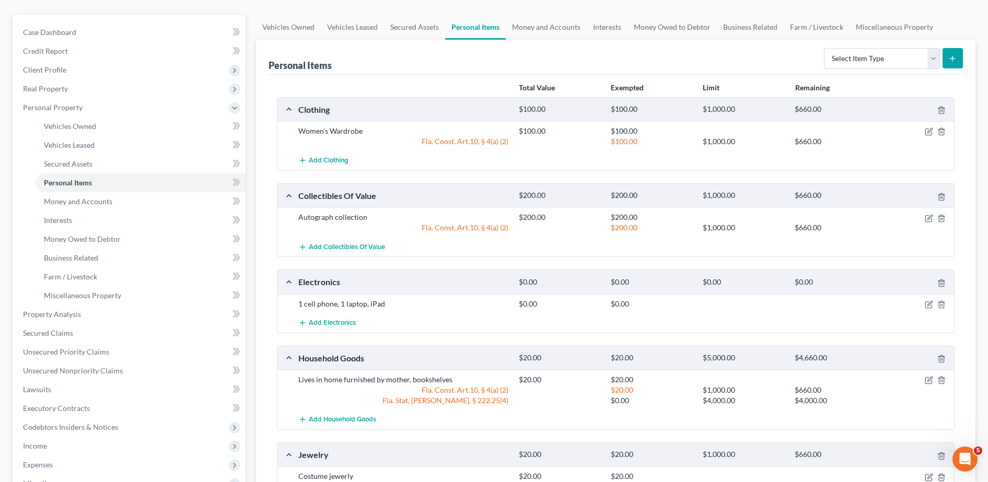
scroll to position [84, 0]
click at [929, 136] on icon "button" at bounding box center [928, 134] width 6 height 6
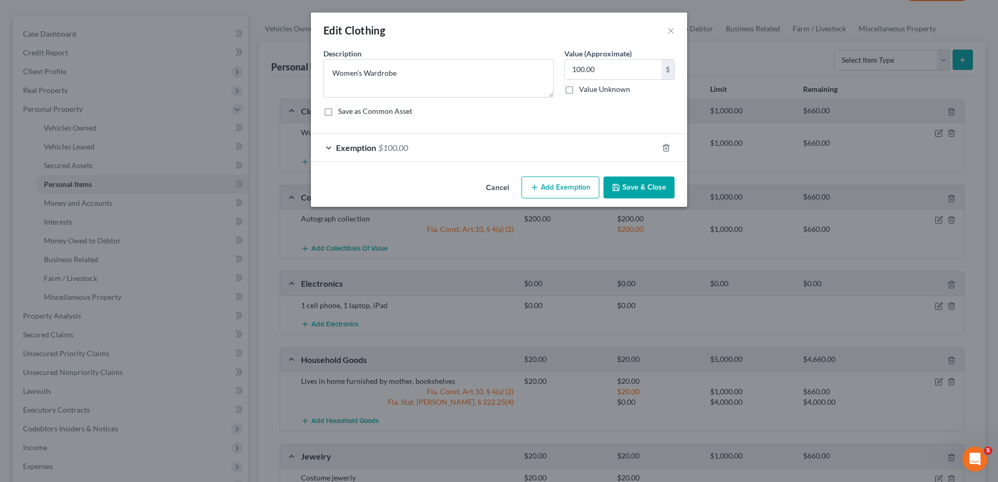
click at [563, 182] on button "Add Exemption" at bounding box center [560, 188] width 78 height 22
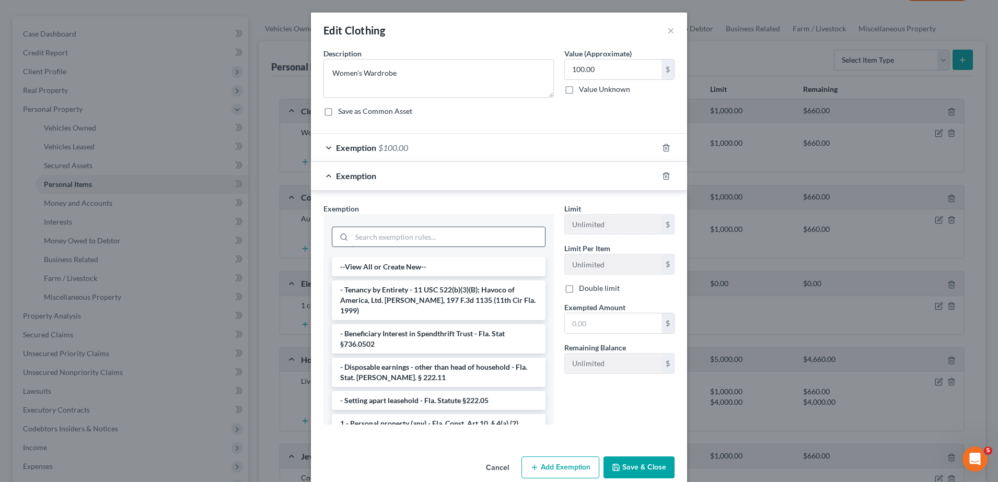
click at [438, 235] on input "search" at bounding box center [447, 237] width 193 height 20
type input "o"
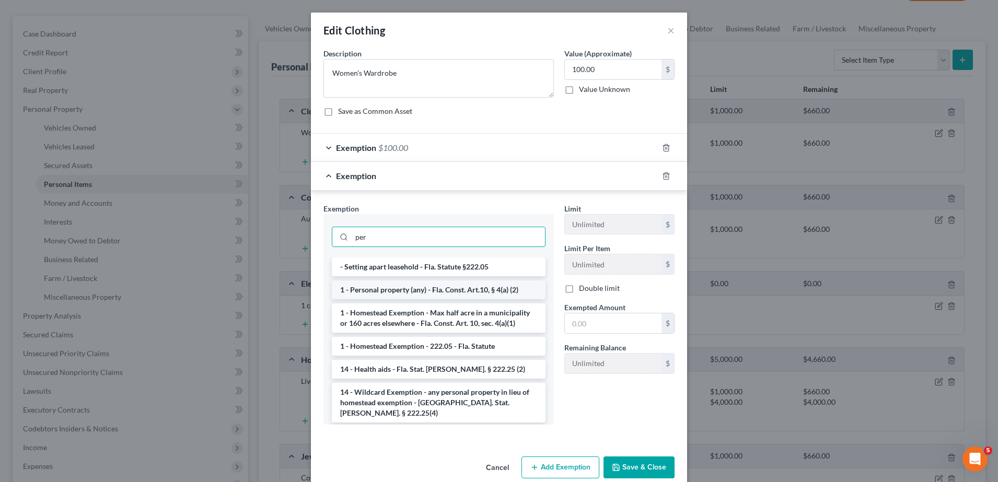
type input "per"
click at [450, 292] on li "1 - Personal property (any) - Fla. Const. Art.10, § 4(a) (2)" at bounding box center [439, 289] width 214 height 19
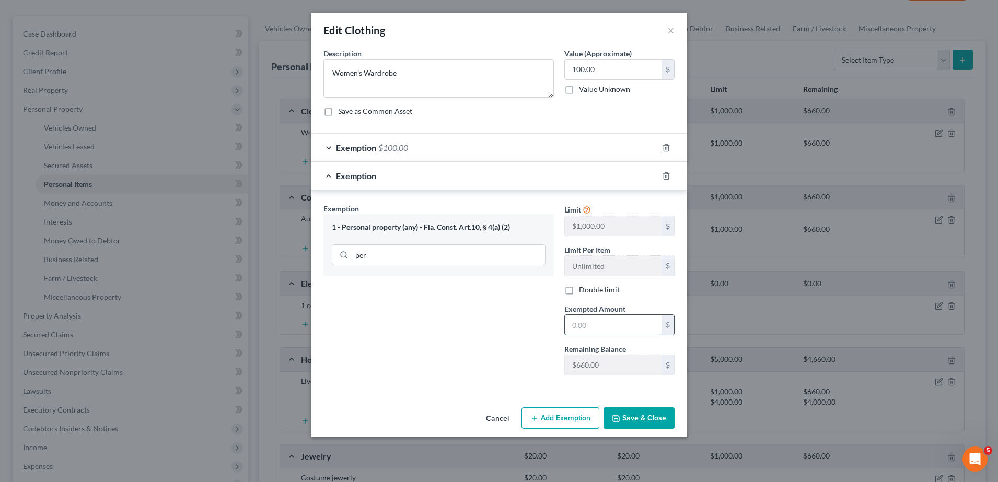
click at [620, 322] on input "text" at bounding box center [613, 325] width 97 height 20
type input "1"
type input "0.00"
click at [653, 409] on button "Save & Close" at bounding box center [638, 418] width 71 height 22
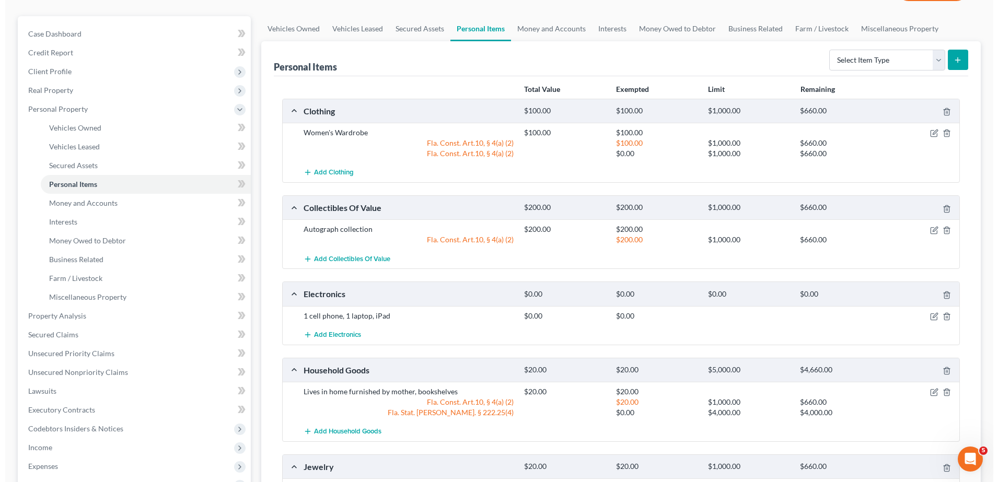
scroll to position [100, 0]
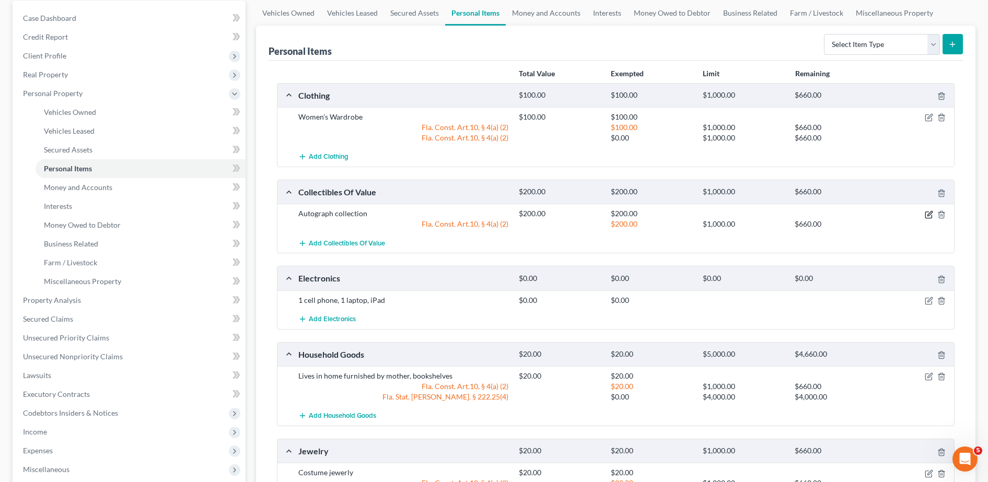
click at [929, 216] on icon "button" at bounding box center [928, 214] width 8 height 8
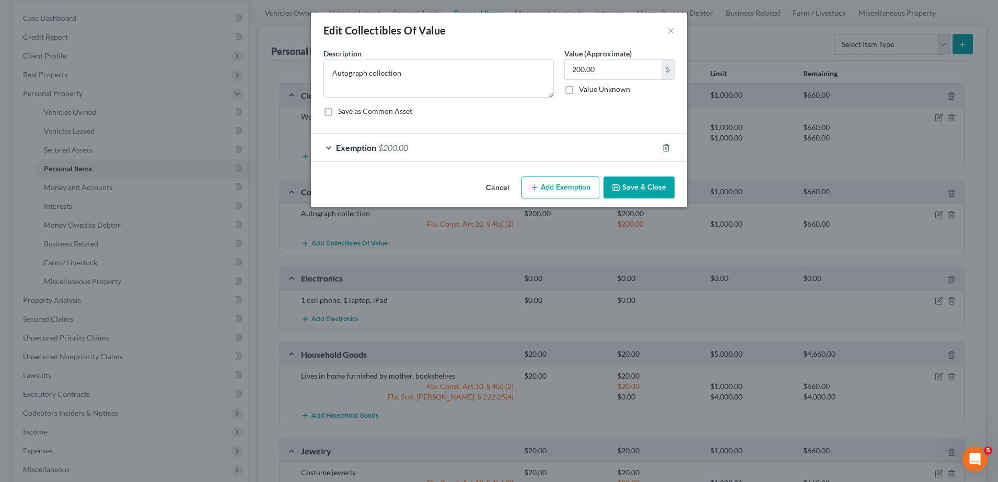
click at [566, 183] on button "Add Exemption" at bounding box center [560, 188] width 78 height 22
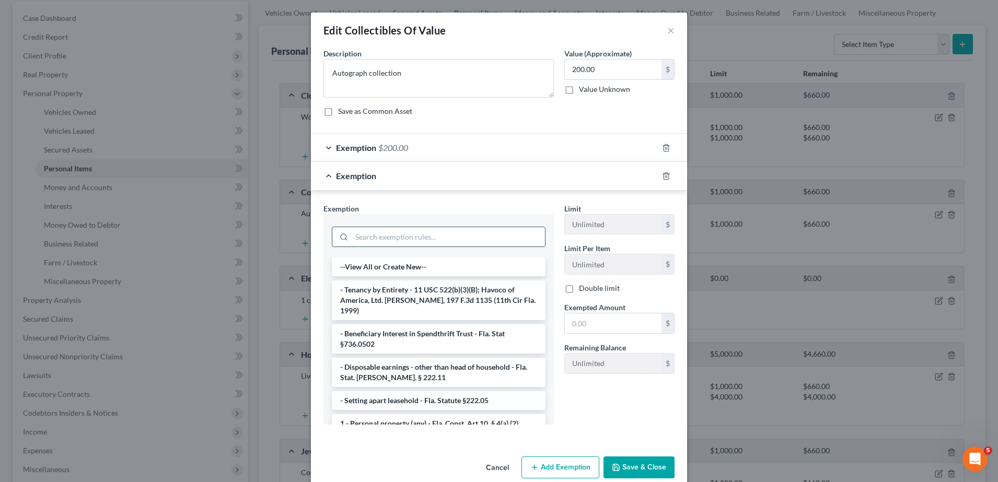
click at [397, 237] on input "search" at bounding box center [447, 237] width 193 height 20
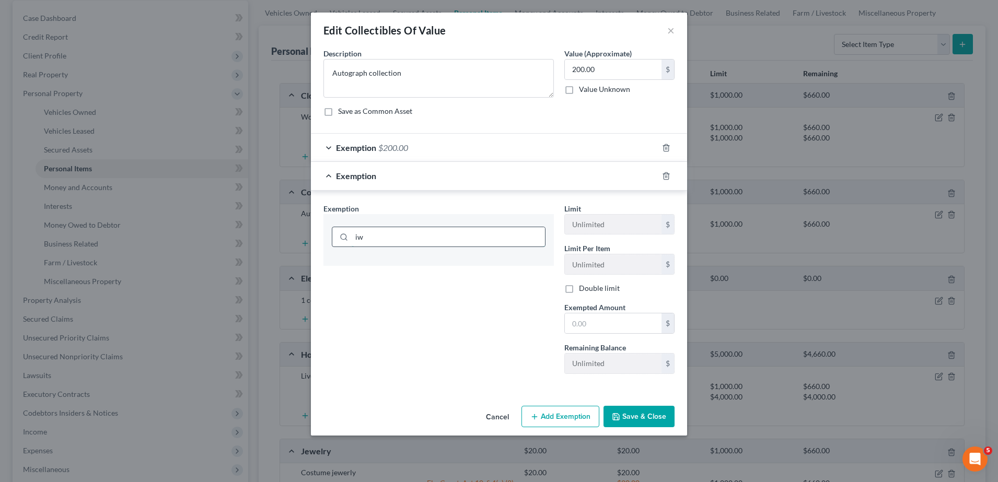
type input "i"
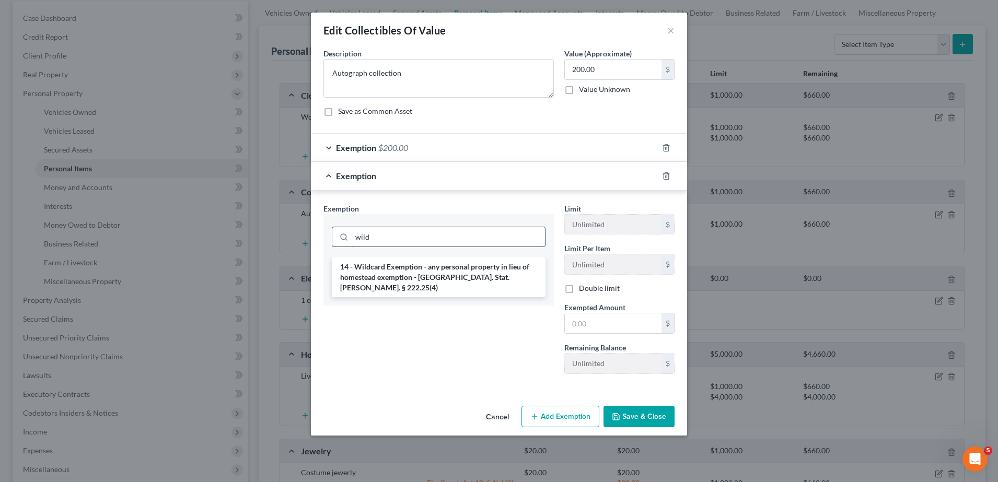
type input "wild"
click at [415, 269] on li "14 - Wildcard Exemption - any personal property in lieu of homestead exemption …" at bounding box center [439, 277] width 214 height 40
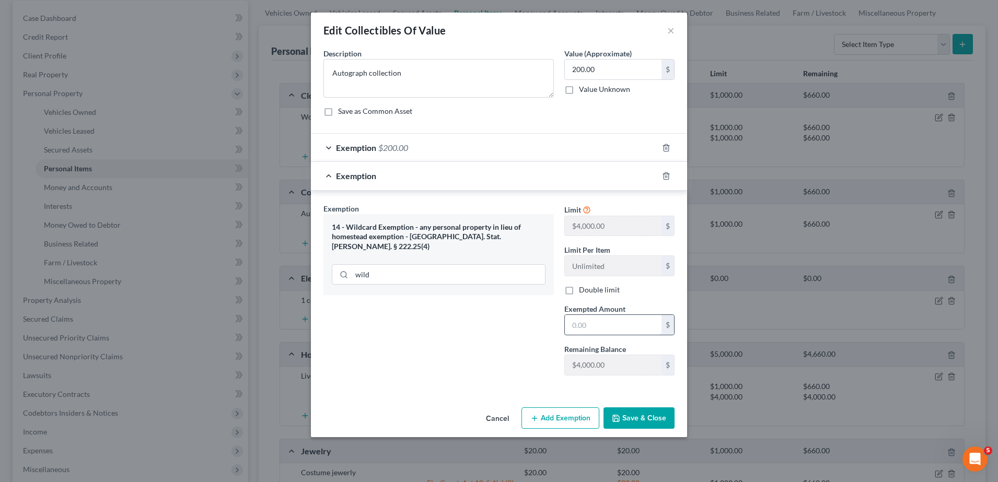
click at [610, 329] on input "text" at bounding box center [613, 325] width 97 height 20
type input "0.00"
click at [645, 431] on div "Cancel Add Exemption Save & Close" at bounding box center [499, 420] width 376 height 34
click at [631, 416] on button "Save & Close" at bounding box center [638, 418] width 71 height 22
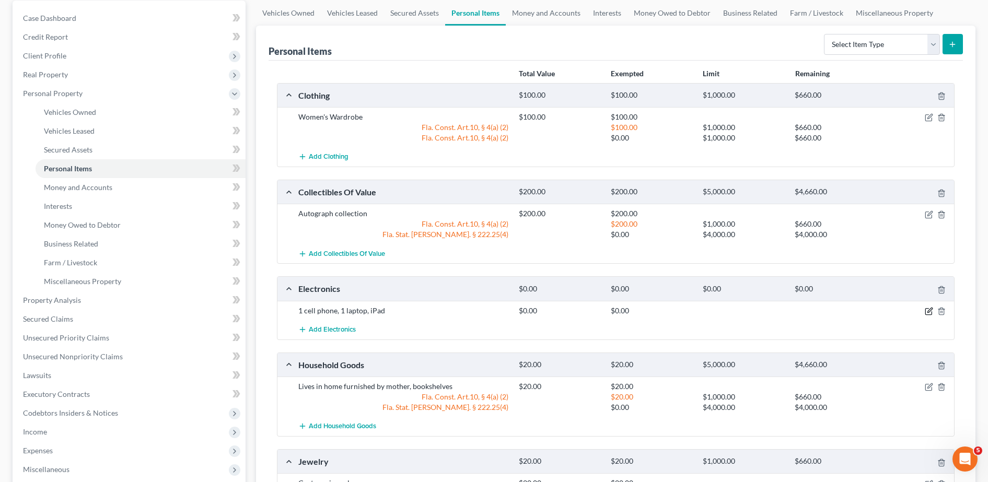
click at [929, 309] on icon "button" at bounding box center [929, 310] width 5 height 5
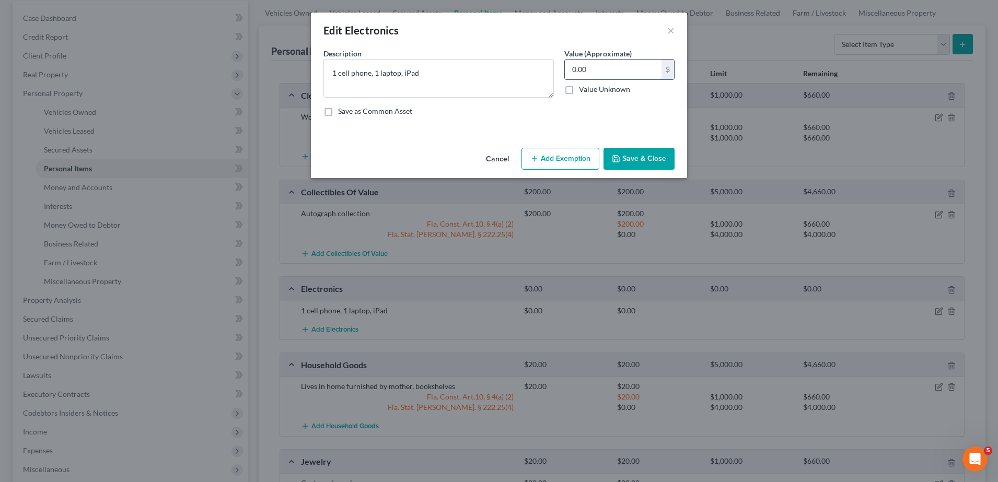
click at [597, 64] on input "0.00" at bounding box center [613, 70] width 97 height 20
type input "150.00"
click at [584, 155] on button "Add Exemption" at bounding box center [560, 159] width 78 height 22
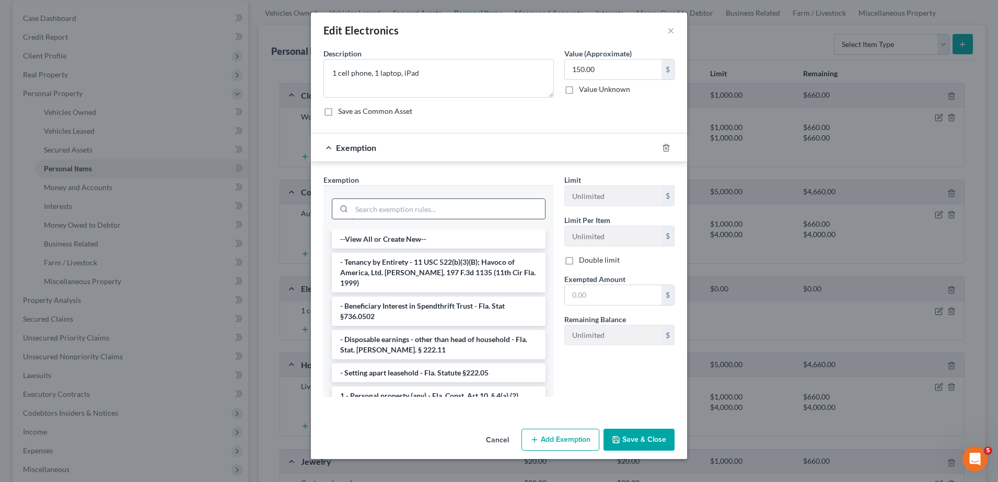
click at [466, 209] on input "search" at bounding box center [447, 209] width 193 height 20
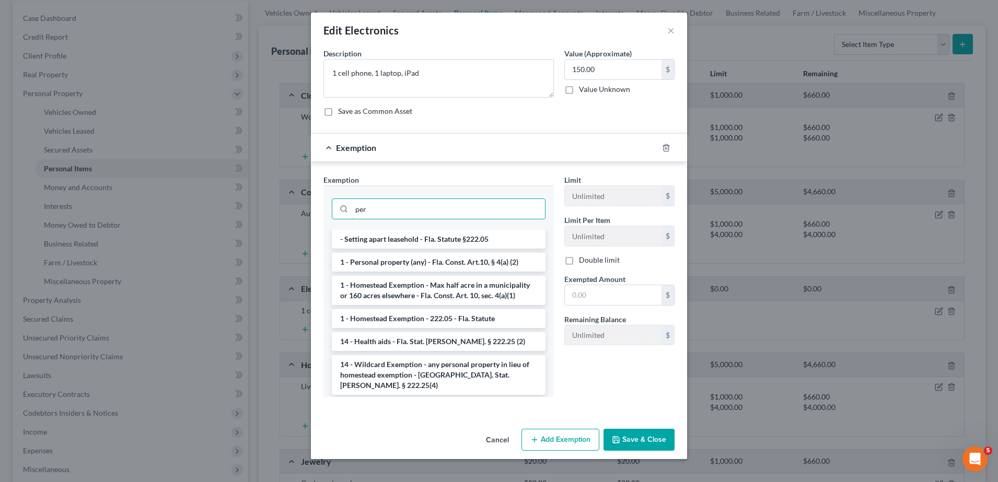
type input "per"
click at [467, 265] on li "1 - Personal property (any) - Fla. Const. Art.10, § 4(a) (2)" at bounding box center [439, 262] width 214 height 19
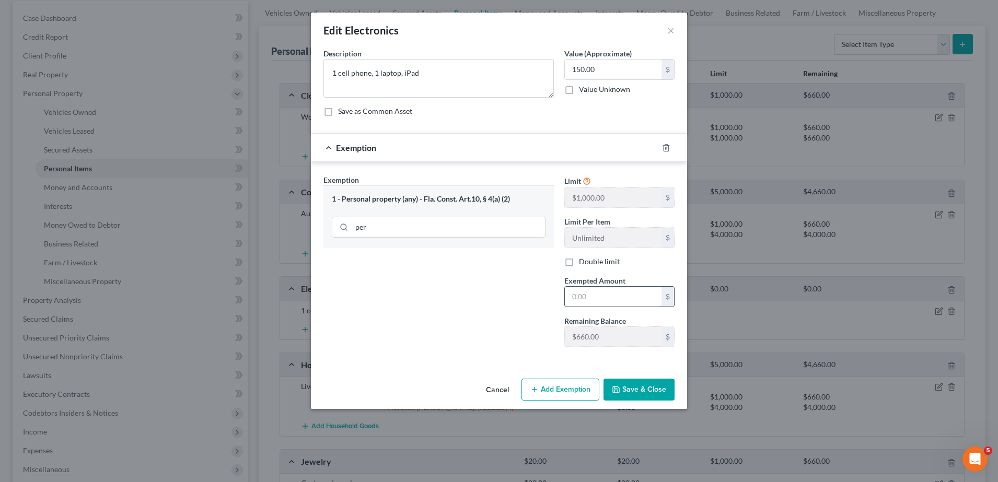
click at [604, 291] on input "text" at bounding box center [613, 297] width 97 height 20
type input "150.00"
click at [586, 382] on button "Add Exemption" at bounding box center [560, 390] width 78 height 22
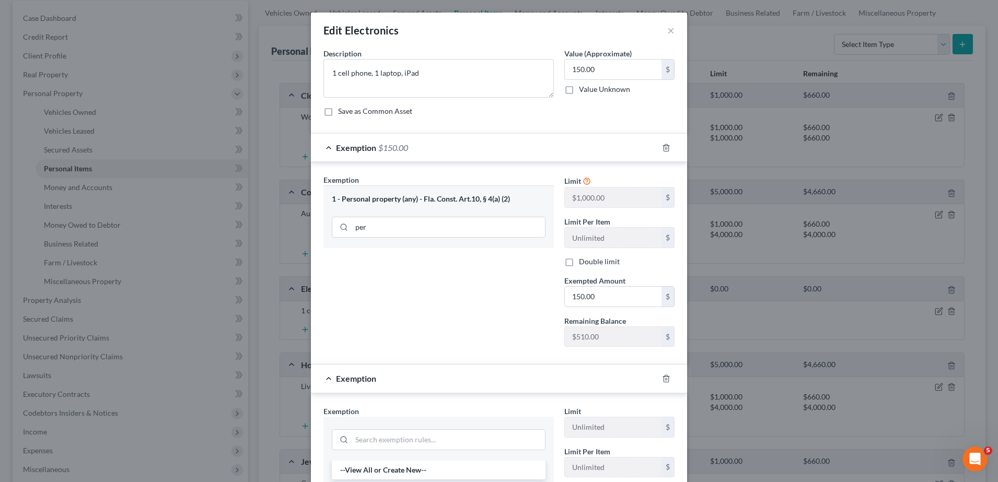
scroll to position [188, 0]
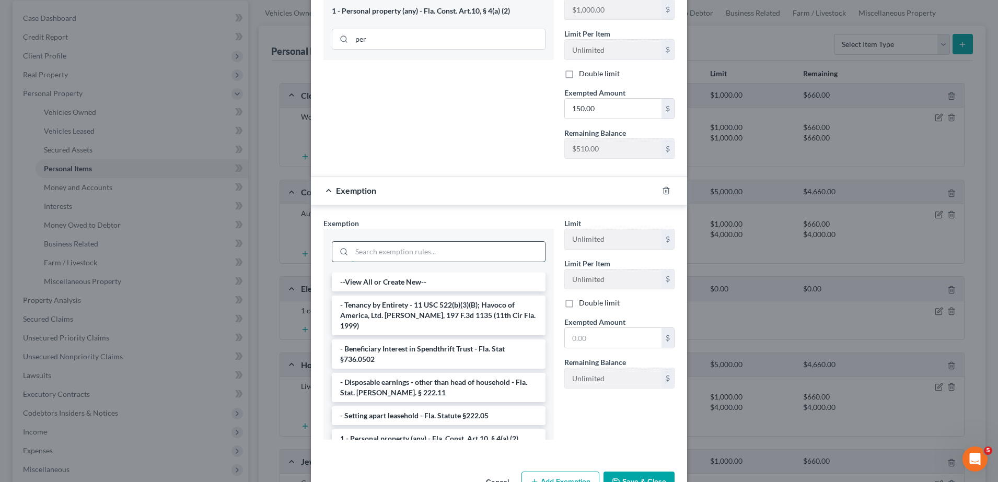
click at [401, 252] on input "search" at bounding box center [447, 252] width 193 height 20
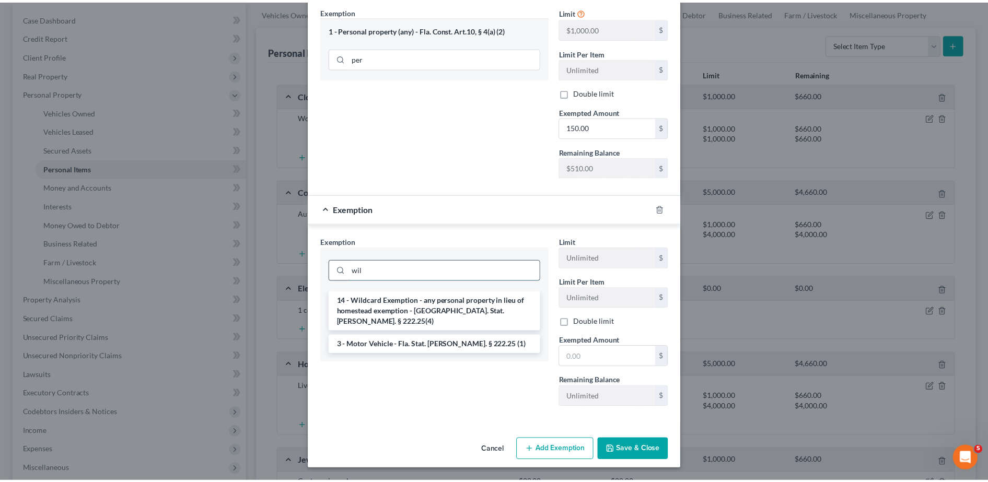
scroll to position [169, 0]
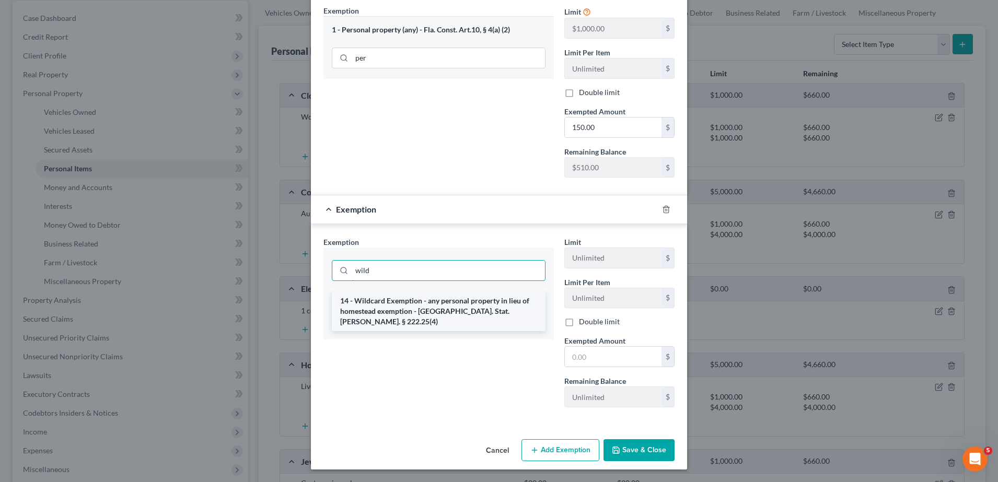
type input "wild"
click at [417, 301] on li "14 - Wildcard Exemption - any personal property in lieu of homestead exemption …" at bounding box center [439, 311] width 214 height 40
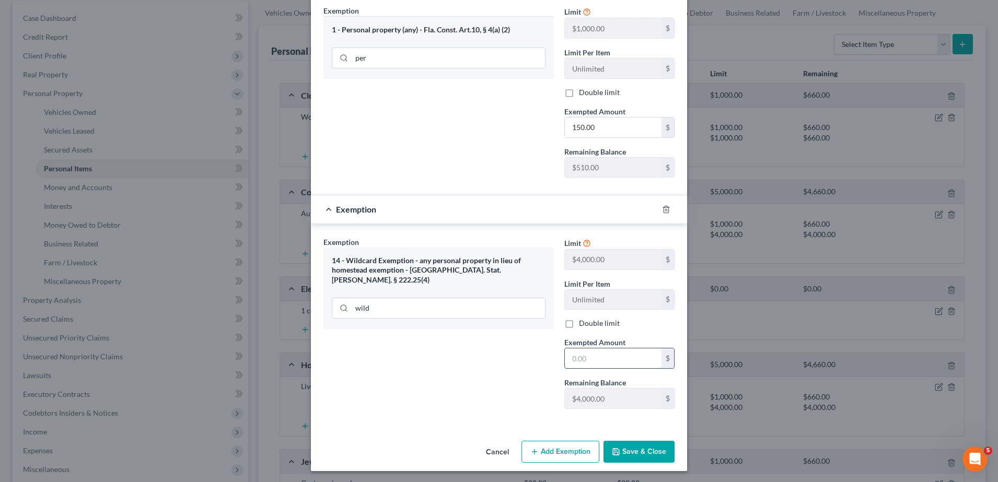
click at [624, 355] on input "text" at bounding box center [613, 358] width 97 height 20
type input "0.00"
click at [635, 451] on button "Save & Close" at bounding box center [638, 452] width 71 height 22
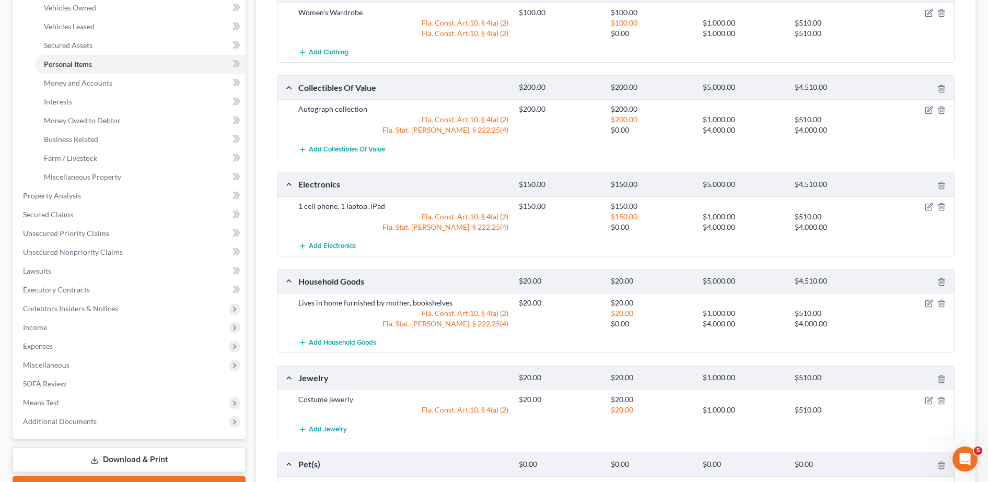
scroll to position [336, 0]
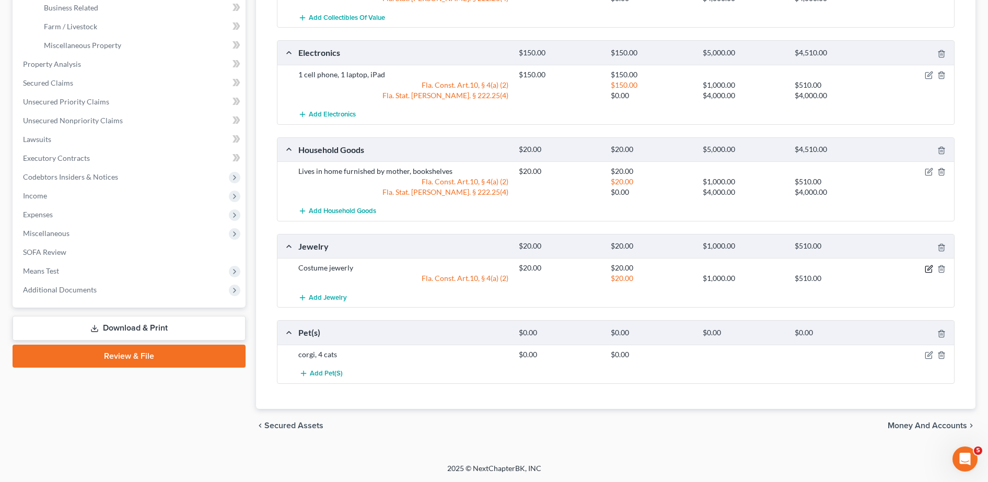
click at [928, 265] on icon "button" at bounding box center [928, 269] width 8 height 8
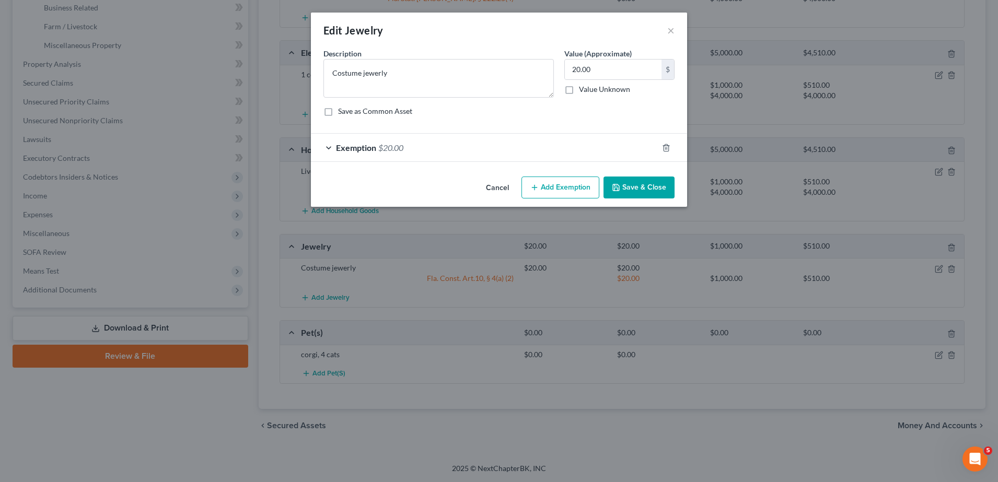
click at [570, 191] on button "Add Exemption" at bounding box center [560, 188] width 78 height 22
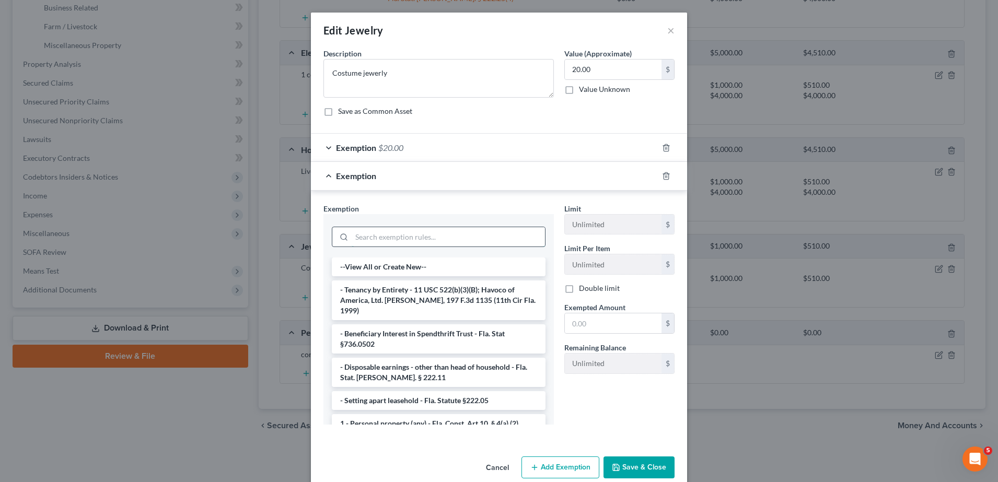
click at [418, 241] on input "search" at bounding box center [447, 237] width 193 height 20
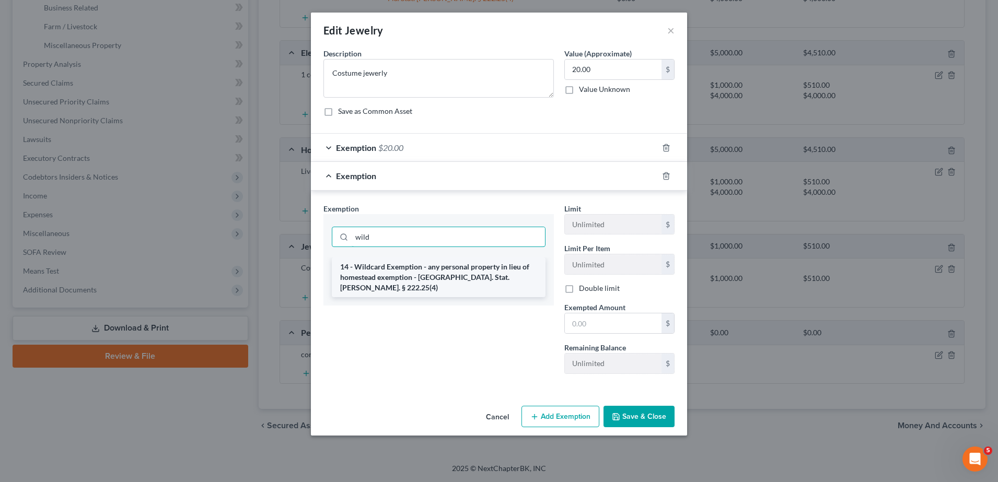
type input "wild"
click at [439, 268] on li "14 - Wildcard Exemption - any personal property in lieu of homestead exemption …" at bounding box center [439, 277] width 214 height 40
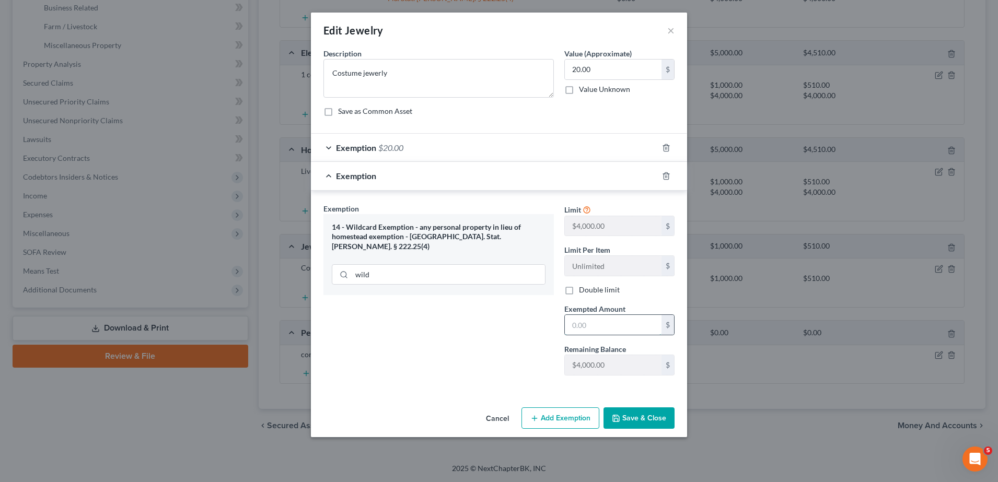
click at [615, 317] on input "text" at bounding box center [613, 325] width 97 height 20
type input "0.00"
click at [656, 424] on button "Save & Close" at bounding box center [638, 418] width 71 height 22
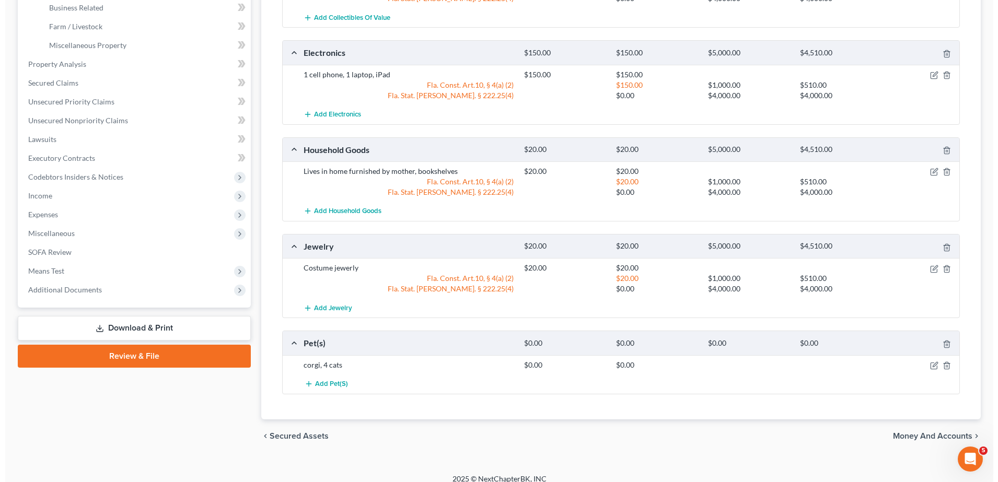
scroll to position [346, 0]
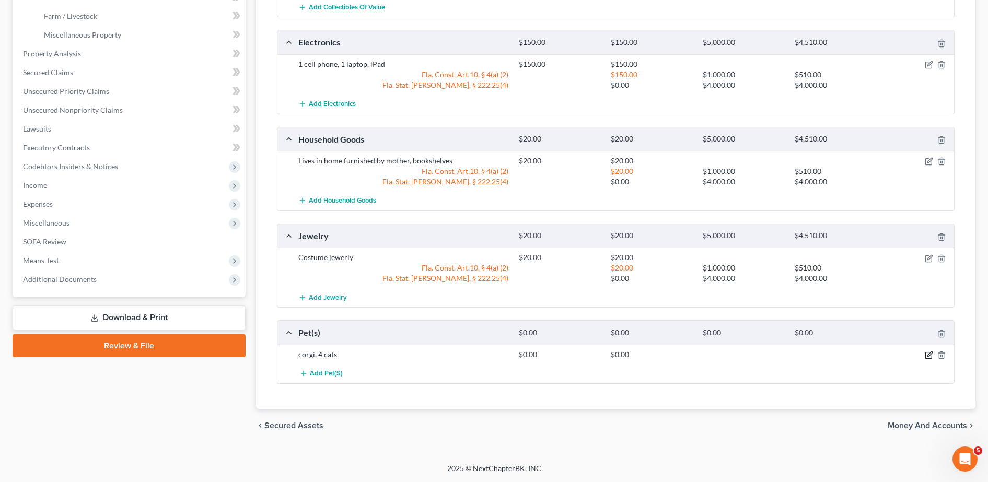
click at [929, 356] on icon "button" at bounding box center [929, 353] width 5 height 5
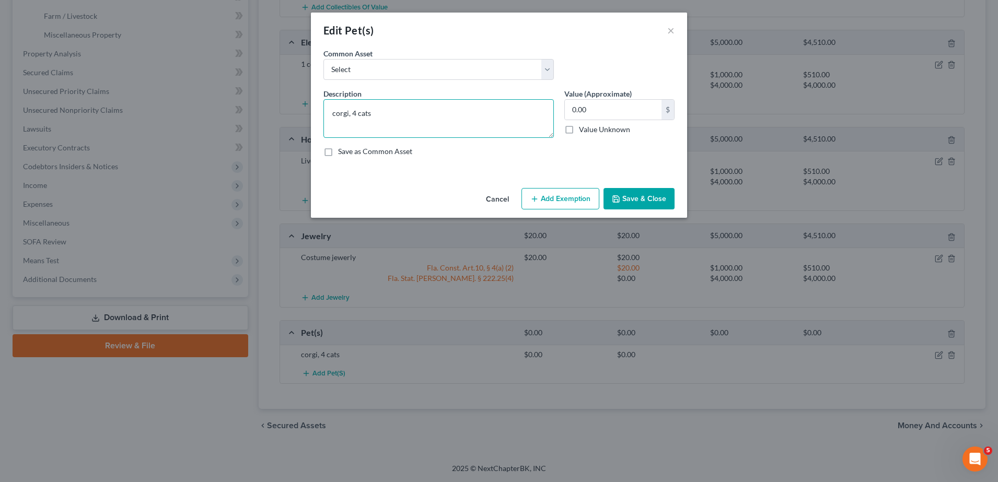
click at [338, 116] on textarea "corgi, 4 cats" at bounding box center [438, 118] width 230 height 39
click at [363, 116] on textarea "Corgi, 4 cats" at bounding box center [438, 118] width 230 height 39
type textarea "Corgi, 4 Cats"
click at [619, 111] on input "0.00" at bounding box center [613, 110] width 97 height 20
type input "100.00"
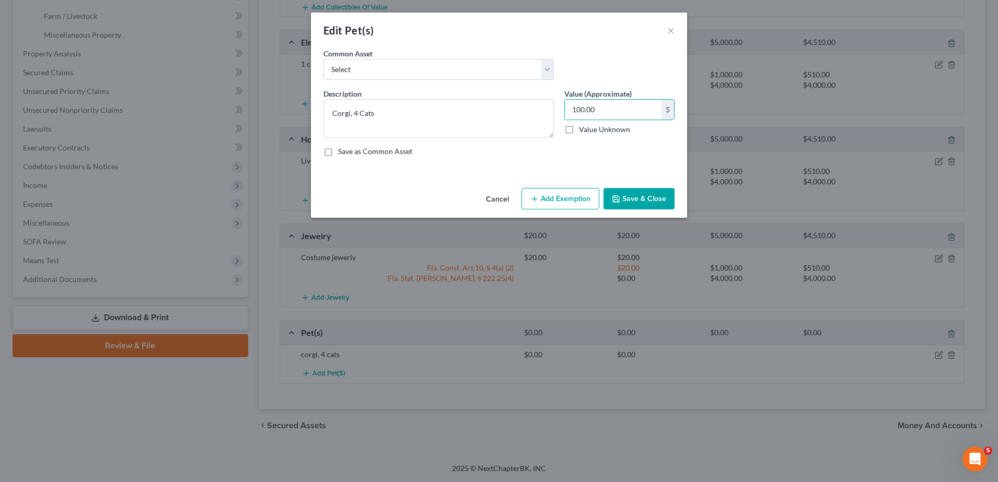
click at [571, 189] on button "Add Exemption" at bounding box center [560, 199] width 78 height 22
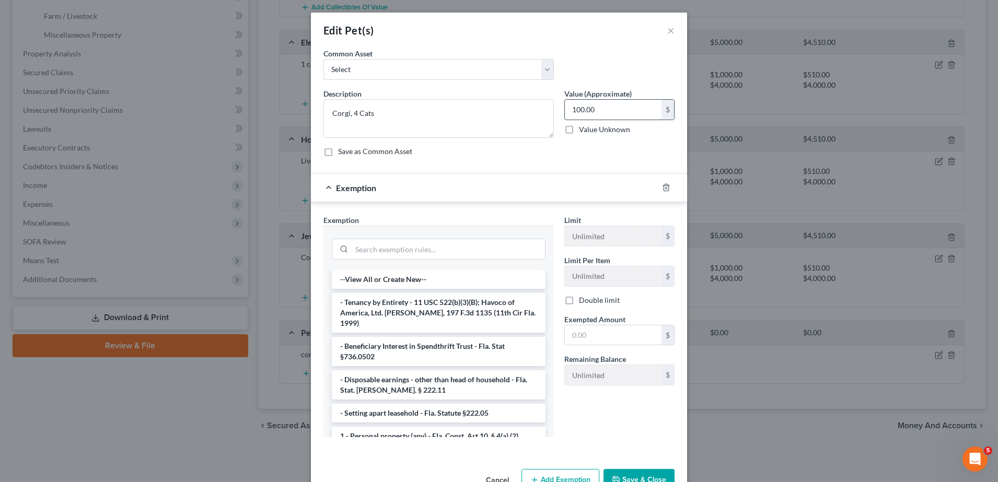
click at [614, 108] on input "100.00" at bounding box center [613, 110] width 97 height 20
type input "0.00"
click at [614, 327] on input "text" at bounding box center [613, 335] width 97 height 20
click at [473, 254] on input "search" at bounding box center [447, 249] width 193 height 20
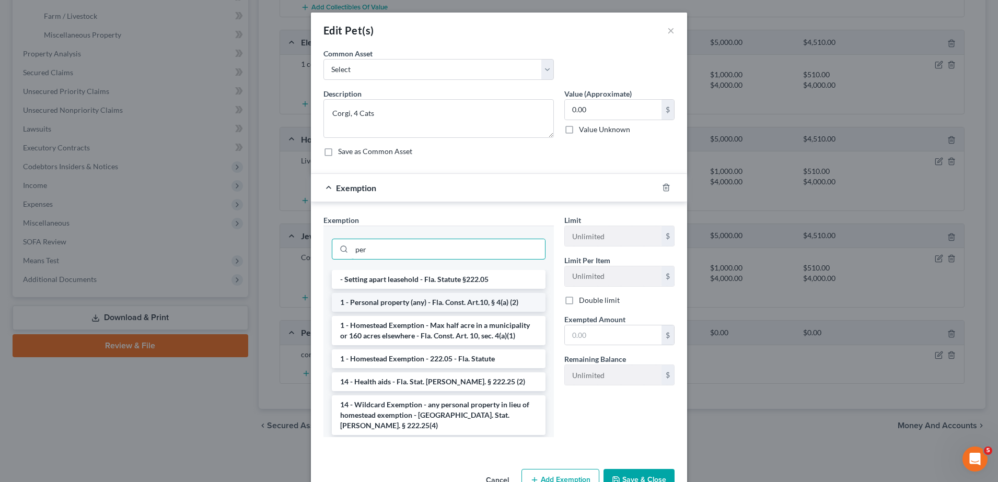
type input "per"
click at [472, 302] on li "1 - Personal property (any) - Fla. Const. Art.10, § 4(a) (2)" at bounding box center [439, 302] width 214 height 19
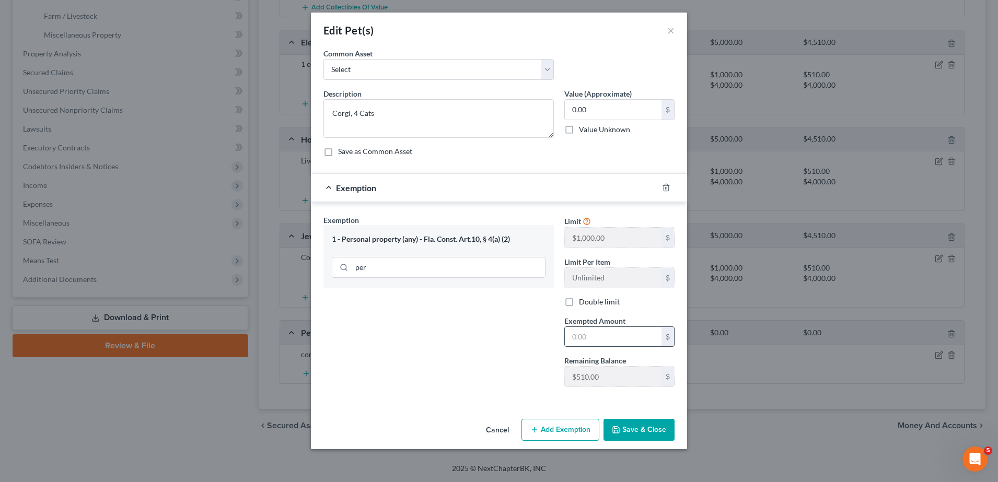
click at [595, 334] on input "text" at bounding box center [613, 337] width 97 height 20
type input "0.00"
click at [572, 428] on button "Add Exemption" at bounding box center [560, 430] width 78 height 22
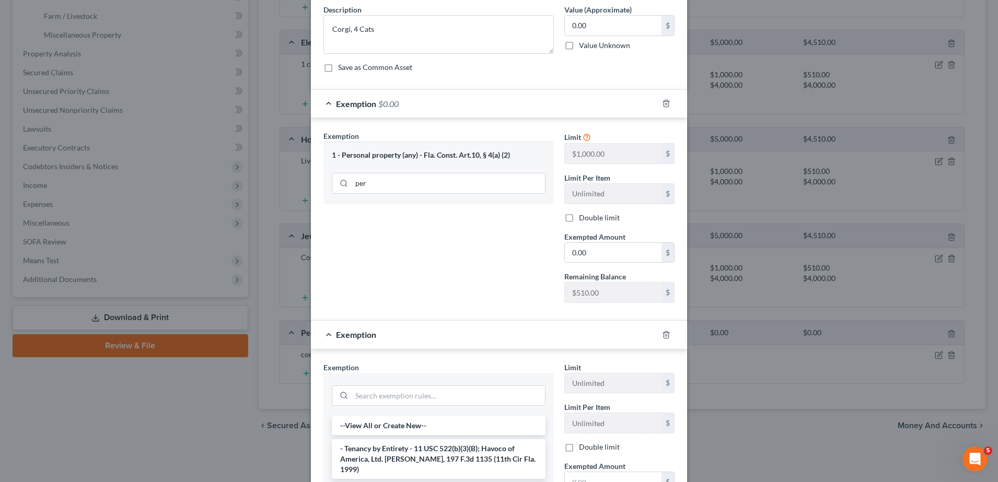
scroll to position [81, 0]
click at [433, 406] on input "search" at bounding box center [447, 399] width 193 height 20
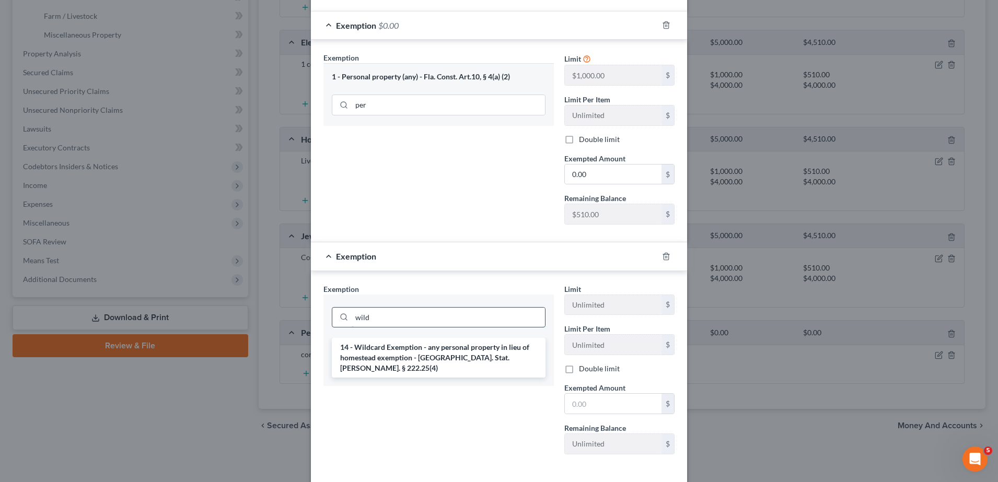
scroll to position [169, 0]
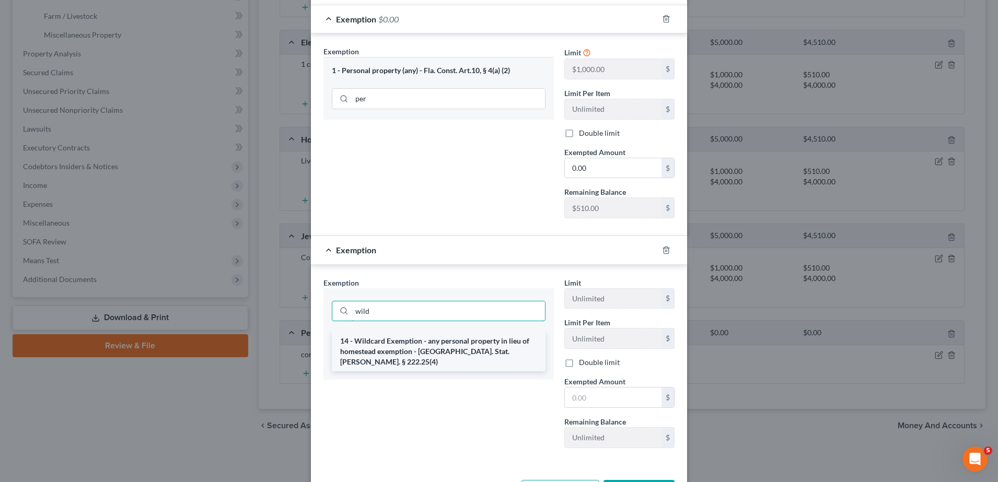
type input "wild"
click at [431, 356] on li "14 - Wildcard Exemption - any personal property in lieu of homestead exemption …" at bounding box center [439, 352] width 214 height 40
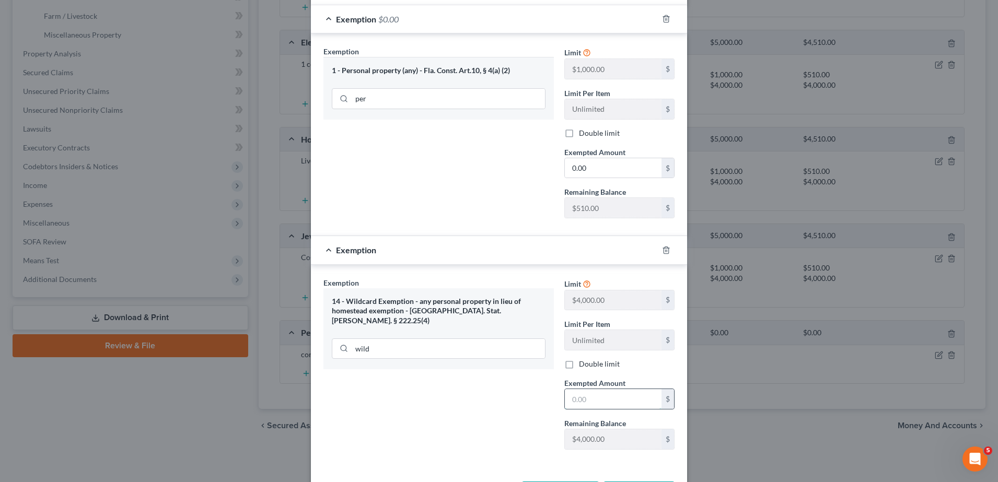
click at [593, 391] on input "text" at bounding box center [613, 399] width 97 height 20
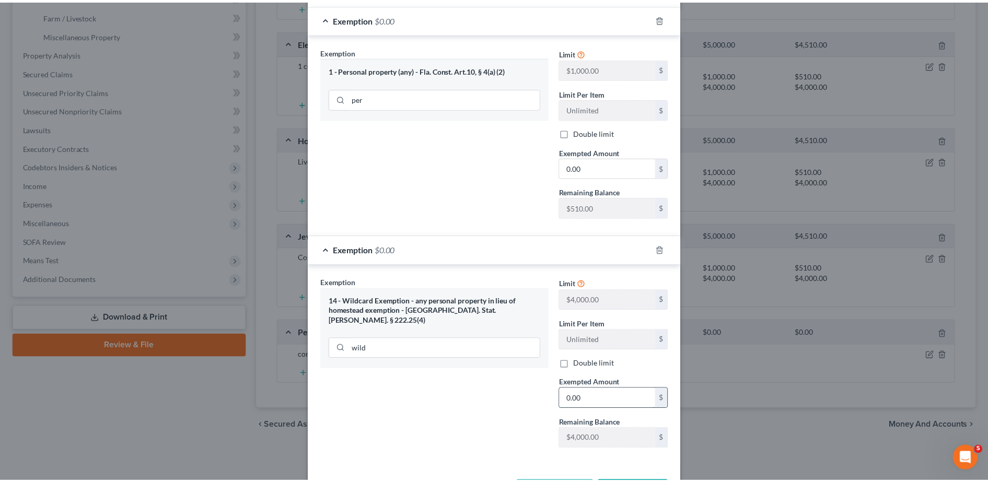
scroll to position [210, 0]
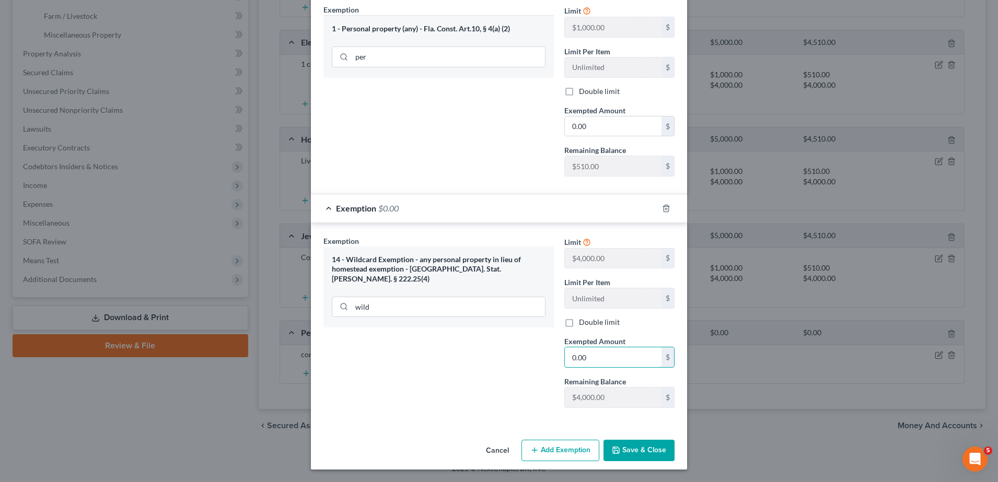
type input "0.00"
click at [647, 455] on button "Save & Close" at bounding box center [638, 451] width 71 height 22
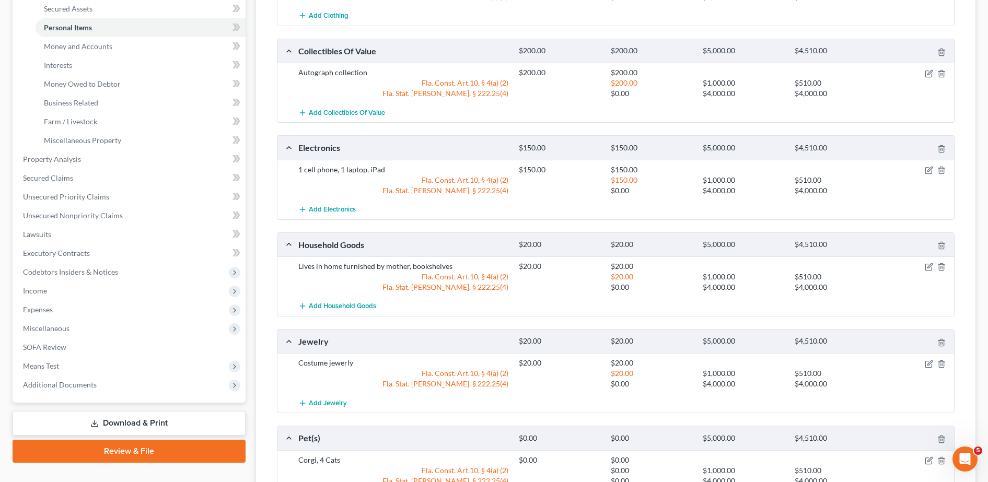
scroll to position [239, 0]
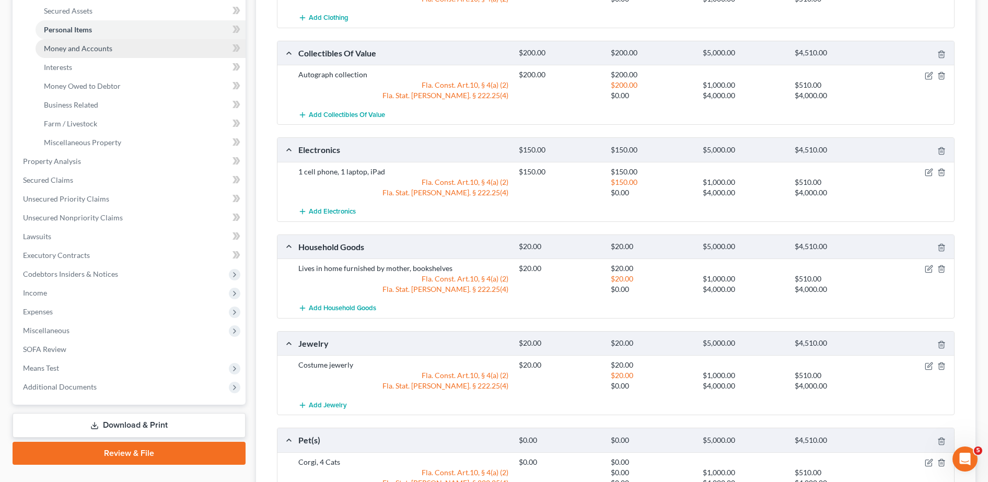
click at [154, 45] on link "Money and Accounts" at bounding box center [141, 48] width 210 height 19
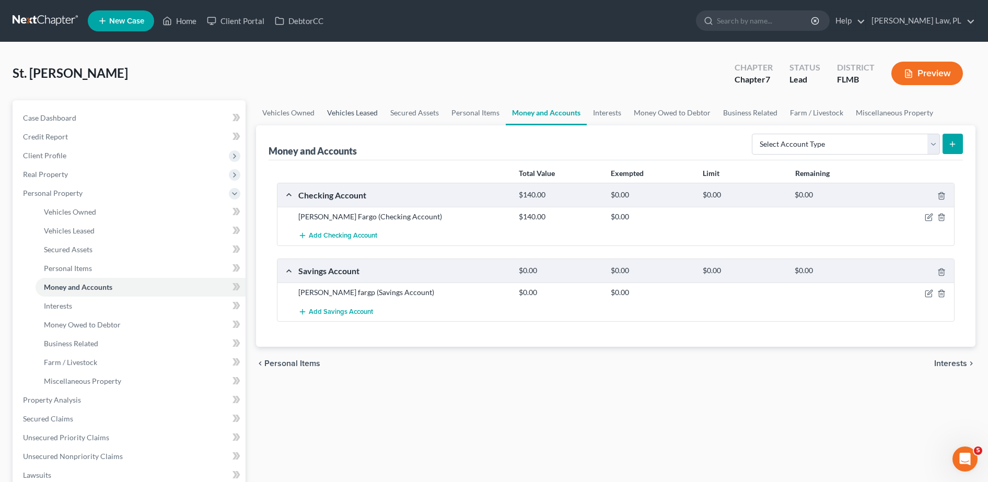
click at [334, 103] on link "Vehicles Leased" at bounding box center [352, 112] width 63 height 25
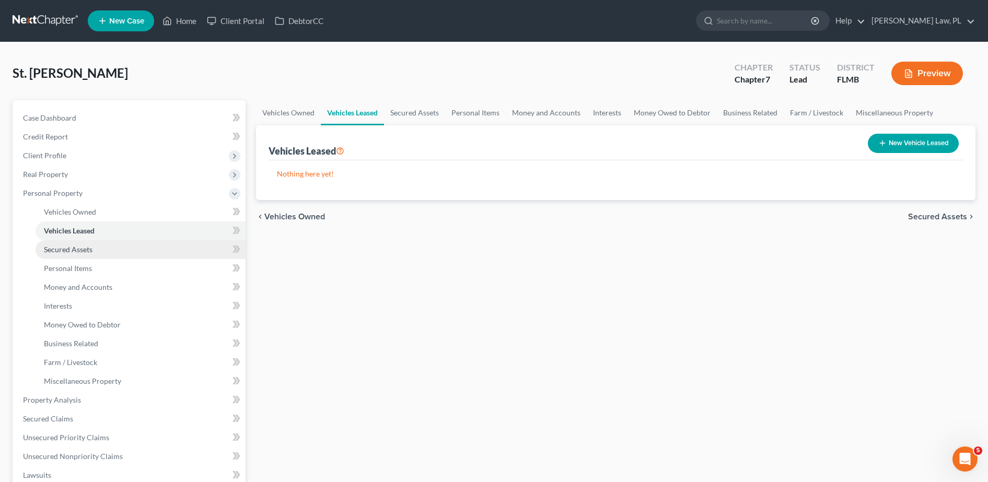
click at [87, 251] on span "Secured Assets" at bounding box center [68, 249] width 49 height 9
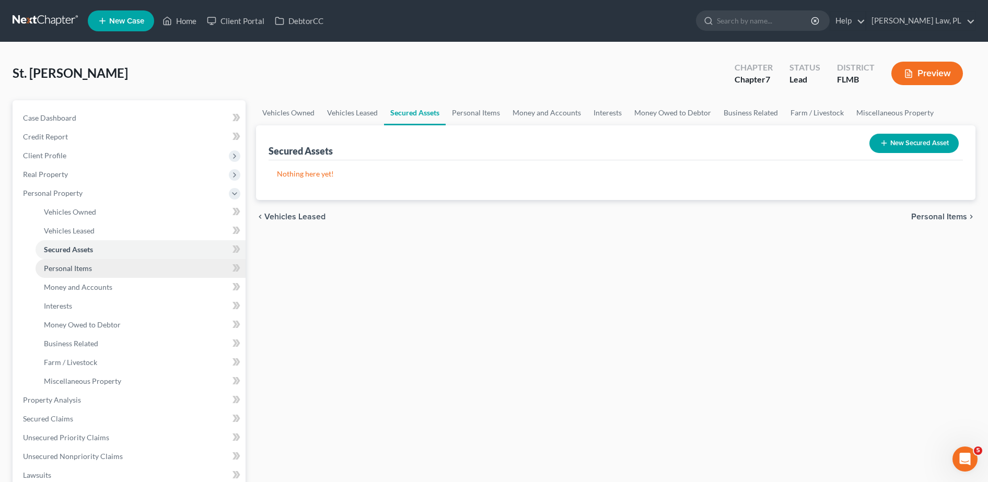
click at [110, 273] on link "Personal Items" at bounding box center [141, 268] width 210 height 19
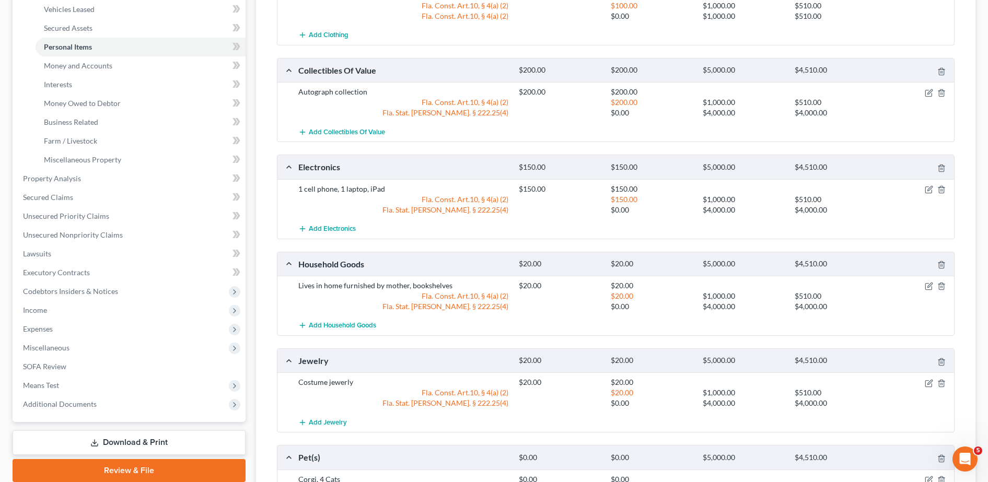
scroll to position [192, 0]
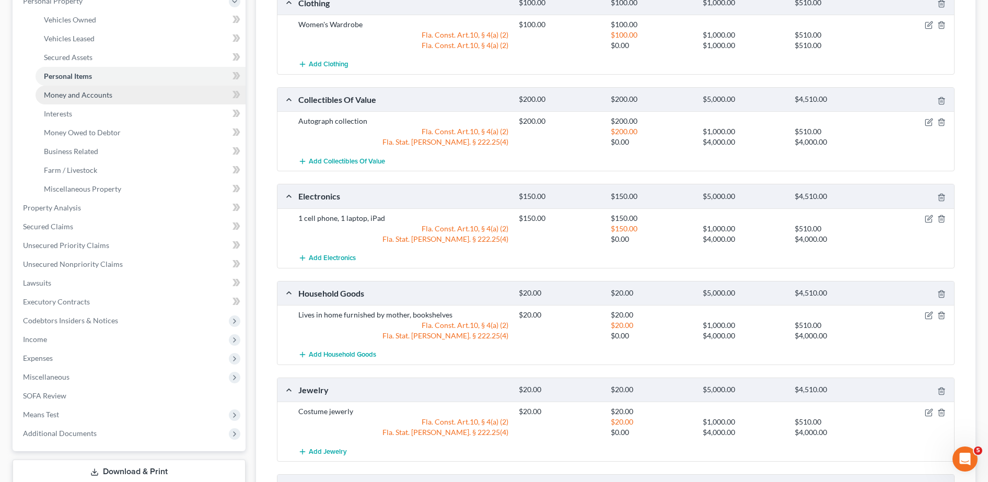
click at [77, 95] on span "Money and Accounts" at bounding box center [78, 94] width 68 height 9
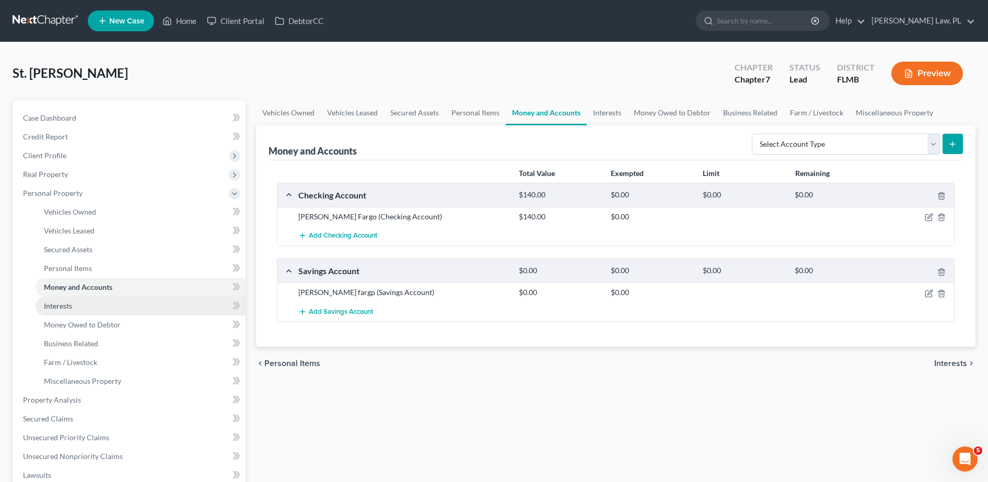
click at [84, 306] on link "Interests" at bounding box center [141, 306] width 210 height 19
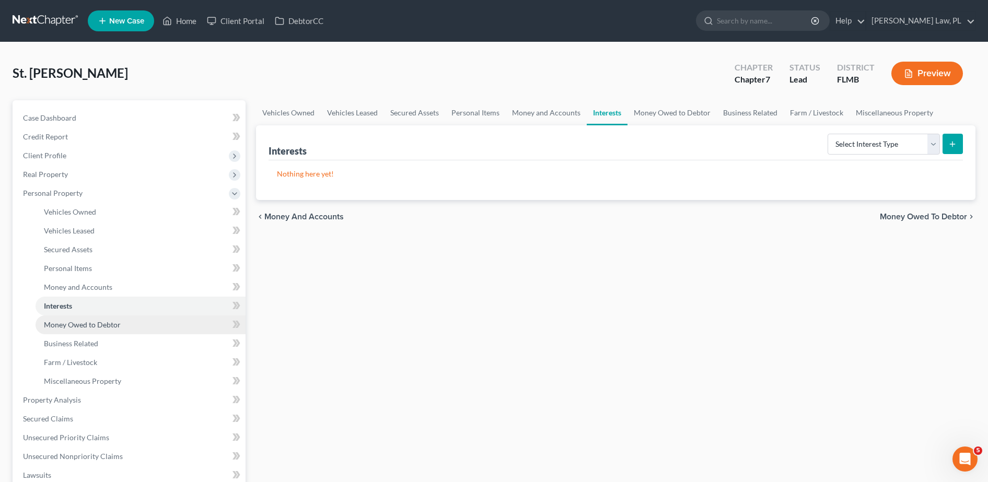
click at [93, 328] on span "Money Owed to Debtor" at bounding box center [82, 324] width 77 height 9
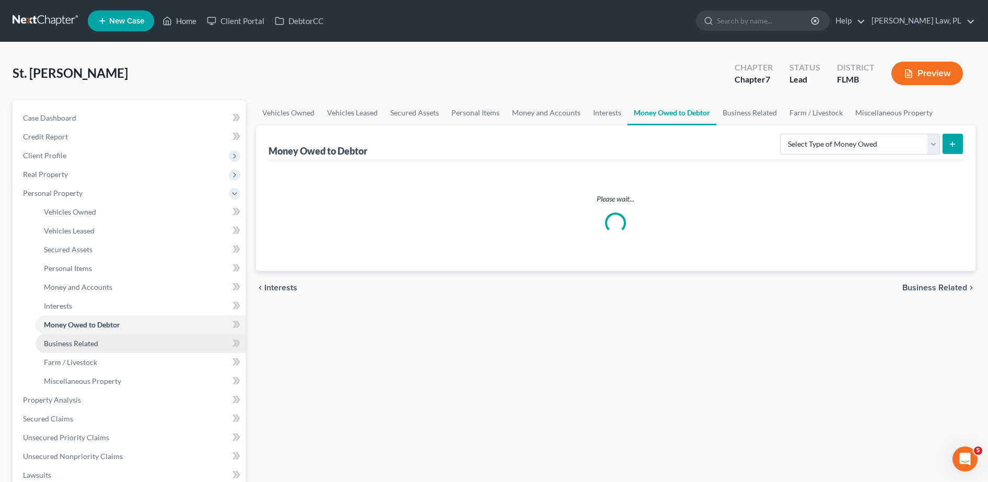
click at [97, 343] on span "Business Related" at bounding box center [71, 343] width 54 height 9
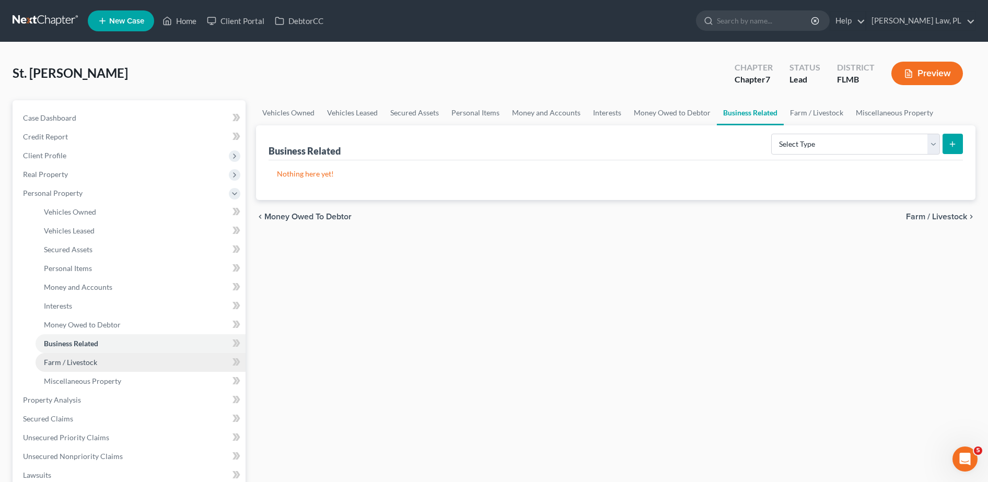
click at [103, 365] on link "Farm / Livestock" at bounding box center [141, 362] width 210 height 19
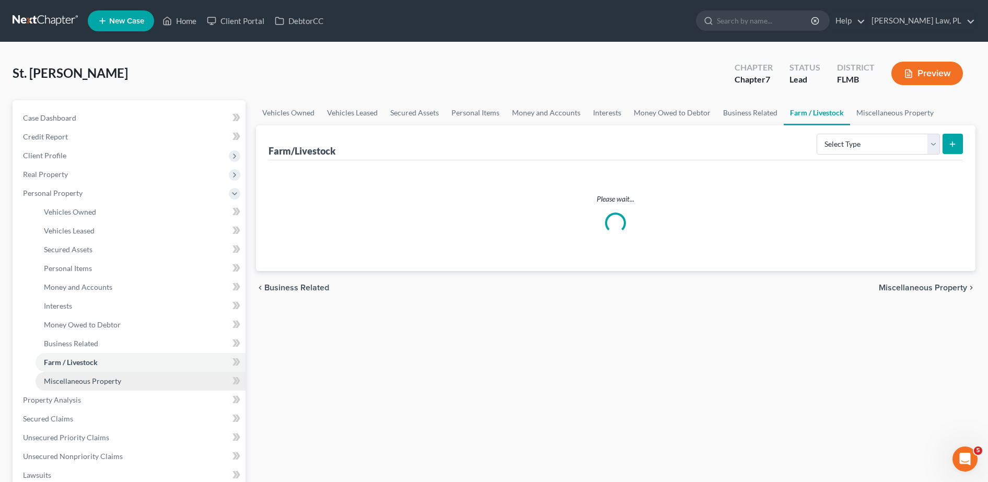
click at [106, 387] on link "Miscellaneous Property" at bounding box center [141, 381] width 210 height 19
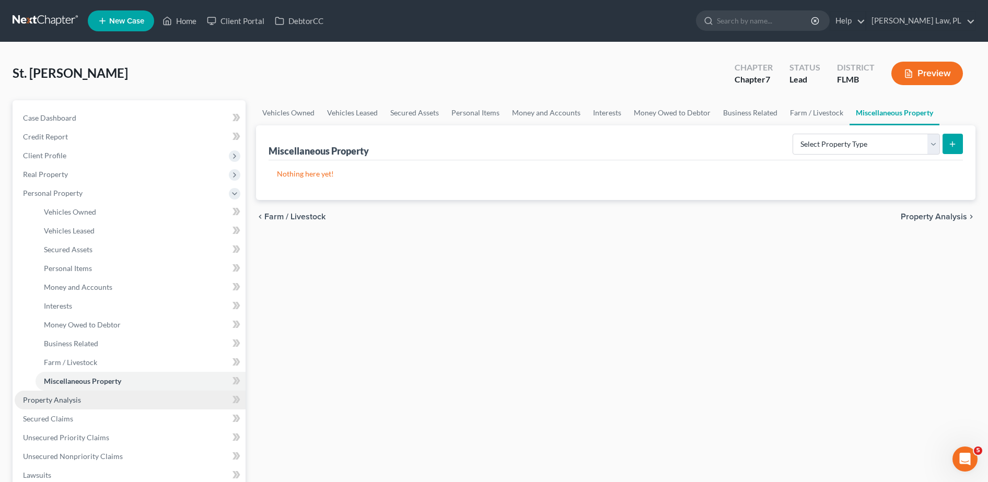
click at [77, 404] on link "Property Analysis" at bounding box center [130, 400] width 231 height 19
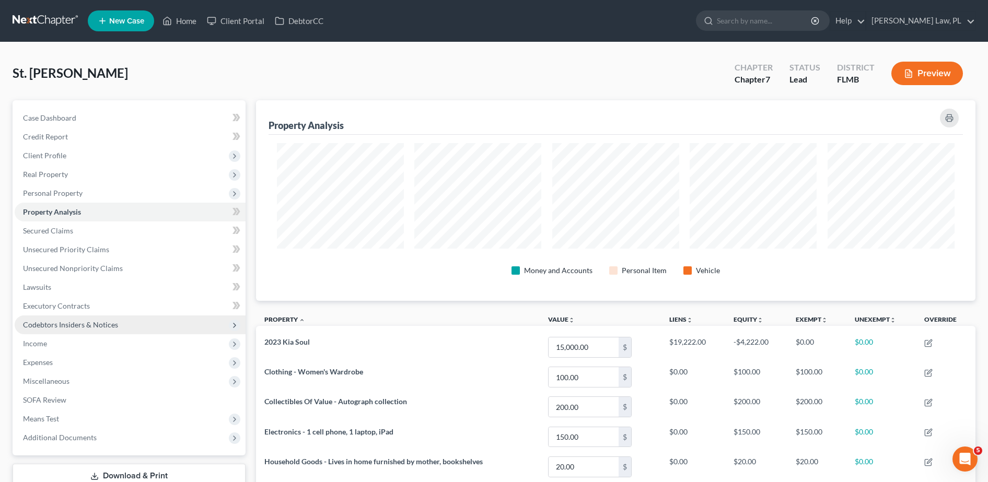
scroll to position [201, 720]
click at [81, 237] on link "Secured Claims" at bounding box center [130, 230] width 231 height 19
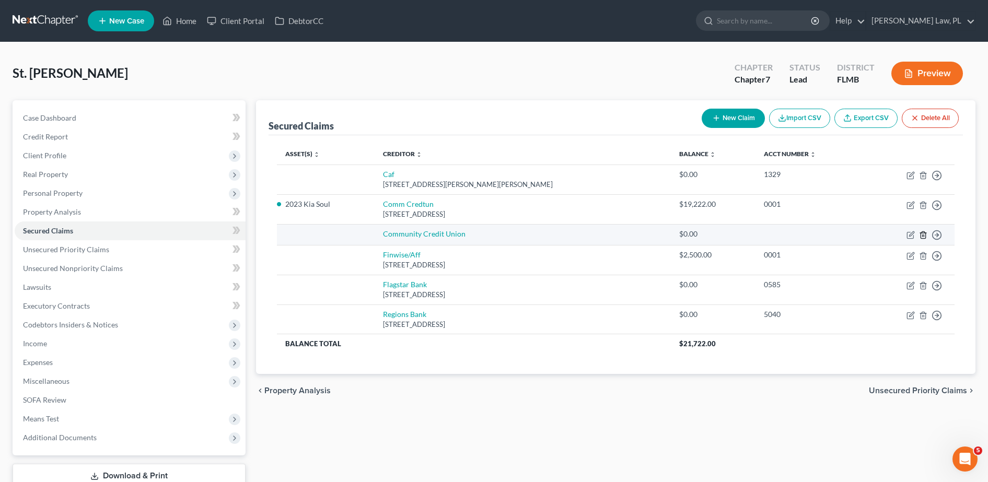
click at [926, 233] on polyline "button" at bounding box center [923, 233] width 6 height 0
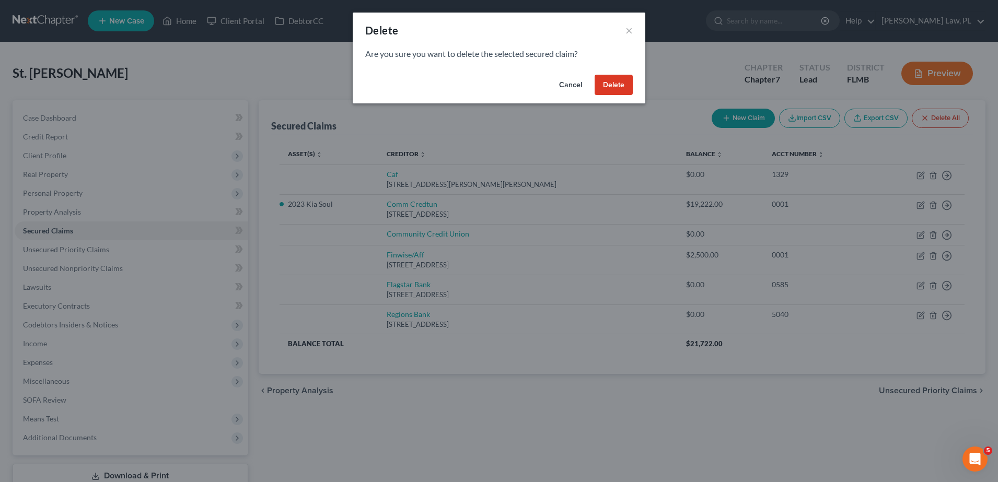
click at [628, 88] on button "Delete" at bounding box center [613, 85] width 38 height 21
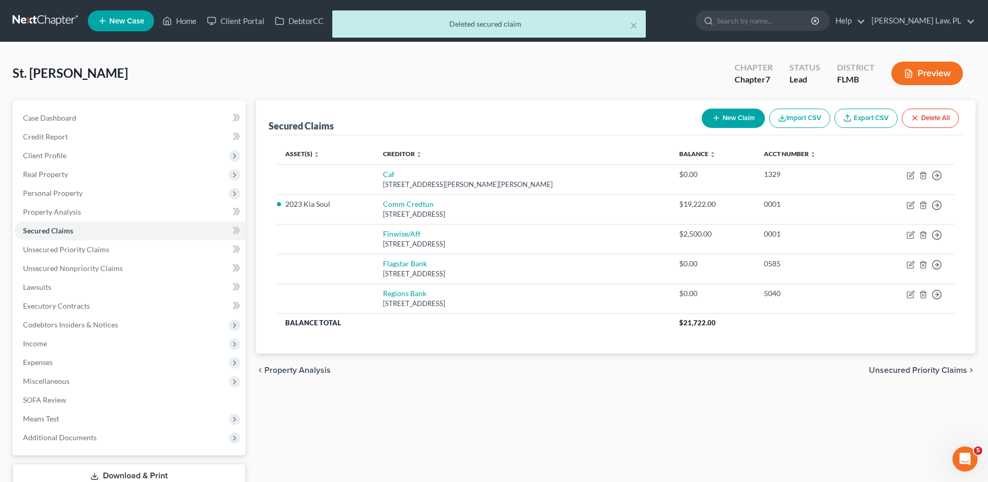
click at [603, 84] on div "St. [PERSON_NAME] Upgraded Chapter Chapter 7 Status Lead District [GEOGRAPHIC_D…" at bounding box center [494, 77] width 963 height 45
click at [139, 250] on link "Unsecured Priority Claims" at bounding box center [130, 249] width 231 height 19
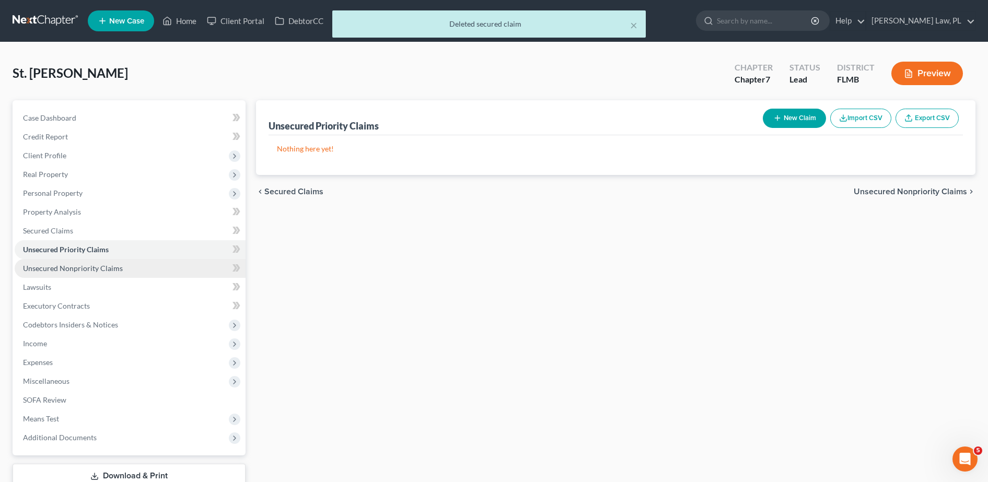
click at [88, 274] on link "Unsecured Nonpriority Claims" at bounding box center [130, 268] width 231 height 19
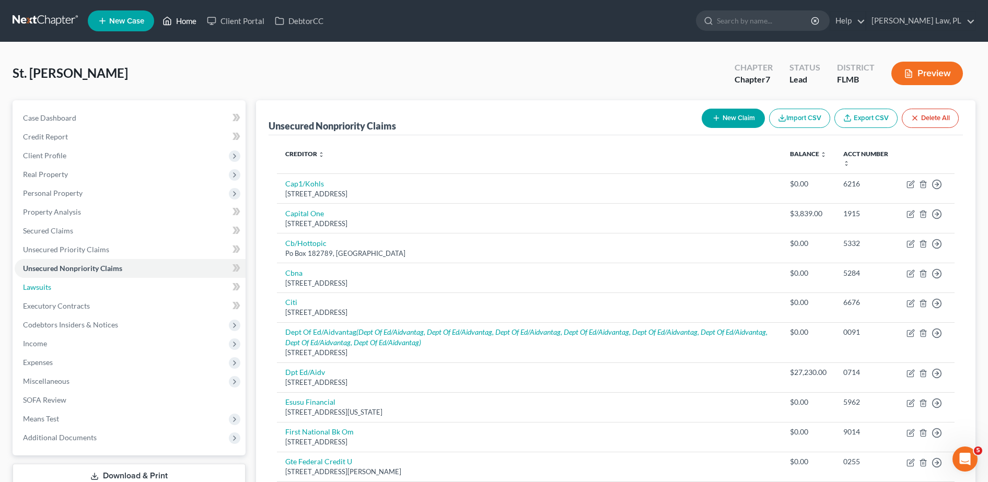
click at [74, 289] on link "Lawsuits" at bounding box center [130, 287] width 231 height 19
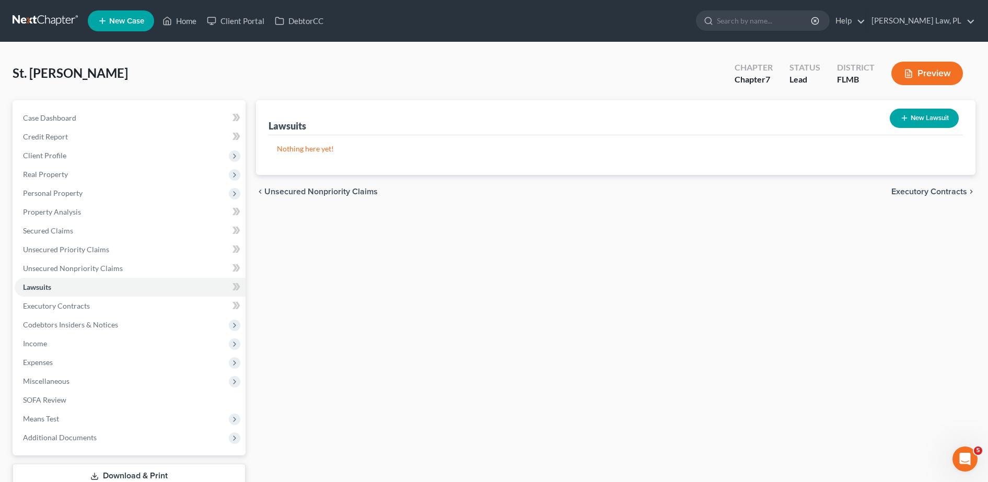
click at [924, 119] on button "New Lawsuit" at bounding box center [923, 118] width 69 height 19
select select "0"
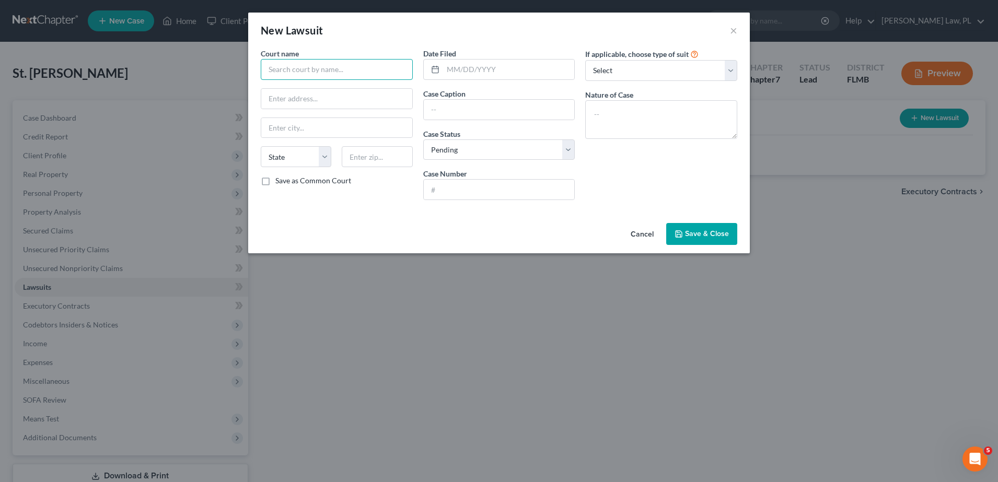
click at [370, 71] on input "text" at bounding box center [337, 69] width 152 height 21
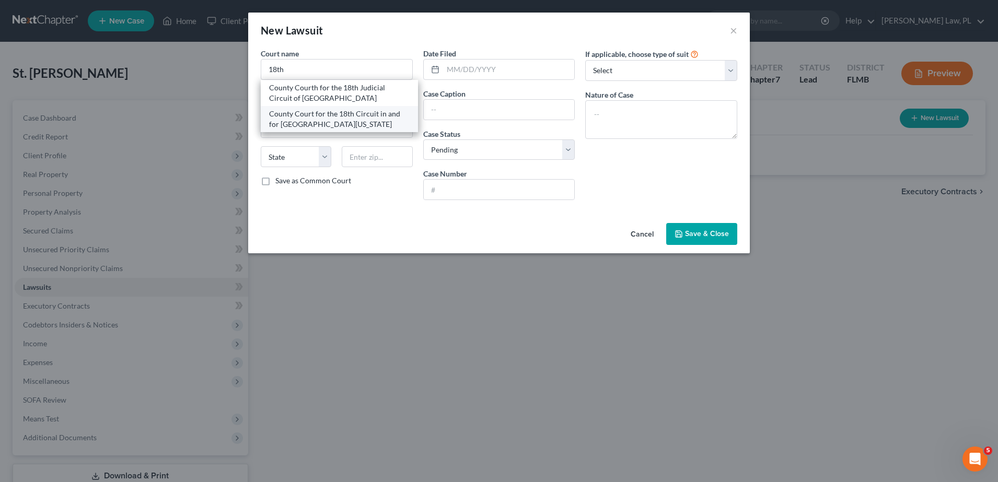
click at [341, 114] on div "County Court for the 18th Circuit in and for [GEOGRAPHIC_DATA][US_STATE]" at bounding box center [339, 119] width 140 height 21
type input "County Court for the 18th Circuit in and for [GEOGRAPHIC_DATA][US_STATE]"
type input "[STREET_ADDRESS][PERSON_NAME]"
type input "[GEOGRAPHIC_DATA]"
select select "9"
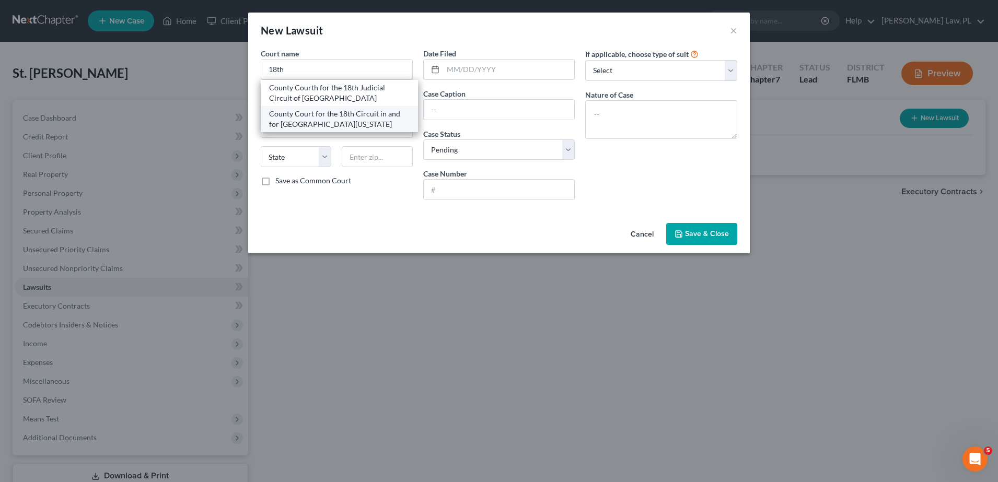
type input "32940"
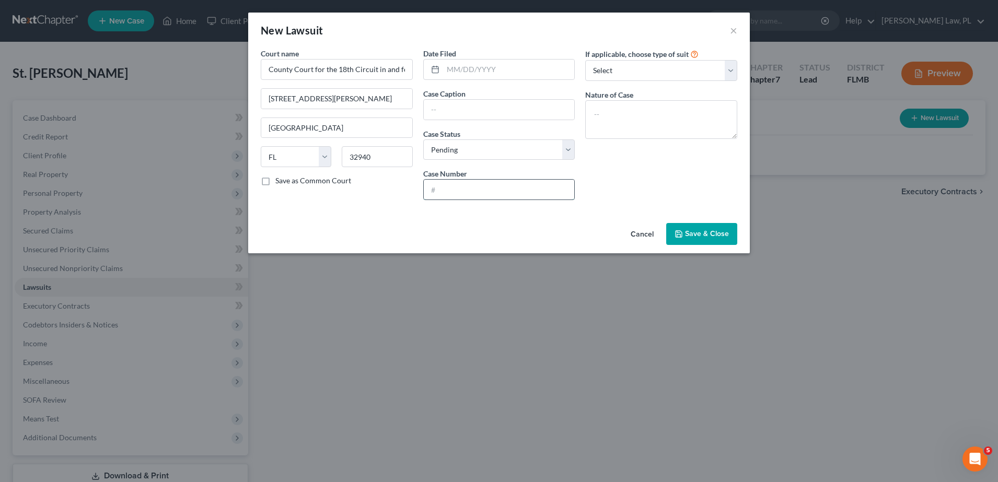
click at [472, 186] on input "text" at bounding box center [499, 190] width 151 height 20
paste input "05-2025-CC-046717-XXCC-[GEOGRAPHIC_DATA]"
type input "05-2025-CC-046717-XXCC-[GEOGRAPHIC_DATA]"
click at [467, 155] on select "Select Pending On Appeal Concluded" at bounding box center [499, 149] width 152 height 21
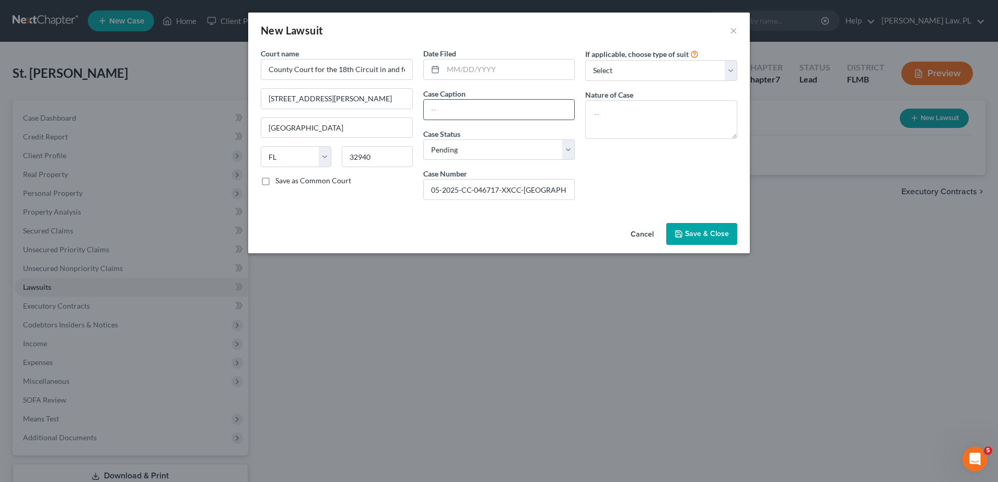
click at [488, 104] on input "text" at bounding box center [499, 110] width 151 height 20
paste input "JPMORGAN VS [PERSON_NAME]"
type input "JPMORGAN VS [PERSON_NAME]"
click at [452, 73] on input "text" at bounding box center [509, 70] width 132 height 20
paste input "[DATE]"
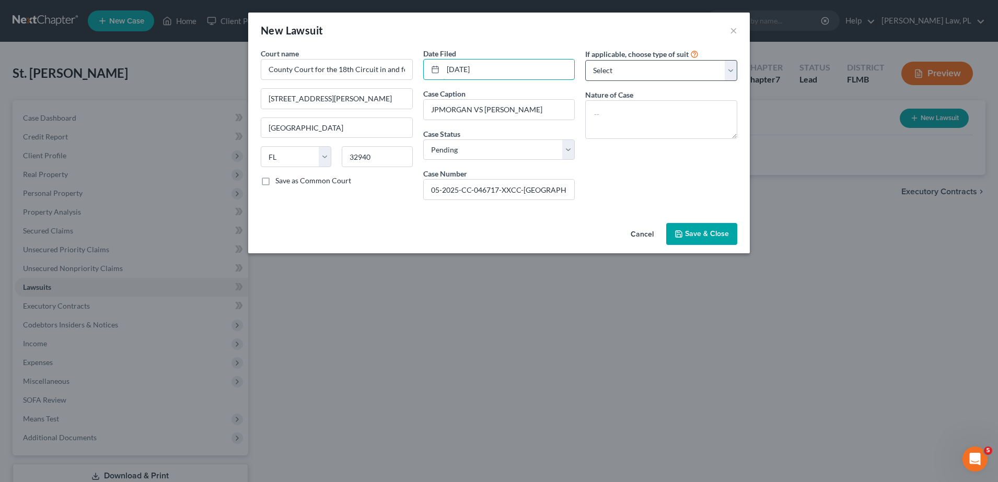
type input "[DATE]"
click at [626, 65] on select "Select Repossession Garnishment Foreclosure Attached, Seized, Or Levied Other" at bounding box center [661, 70] width 152 height 21
click at [628, 67] on select "Select Repossession Garnishment Foreclosure Attached, Seized, Or Levied Other" at bounding box center [661, 70] width 152 height 21
drag, startPoint x: 604, startPoint y: 74, endPoint x: 608, endPoint y: 81, distance: 8.6
click at [604, 74] on select "Select Repossession Garnishment Foreclosure Attached, Seized, Or Levied Other" at bounding box center [661, 70] width 152 height 21
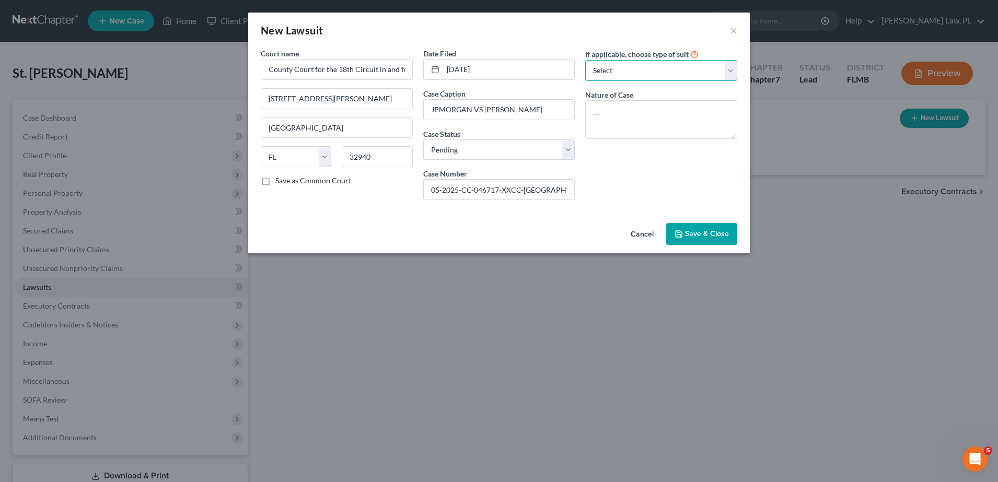
drag, startPoint x: 635, startPoint y: 61, endPoint x: 655, endPoint y: 152, distance: 93.1
click at [635, 61] on select "Select Repossession Garnishment Foreclosure Attached, Seized, Or Levied Other" at bounding box center [661, 70] width 152 height 21
click at [715, 227] on button "Save & Close" at bounding box center [701, 234] width 71 height 22
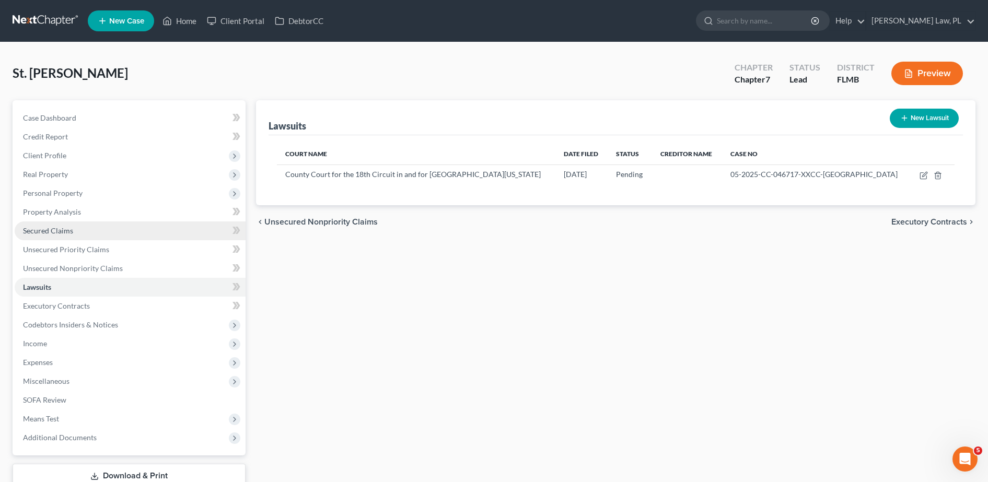
click at [91, 232] on link "Secured Claims" at bounding box center [130, 230] width 231 height 19
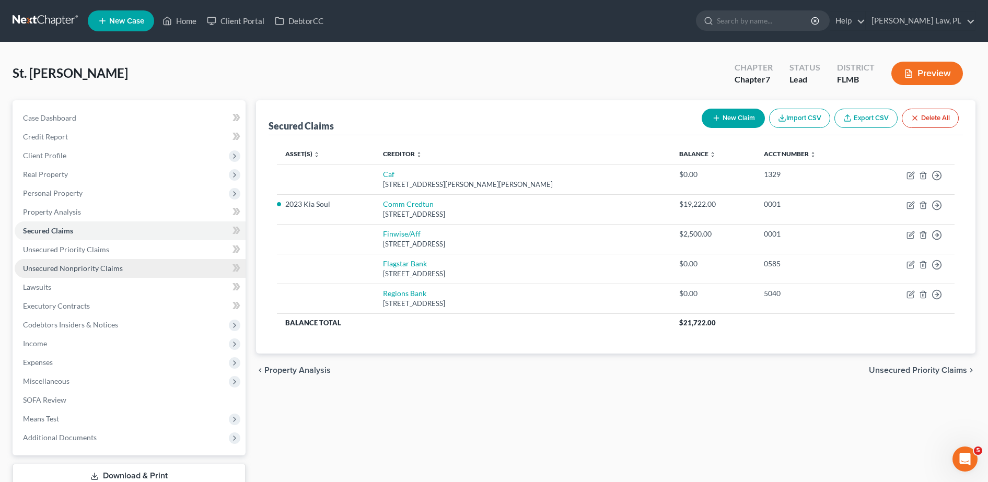
click at [85, 274] on link "Unsecured Nonpriority Claims" at bounding box center [130, 268] width 231 height 19
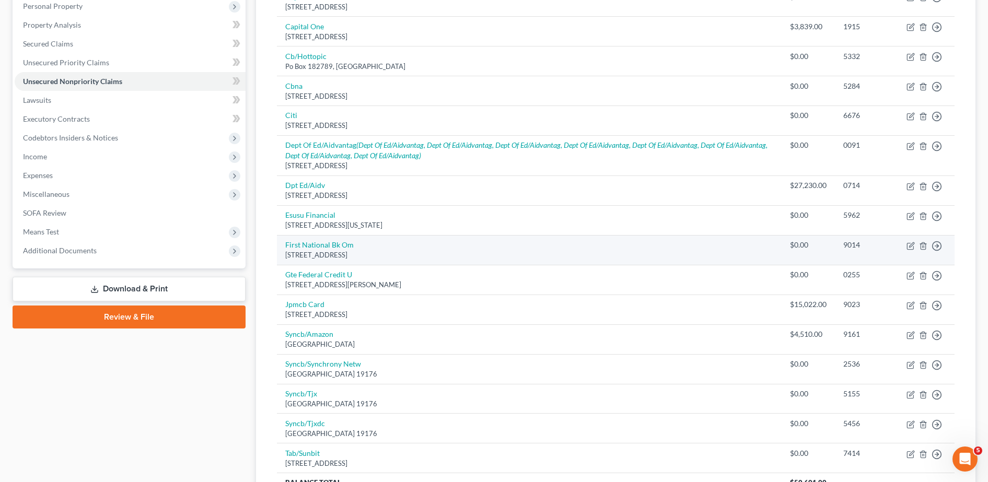
scroll to position [178, 0]
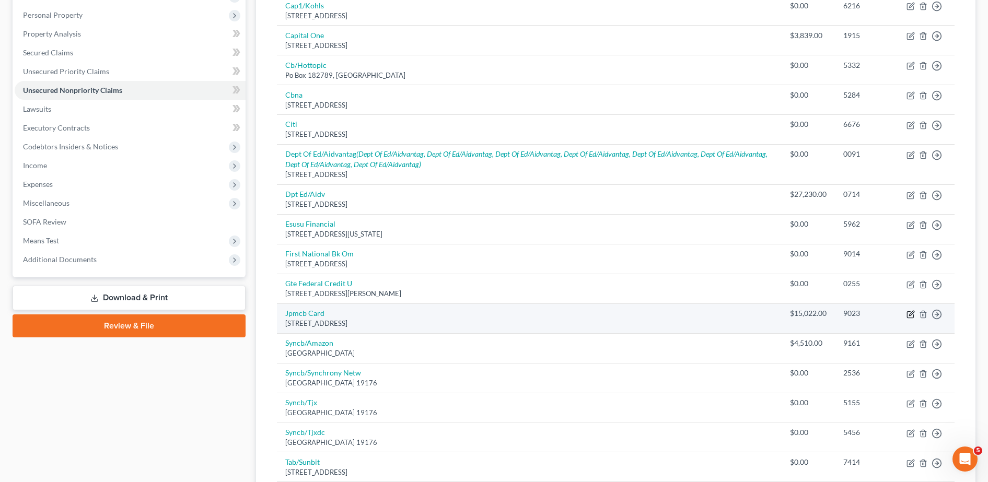
click at [911, 314] on icon "button" at bounding box center [911, 313] width 5 height 5
select select "7"
select select "0"
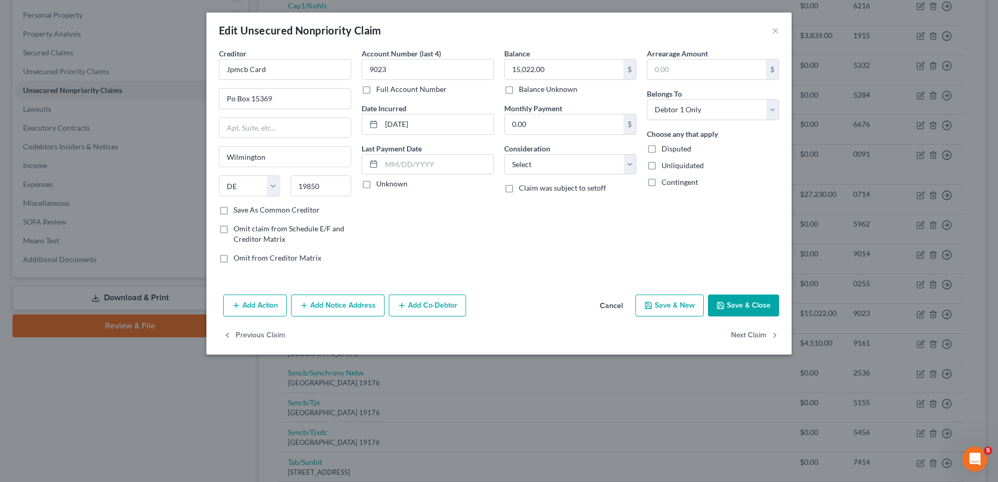
click at [233, 210] on label "Save As Common Creditor" at bounding box center [276, 210] width 86 height 10
click at [238, 210] on input "Save As Common Creditor" at bounding box center [241, 208] width 7 height 7
checkbox input "true"
click at [736, 306] on button "Save & Close" at bounding box center [743, 306] width 71 height 22
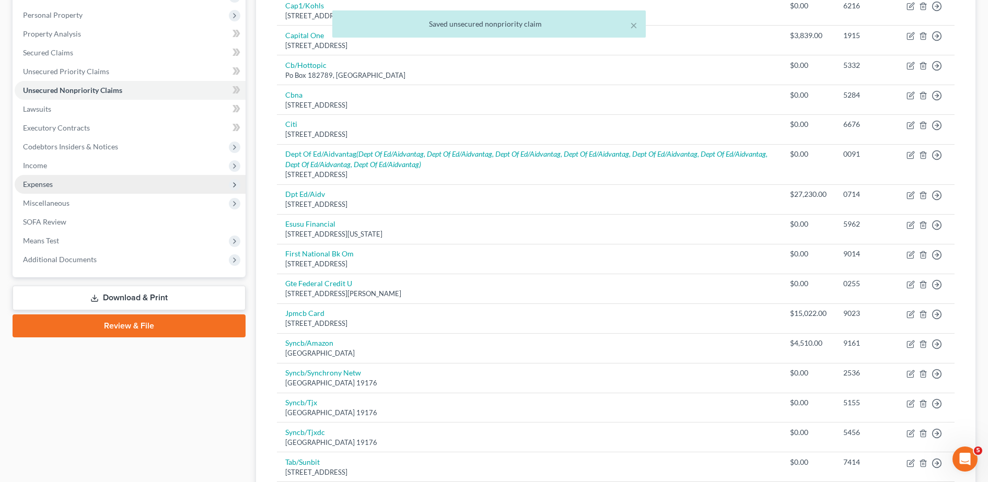
click at [88, 183] on span "Expenses" at bounding box center [130, 184] width 231 height 19
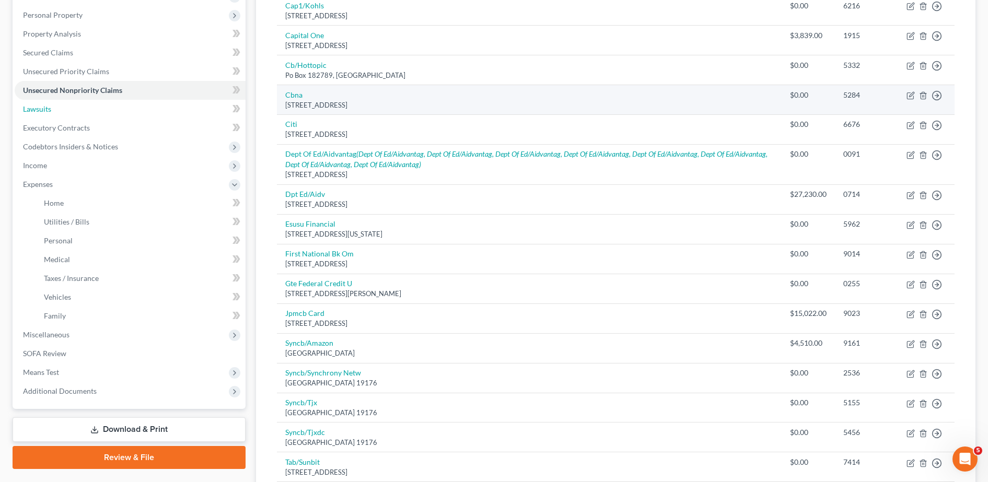
click at [61, 111] on link "Lawsuits" at bounding box center [130, 109] width 231 height 19
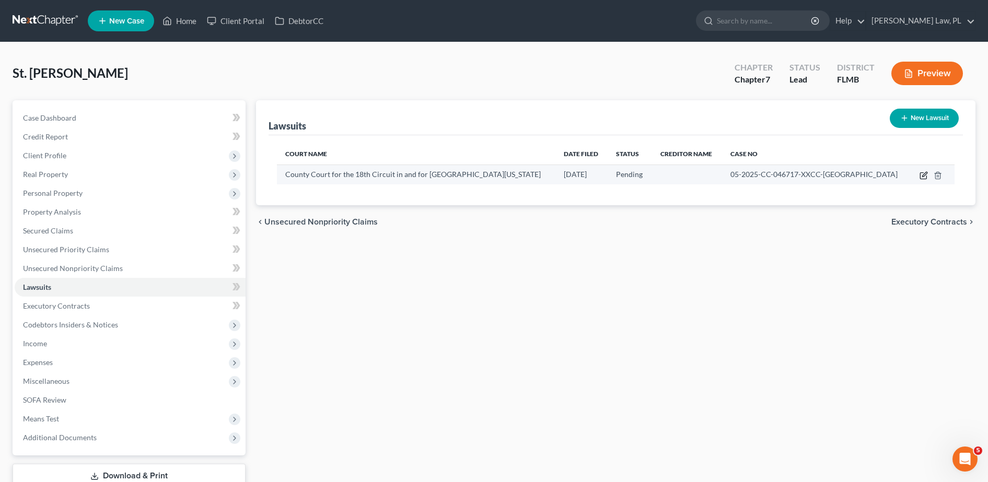
click at [921, 178] on icon "button" at bounding box center [923, 175] width 8 height 8
select select "9"
select select "0"
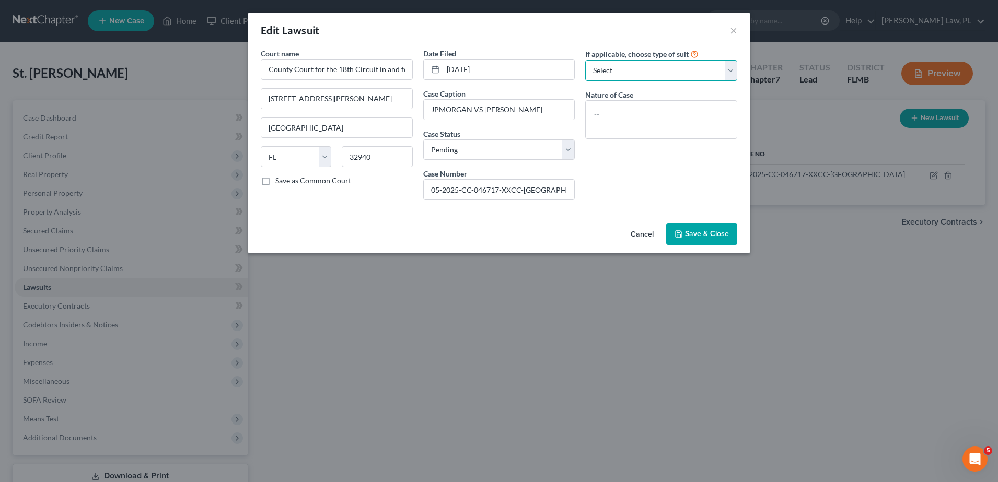
drag, startPoint x: 672, startPoint y: 69, endPoint x: 671, endPoint y: 74, distance: 5.5
click at [672, 69] on select "Select Repossession Garnishment Foreclosure Attached, Seized, Or Levied Other" at bounding box center [661, 70] width 152 height 21
select select "4"
click at [585, 60] on select "Select Repossession Garnishment Foreclosure Attached, Seized, Or Levied Other" at bounding box center [661, 70] width 152 height 21
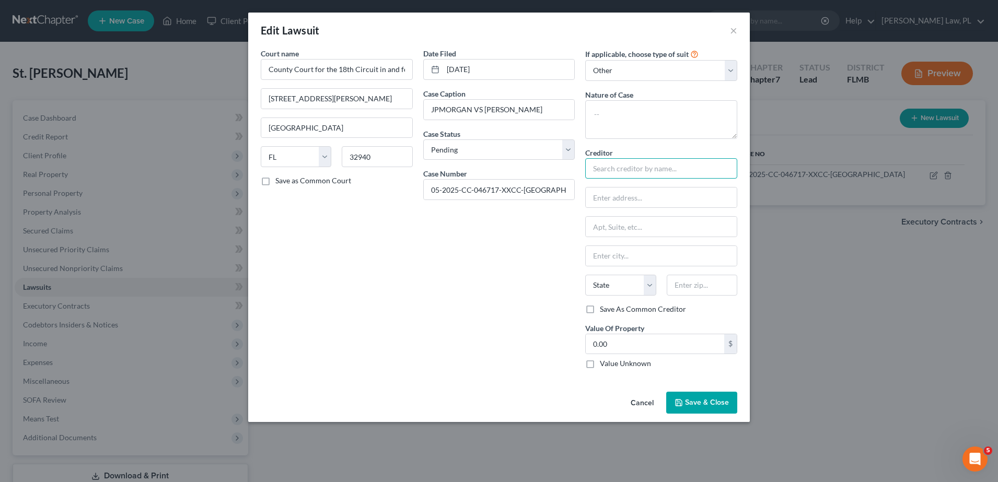
click at [628, 165] on input "text" at bounding box center [661, 168] width 152 height 21
paste input "[DATE]"
type input "0"
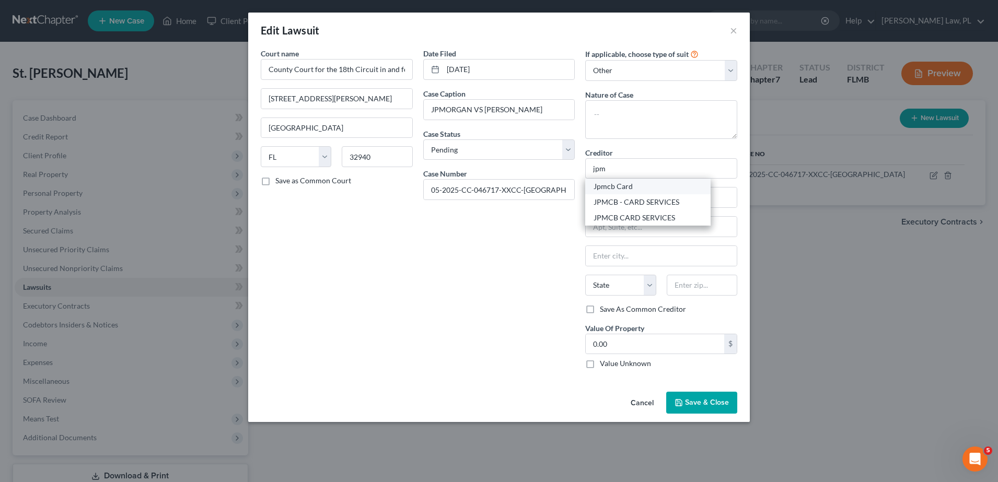
click at [632, 184] on div "Jpmcb Card" at bounding box center [647, 186] width 109 height 10
type input "Jpmcb Card"
type input "Po Box 15369"
type input "Wilmington"
select select "7"
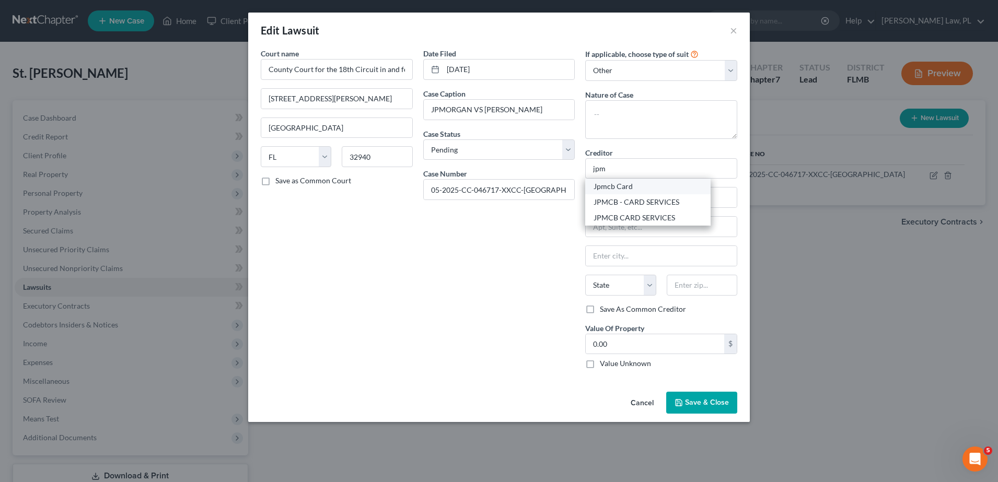
type input "19850"
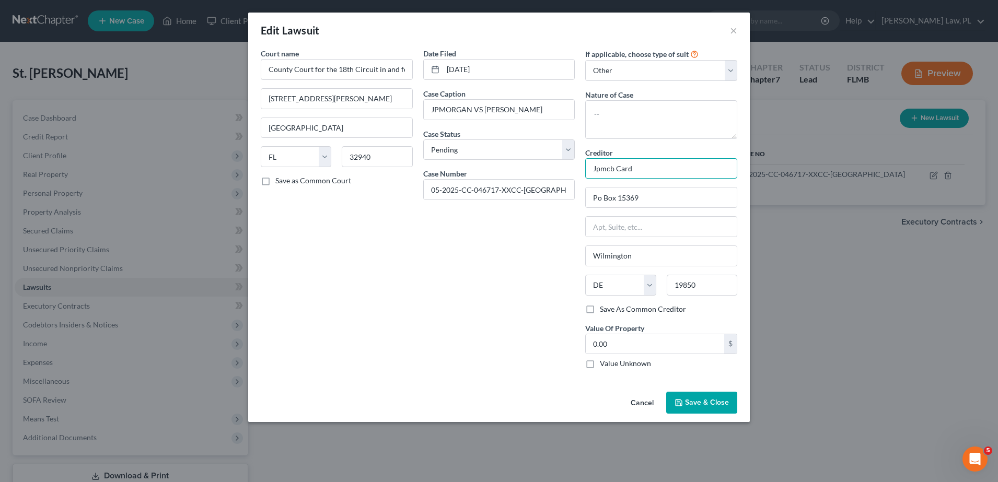
drag, startPoint x: 650, startPoint y: 170, endPoint x: 556, endPoint y: 6, distance: 189.3
click at [590, 173] on input "Jpmcb Card" at bounding box center [661, 168] width 152 height 21
click at [677, 168] on input "Jpmcb Card" at bounding box center [661, 168] width 152 height 21
type input "Jpmcb"
click at [712, 403] on span "Save & Close" at bounding box center [707, 402] width 44 height 9
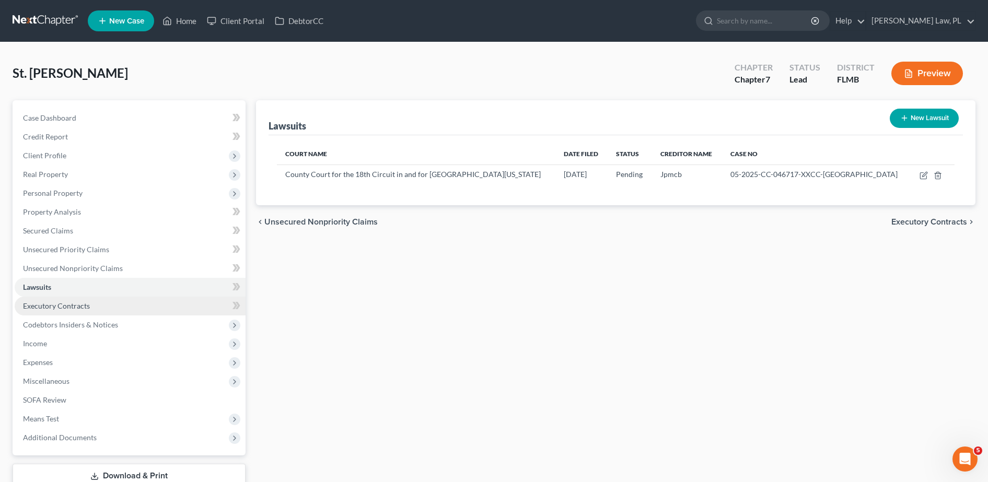
click at [115, 303] on link "Executory Contracts" at bounding box center [130, 306] width 231 height 19
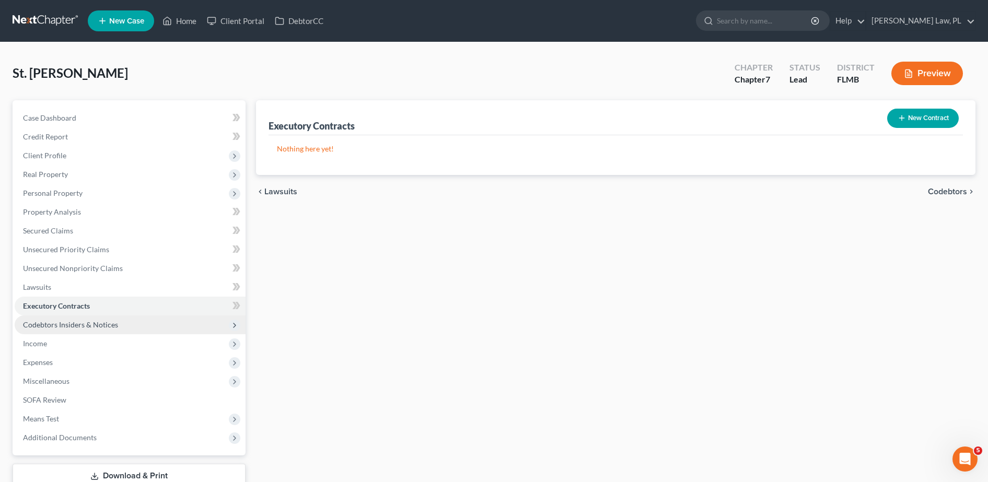
click at [103, 321] on span "Codebtors Insiders & Notices" at bounding box center [70, 324] width 95 height 9
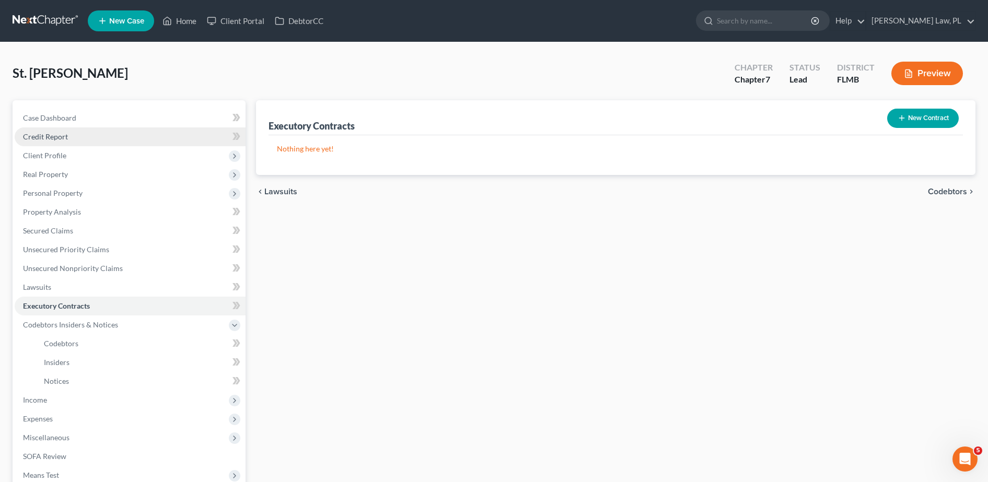
click at [66, 131] on link "Credit Report" at bounding box center [130, 136] width 231 height 19
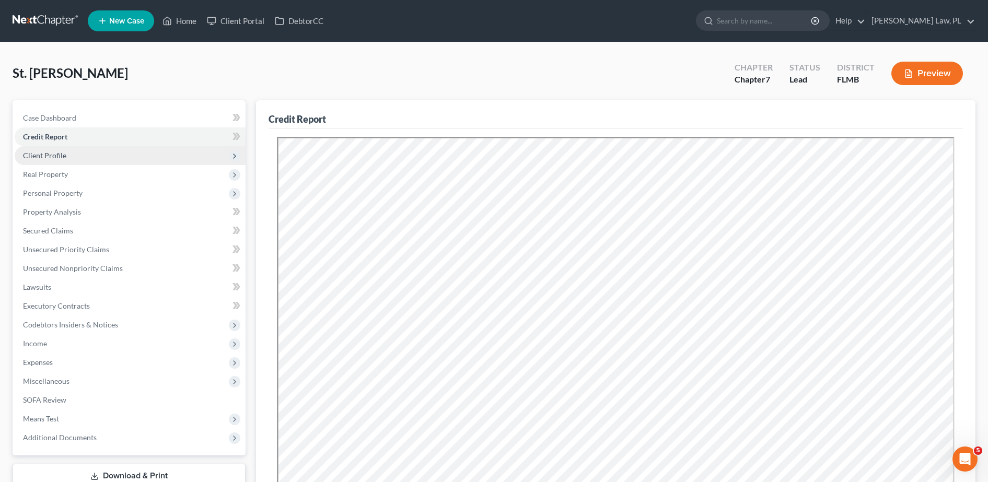
click at [68, 154] on span "Client Profile" at bounding box center [130, 155] width 231 height 19
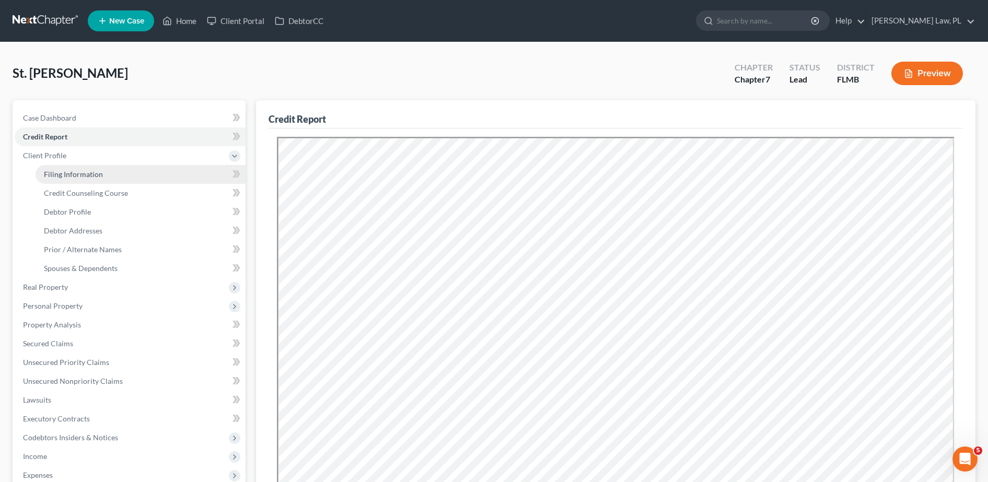
click at [76, 170] on span "Filing Information" at bounding box center [73, 174] width 59 height 9
select select "1"
select select "0"
select select "15"
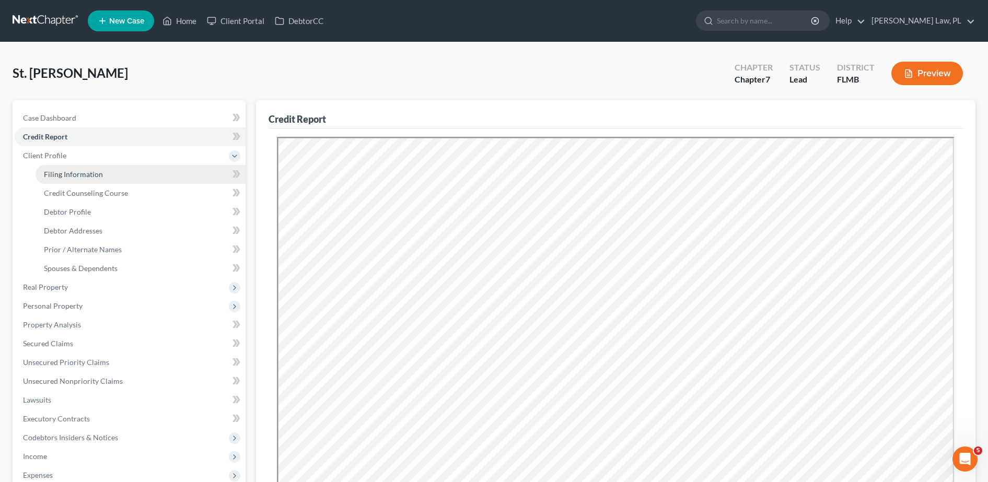
select select "0"
select select "9"
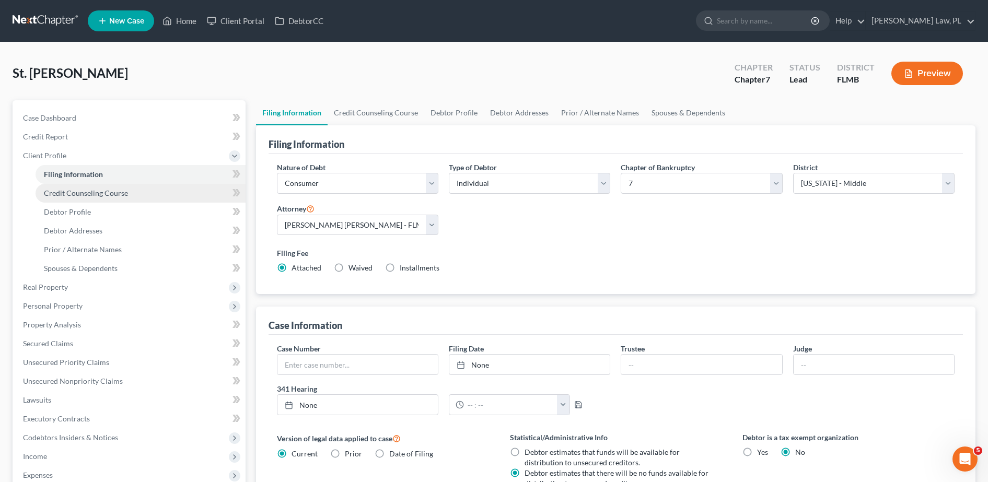
click at [91, 192] on span "Credit Counseling Course" at bounding box center [86, 193] width 84 height 9
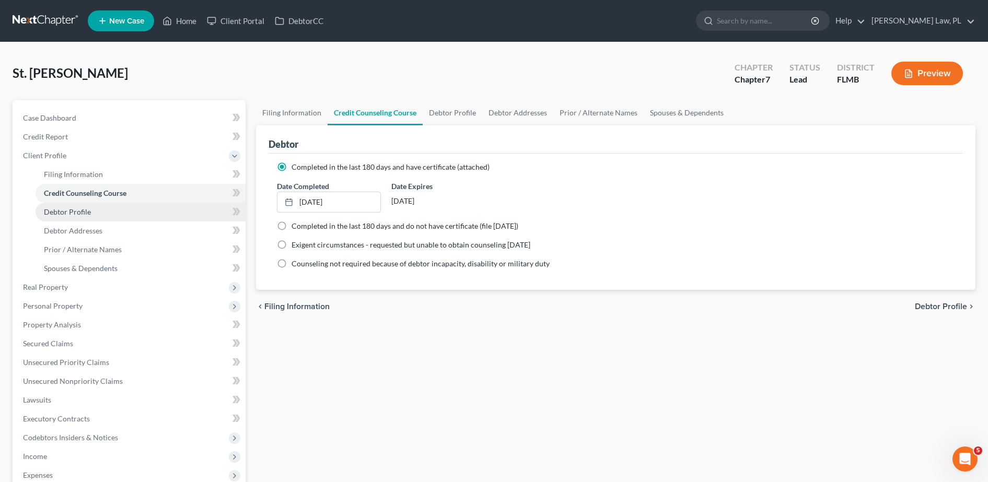
click at [98, 217] on link "Debtor Profile" at bounding box center [141, 212] width 210 height 19
select select "0"
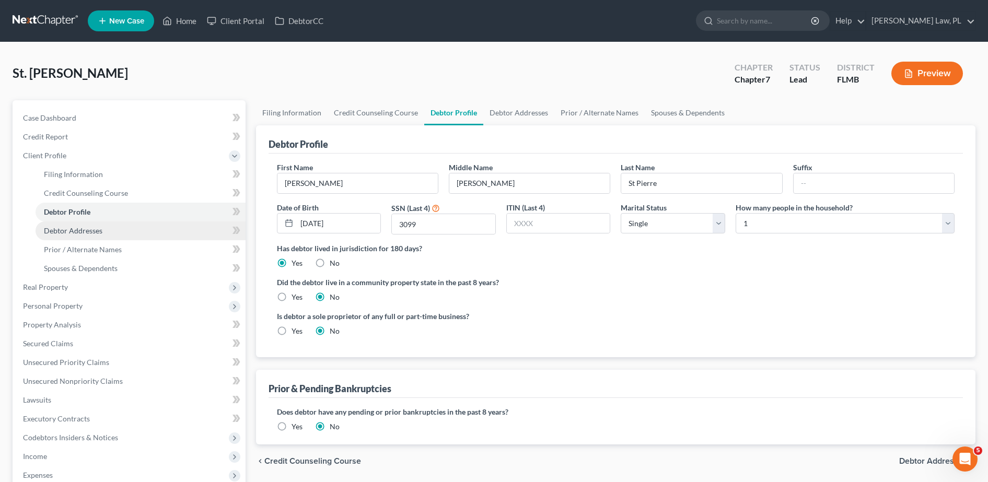
click at [134, 233] on link "Debtor Addresses" at bounding box center [141, 230] width 210 height 19
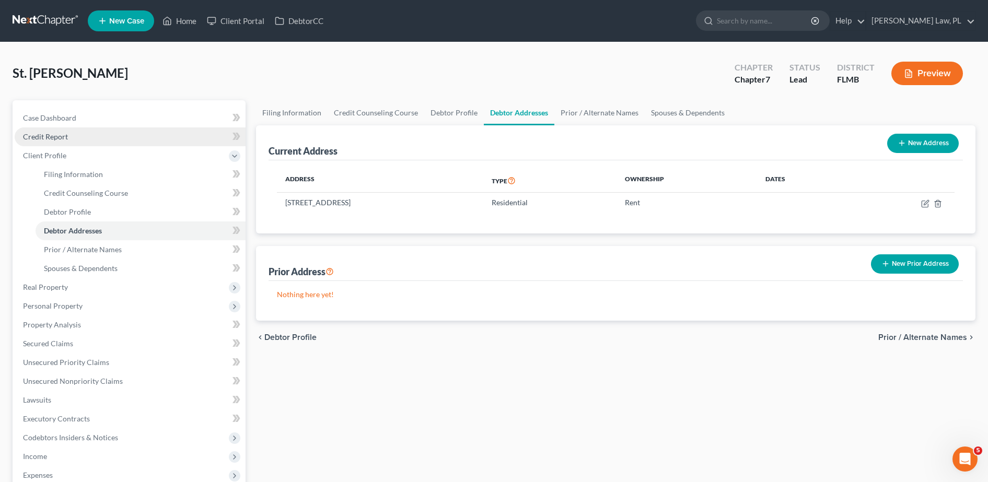
click at [48, 135] on span "Credit Report" at bounding box center [45, 136] width 45 height 9
